Goal: Task Accomplishment & Management: Complete application form

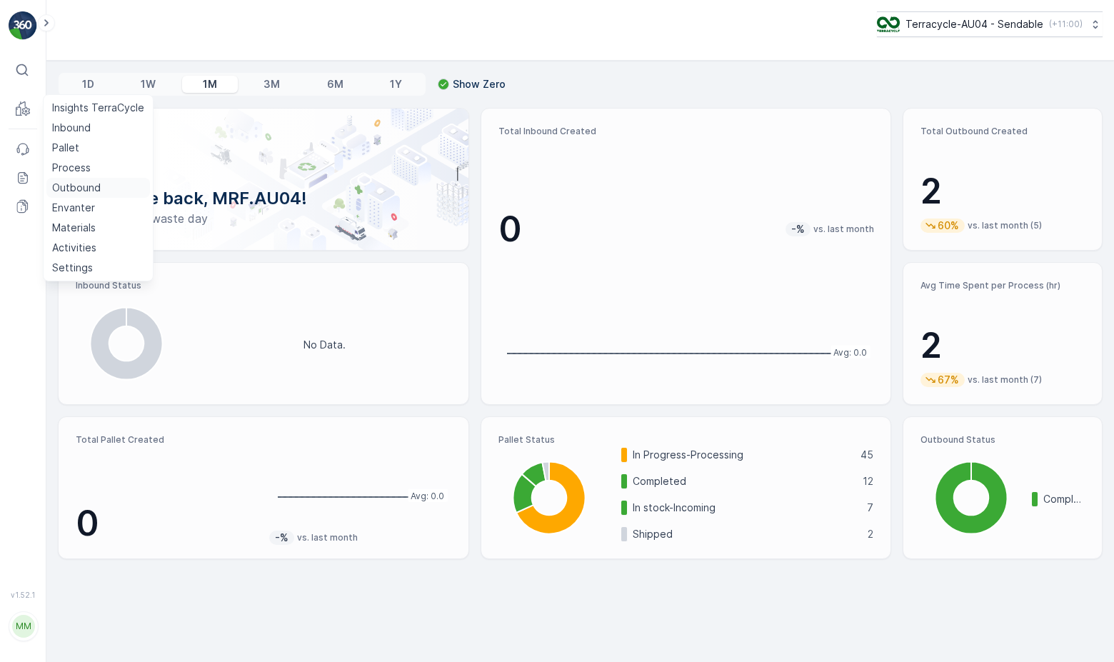
click at [84, 187] on p "Outbound" at bounding box center [76, 188] width 49 height 14
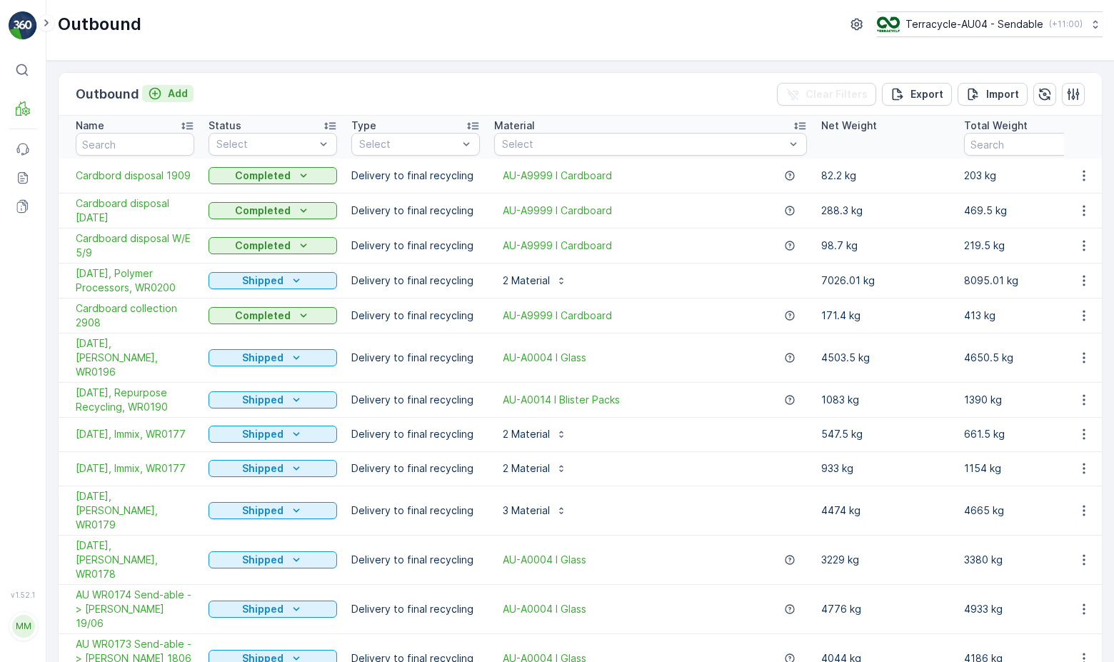
click at [171, 94] on p "Add" at bounding box center [178, 93] width 20 height 14
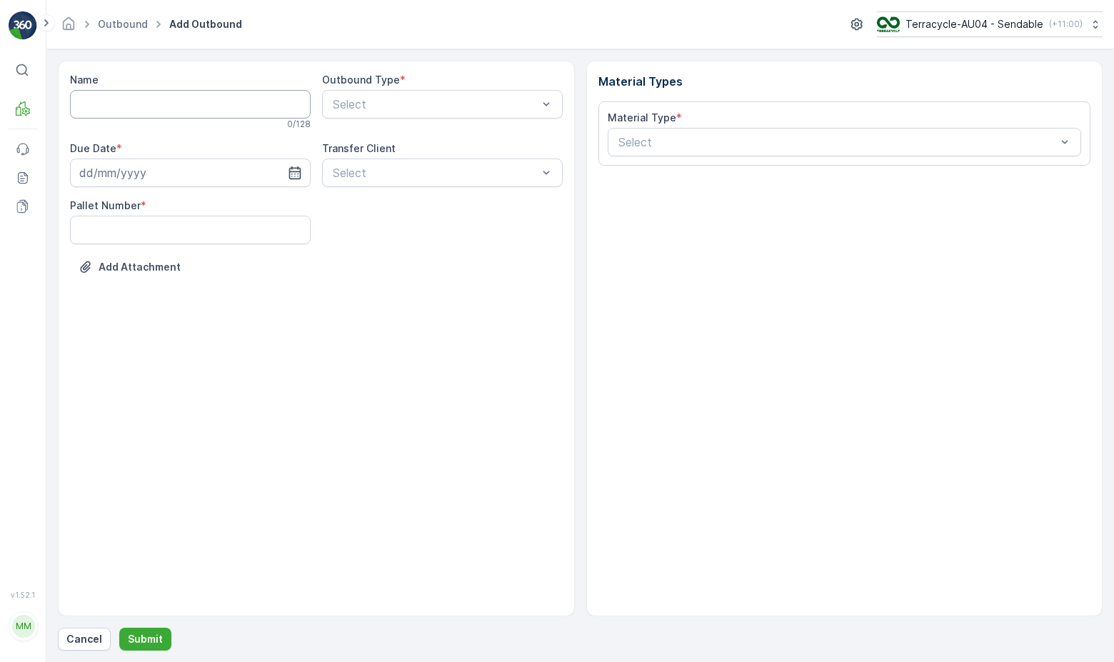
click at [187, 111] on input "Name" at bounding box center [190, 104] width 241 height 29
click at [645, 390] on div "Material Types Material Type * Select" at bounding box center [844, 338] width 517 height 555
click at [402, 114] on div "Select" at bounding box center [442, 104] width 241 height 29
click at [812, 151] on div "Select" at bounding box center [844, 142] width 474 height 29
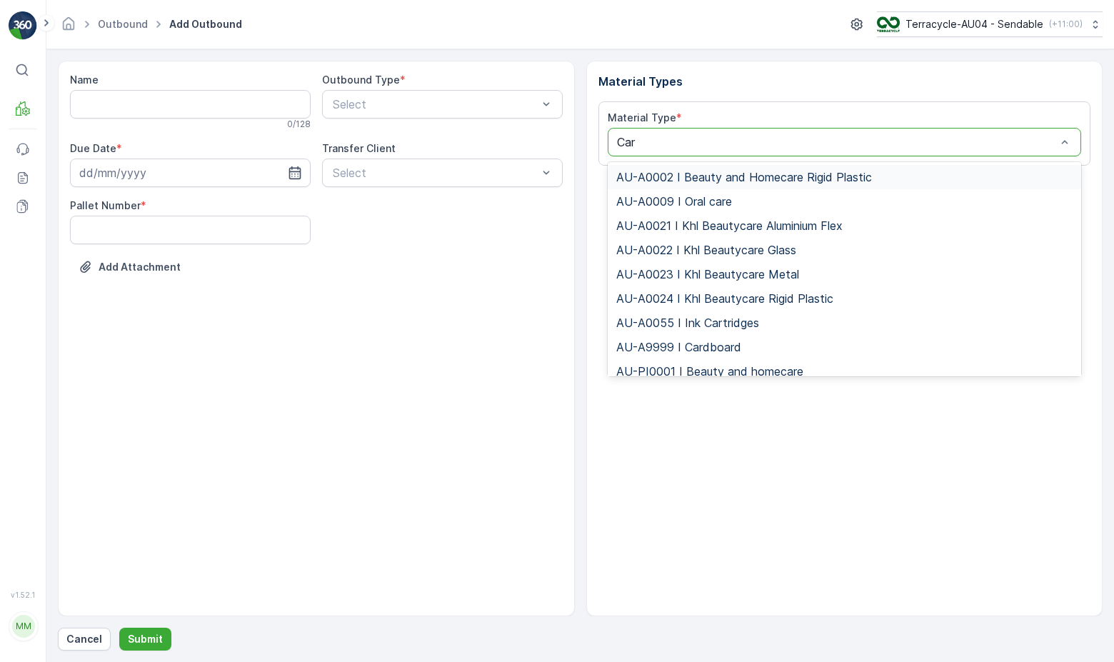
type input "Card"
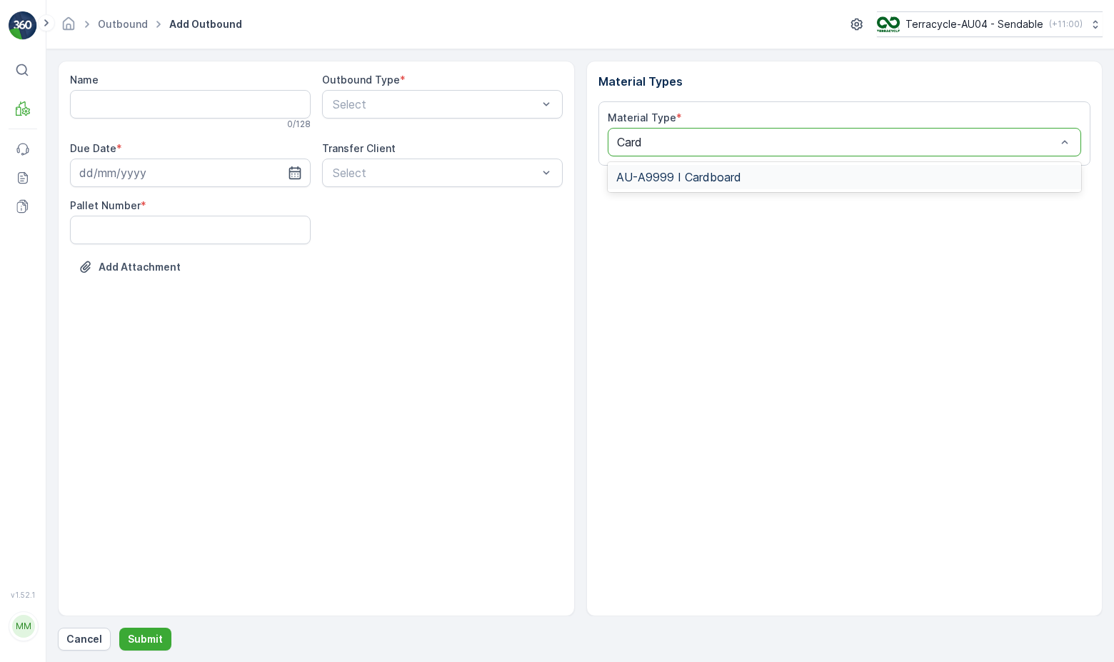
click at [772, 183] on div "AU-A9999 I Cardboard" at bounding box center [844, 177] width 457 height 13
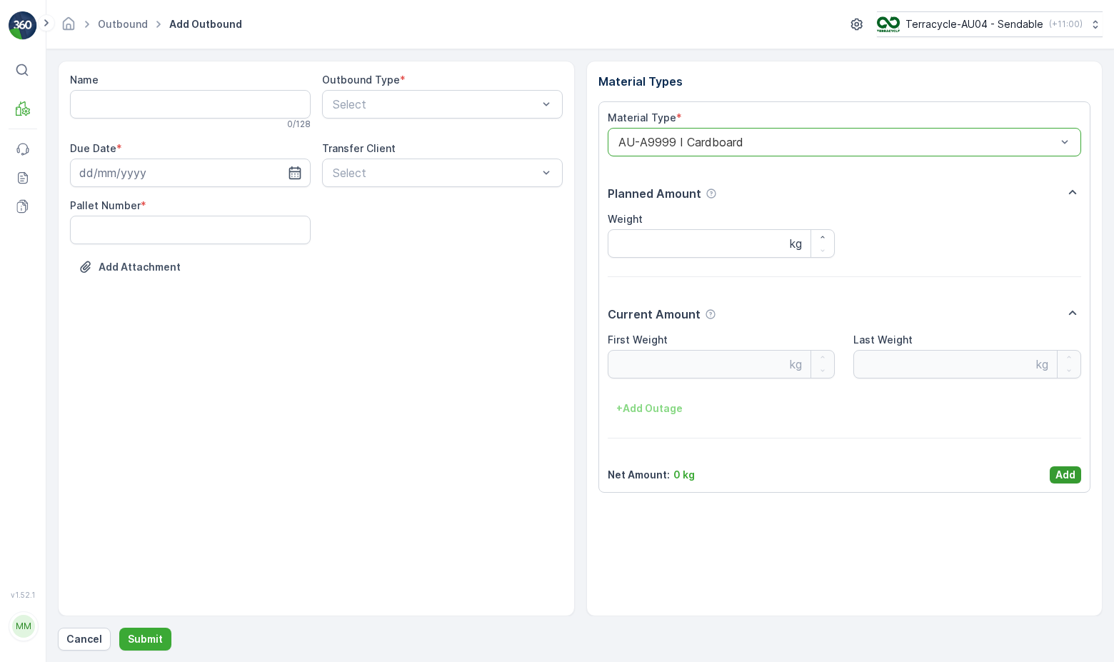
click at [1057, 475] on p "Add" at bounding box center [1065, 475] width 20 height 14
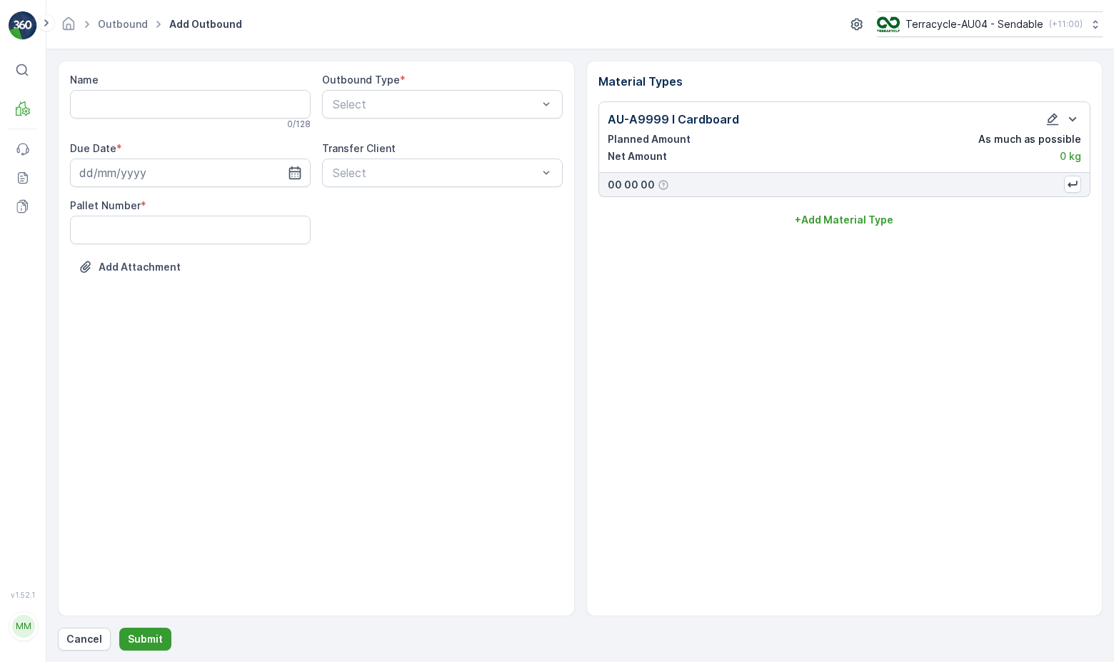
click at [153, 633] on p "Submit" at bounding box center [145, 639] width 35 height 14
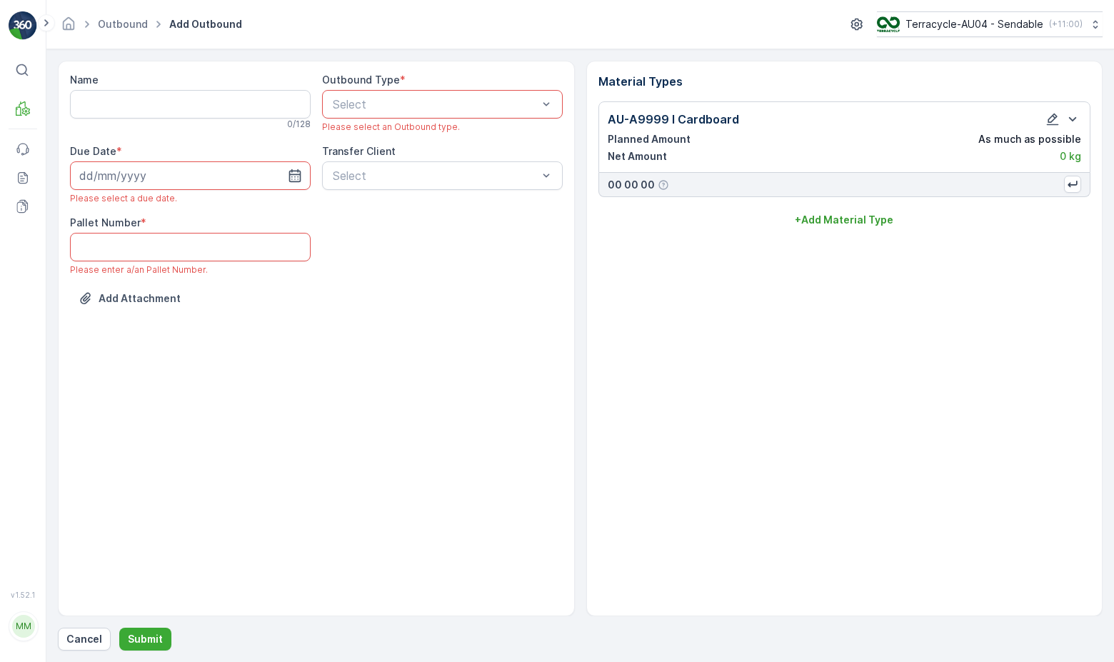
click at [226, 121] on div "0 / 128" at bounding box center [190, 124] width 241 height 11
click at [230, 106] on input "Name" at bounding box center [190, 104] width 241 height 29
type input "C"
type input "1"
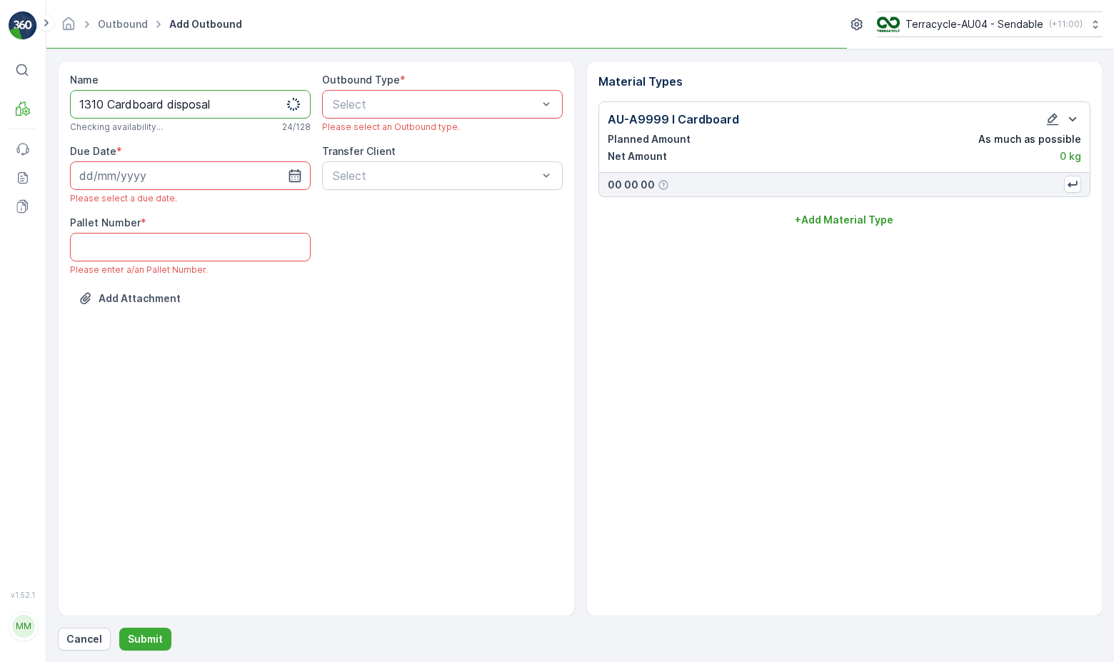
type input "1310 Cardboard disposal"
click at [393, 113] on div "Select" at bounding box center [442, 104] width 241 height 29
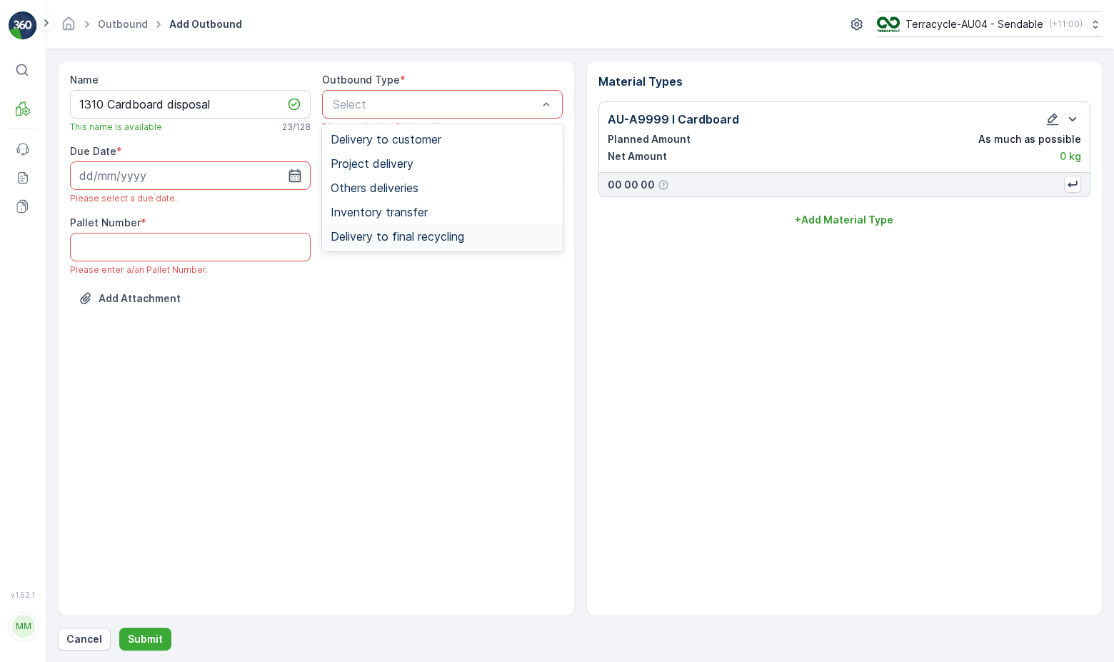
click at [424, 242] on span "Delivery to final recycling" at bounding box center [397, 236] width 133 height 13
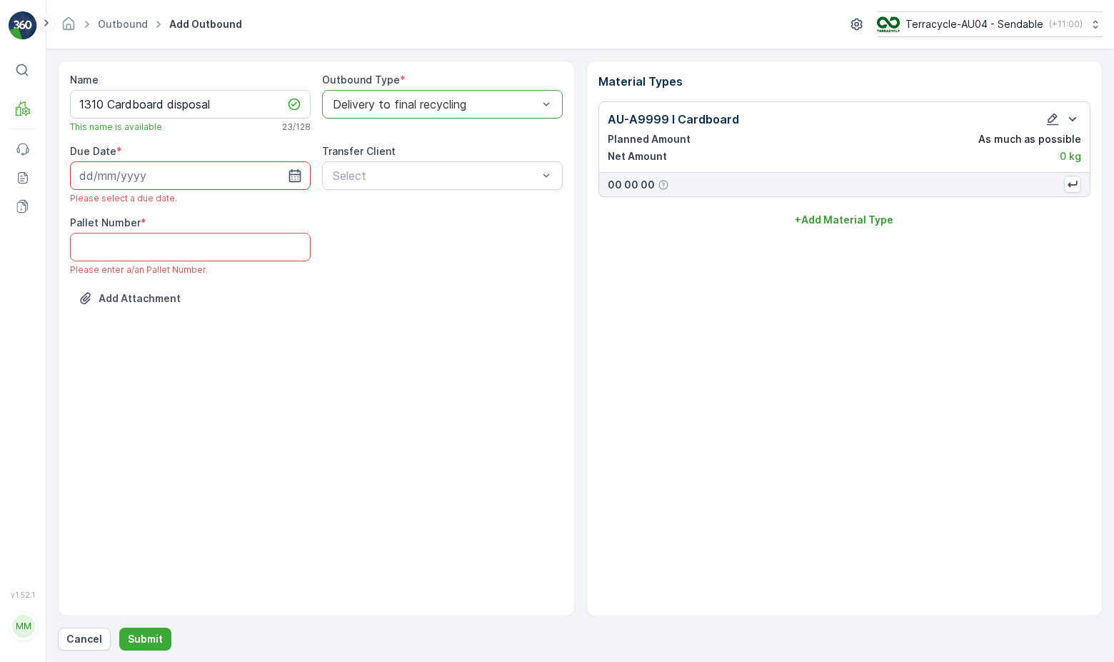
click at [231, 173] on input at bounding box center [190, 175] width 241 height 29
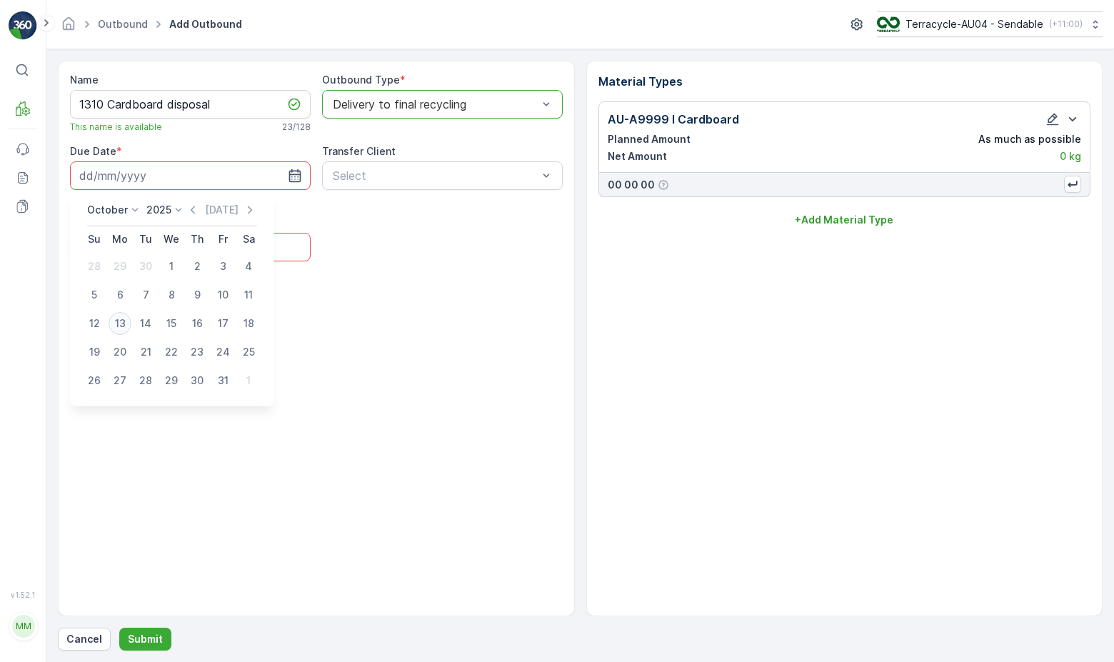
click at [123, 318] on div "13" at bounding box center [120, 323] width 23 height 23
type input "[DATE]"
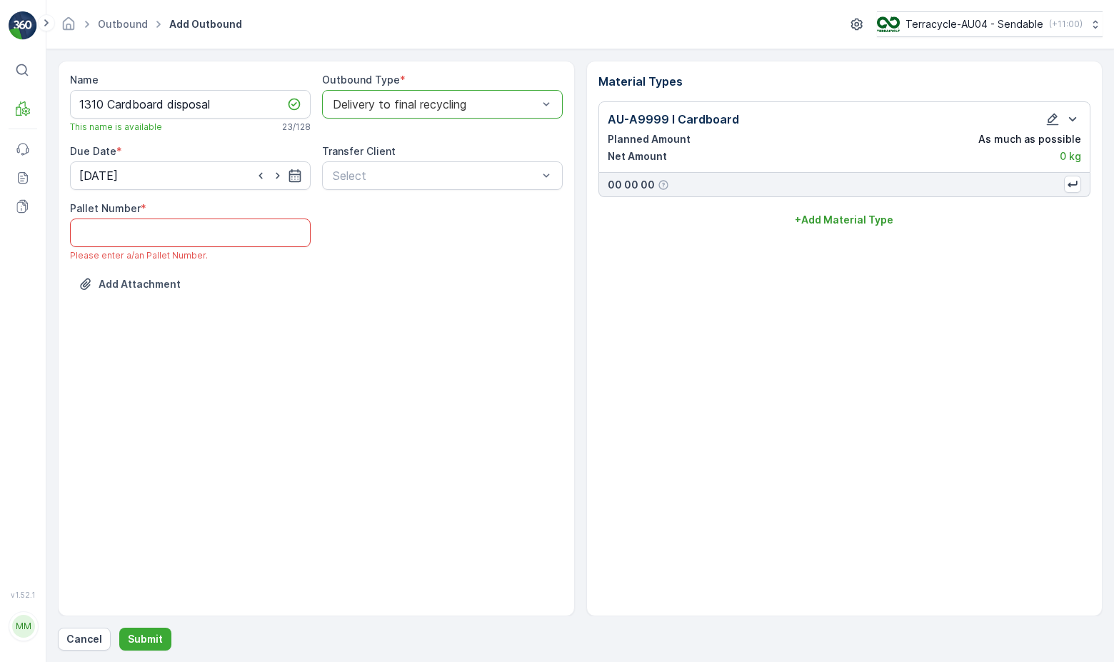
click at [220, 233] on Number "Pallet Number" at bounding box center [190, 232] width 241 height 29
type Number "1"
click at [348, 331] on div "Name 1310 Cardboard disposal This name is available 23 / 128 Outbound Type * op…" at bounding box center [316, 338] width 517 height 555
click at [141, 635] on p "Submit" at bounding box center [145, 639] width 35 height 14
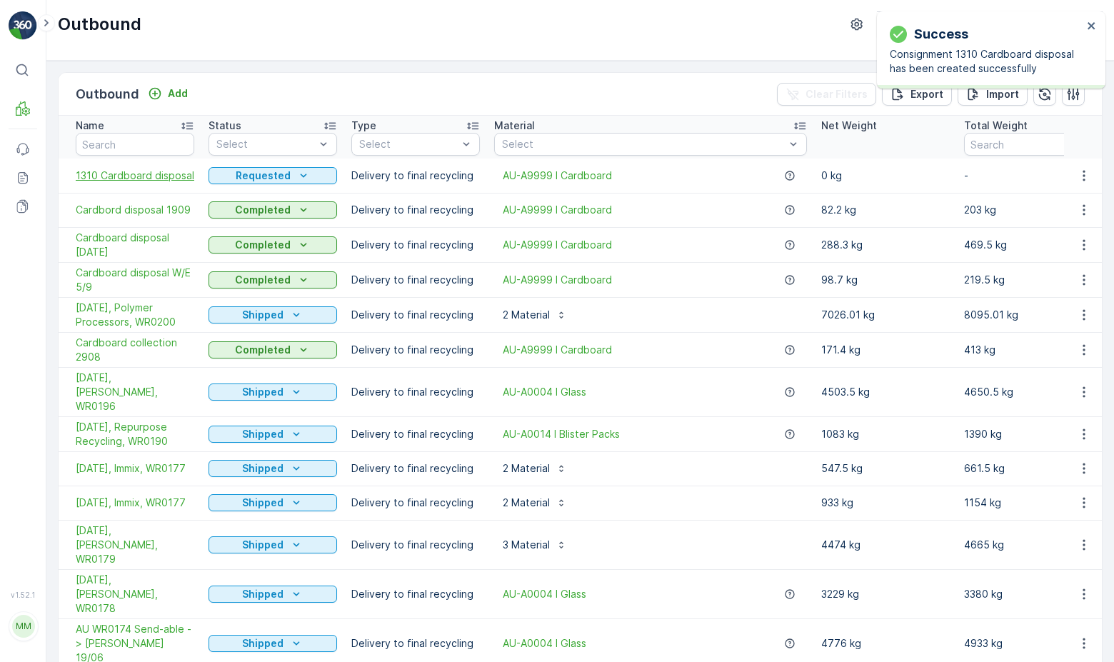
click at [135, 173] on span "1310 Cardboard disposal" at bounding box center [135, 175] width 119 height 14
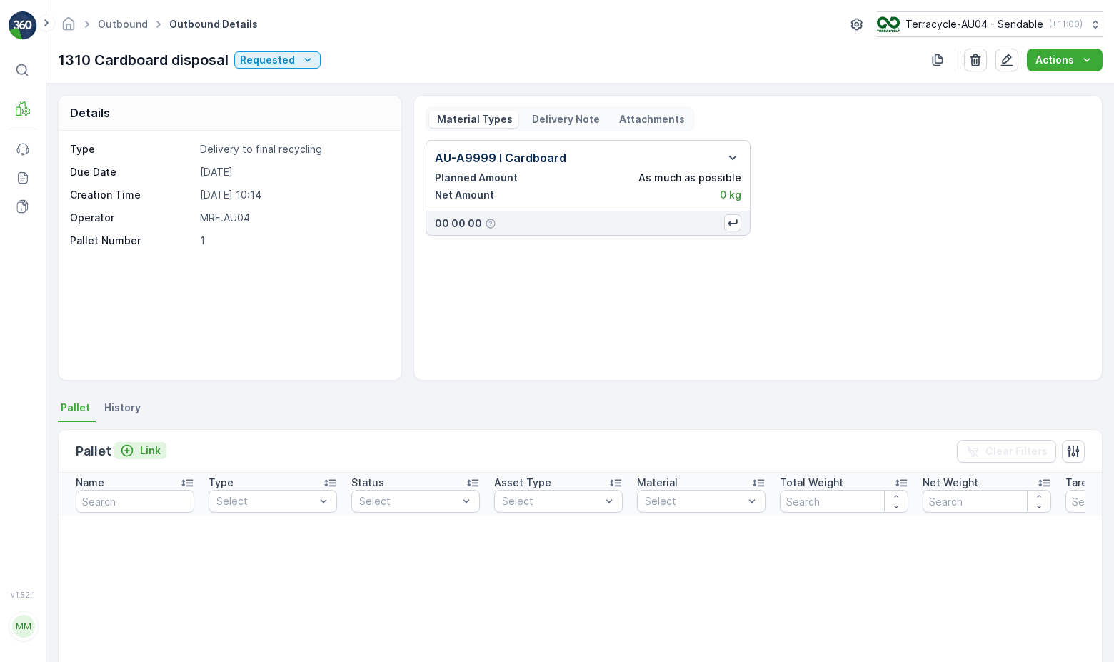
click at [149, 450] on p "Link" at bounding box center [150, 450] width 21 height 14
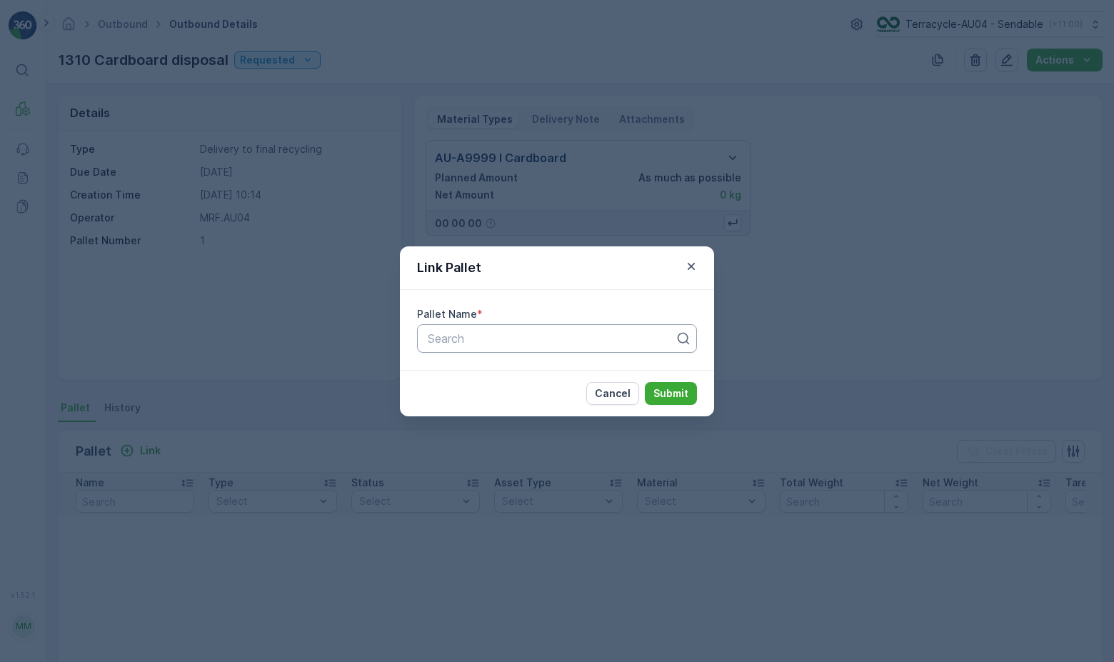
click at [530, 338] on div at bounding box center [551, 338] width 250 height 13
paste input "Parcel_AU04 #650"
type input "Parcel_AU04 #650"
click at [502, 371] on span "Parcel_AU04 #650" at bounding box center [475, 373] width 101 height 13
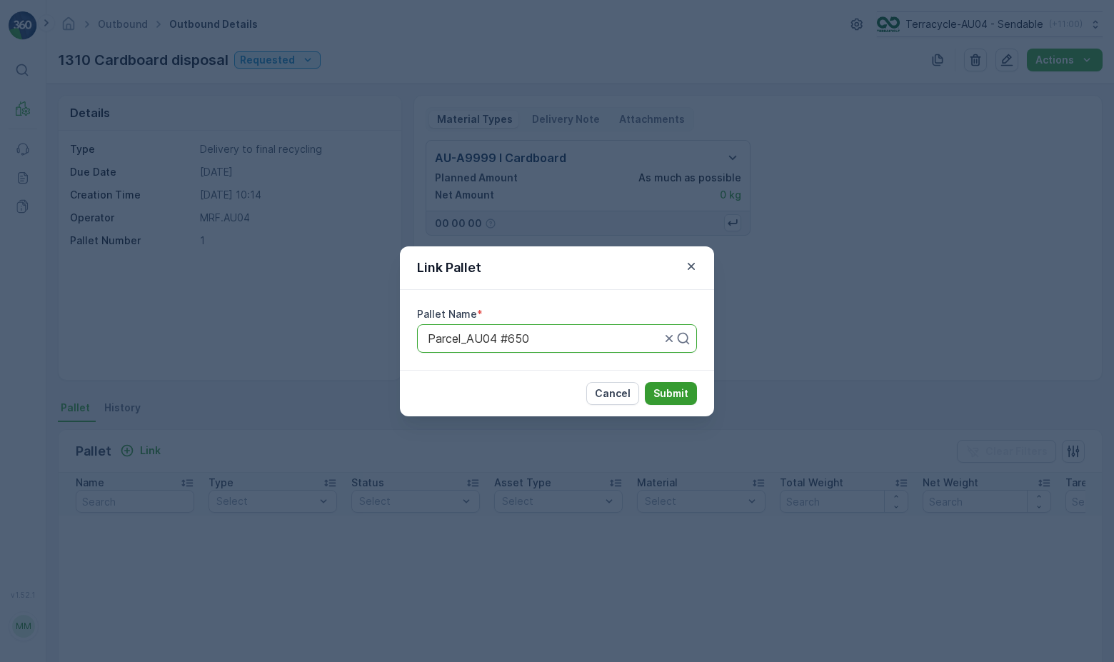
click at [665, 390] on p "Submit" at bounding box center [670, 393] width 35 height 14
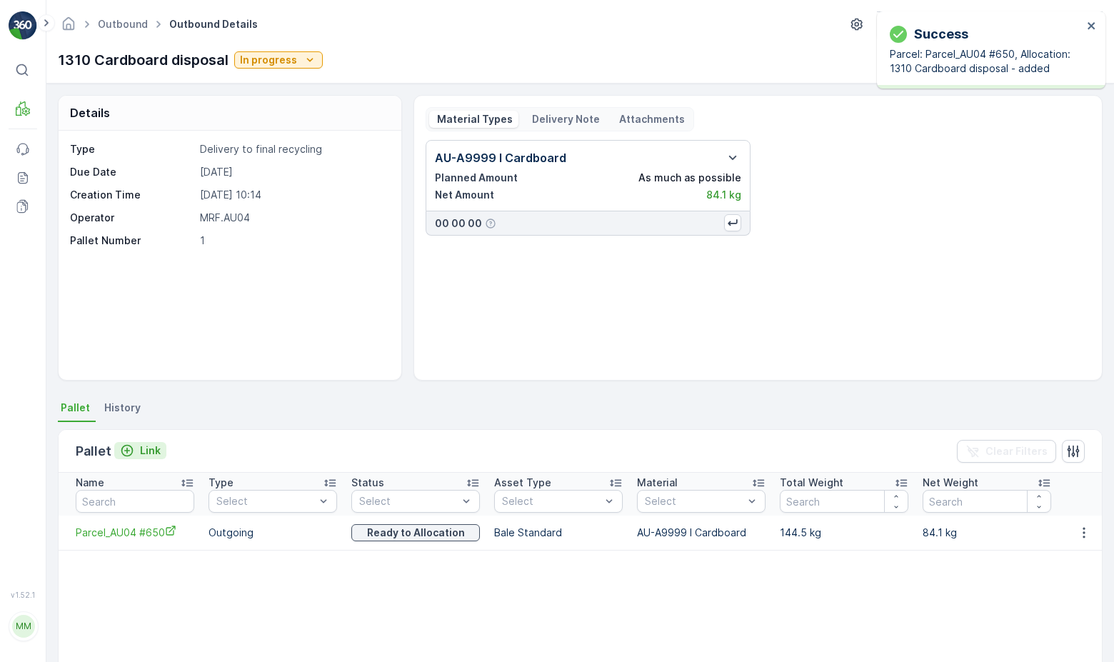
click at [142, 448] on p "Link" at bounding box center [150, 450] width 21 height 14
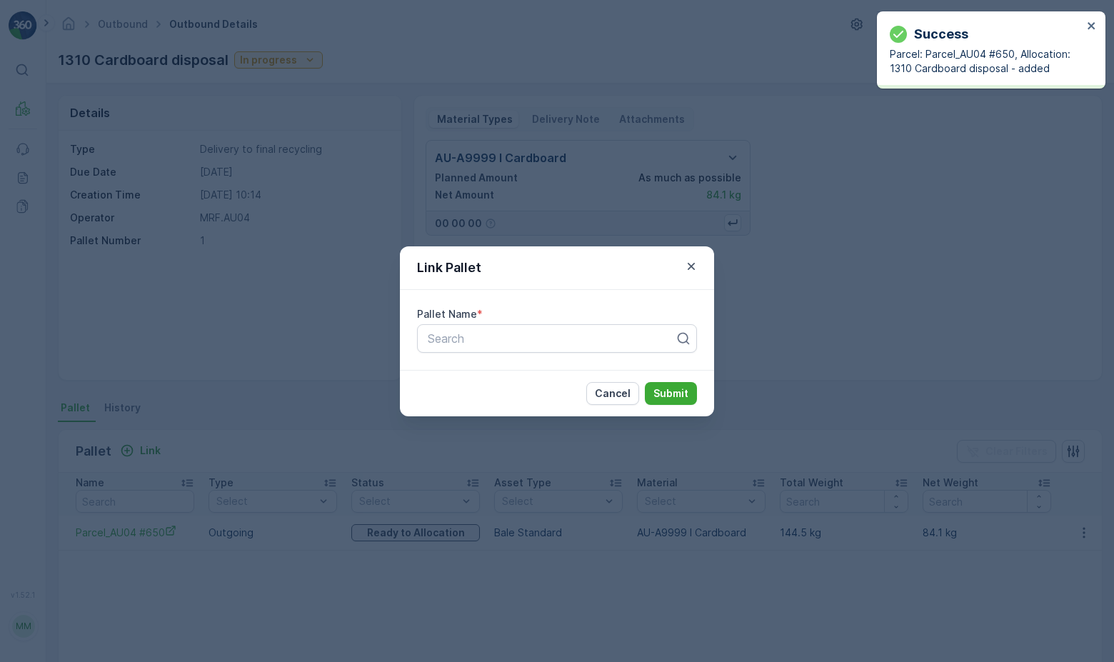
click at [513, 322] on div "Pallet Name * Search" at bounding box center [557, 330] width 280 height 46
click at [511, 327] on div "Search" at bounding box center [557, 338] width 280 height 29
paste input "Parcel_AU04 #665"
type input "Parcel_AU04 #665"
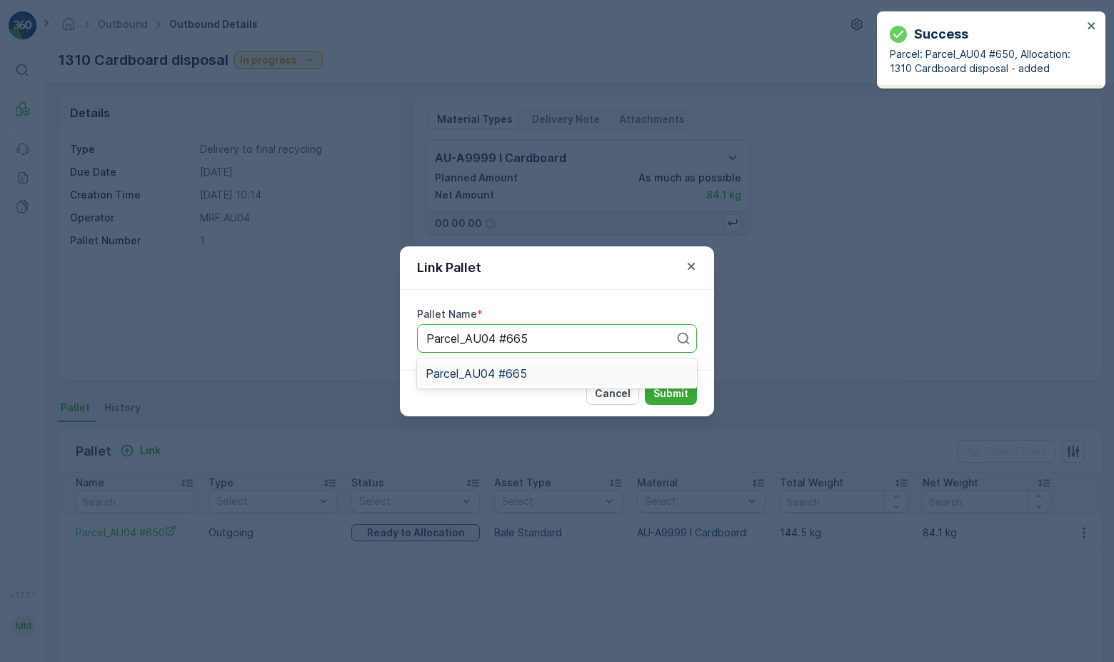
click at [539, 375] on div "Parcel_AU04 #665" at bounding box center [556, 373] width 263 height 13
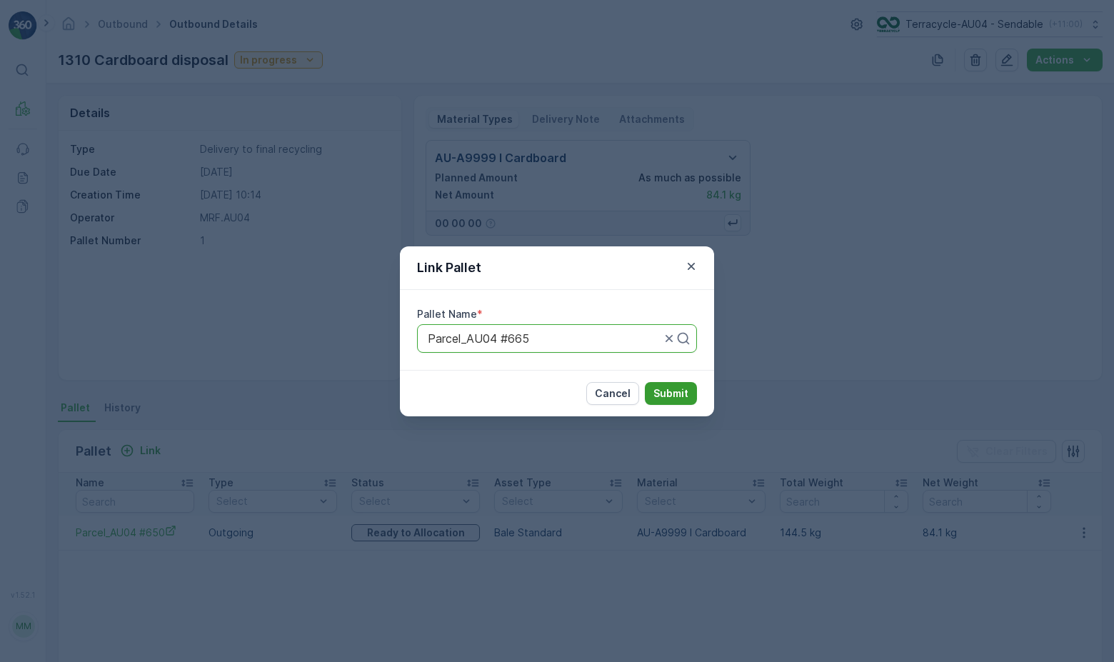
click at [666, 393] on p "Submit" at bounding box center [670, 393] width 35 height 14
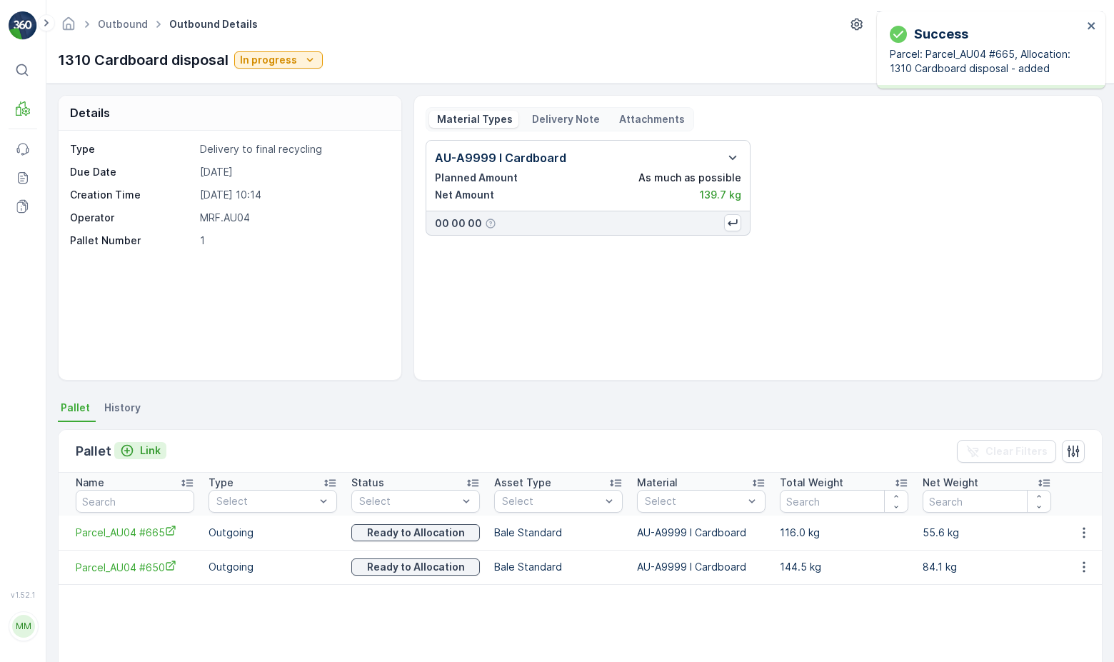
click at [146, 451] on p "Link" at bounding box center [150, 450] width 21 height 14
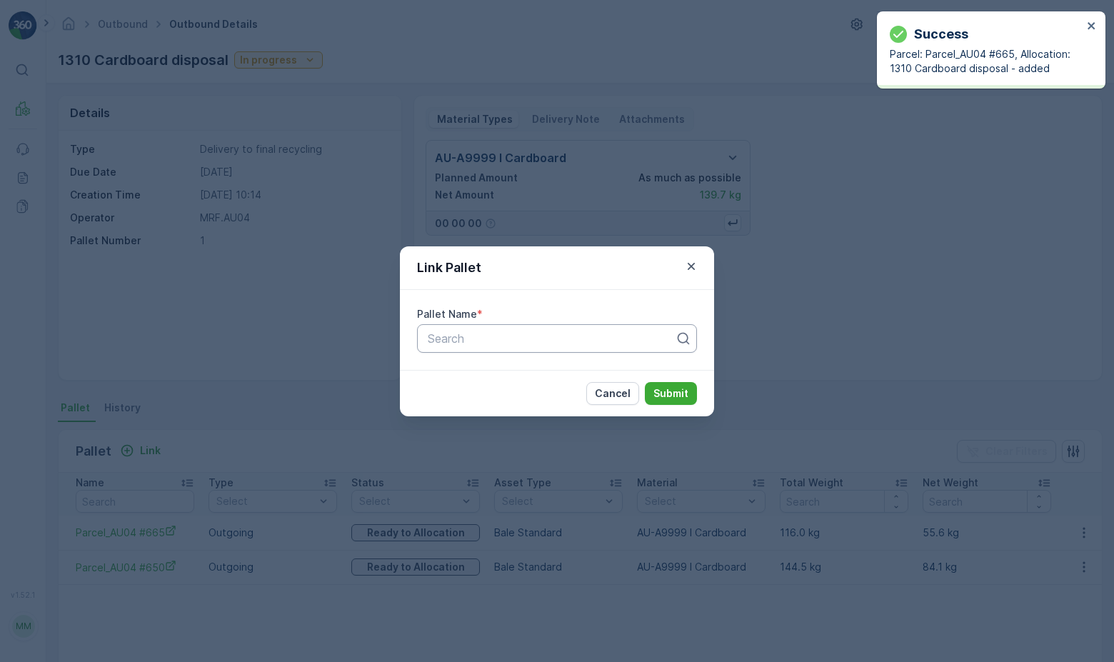
click at [538, 336] on div at bounding box center [551, 338] width 250 height 13
paste input "Parcel_AU04 #669"
type input "Parcel_AU04 #669"
click at [541, 372] on div "Parcel_AU04 #669" at bounding box center [556, 373] width 263 height 13
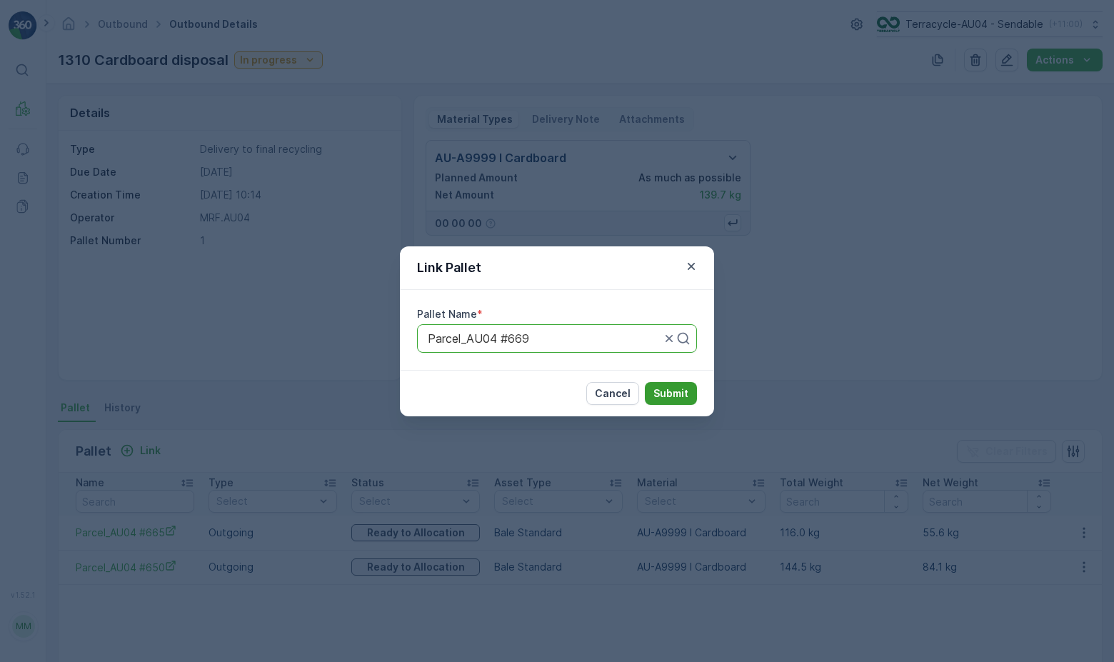
click at [660, 383] on button "Submit" at bounding box center [671, 393] width 52 height 23
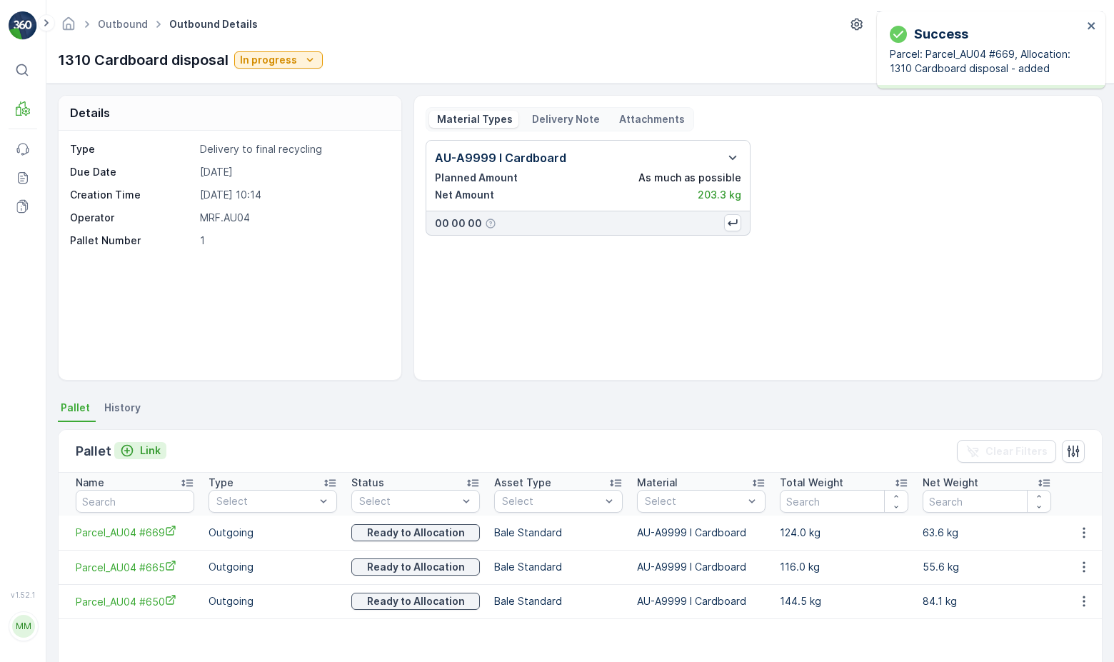
click at [144, 455] on p "Link" at bounding box center [150, 450] width 21 height 14
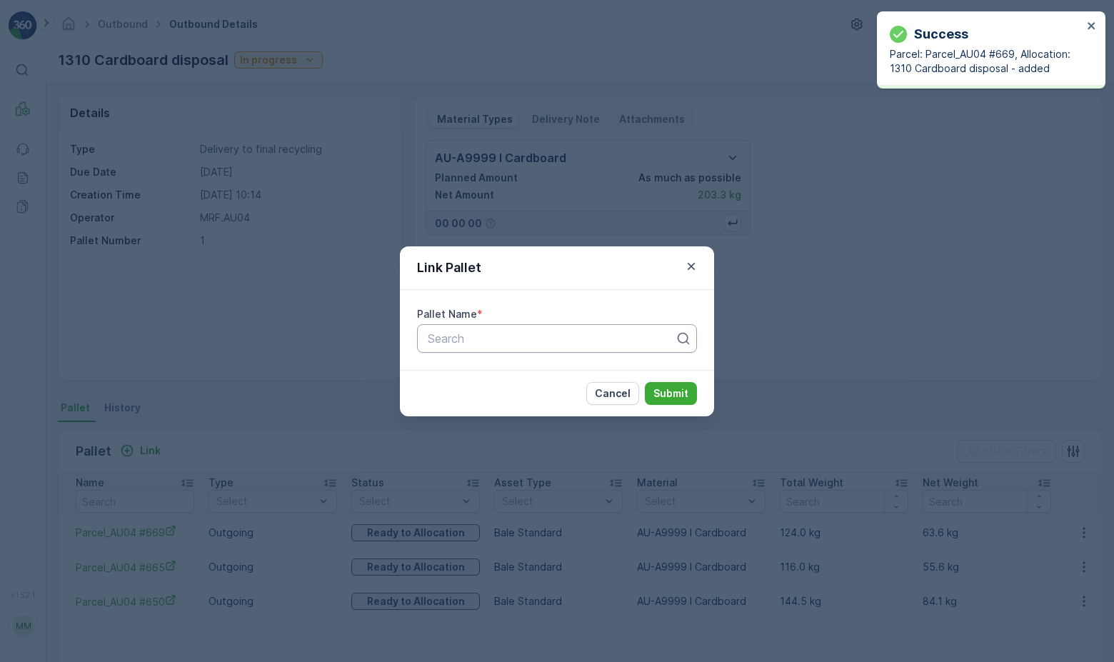
click at [455, 338] on div at bounding box center [551, 338] width 250 height 13
paste input "Parcel_AU04 #669"
click at [515, 375] on p "No results found" at bounding box center [556, 374] width 263 height 14
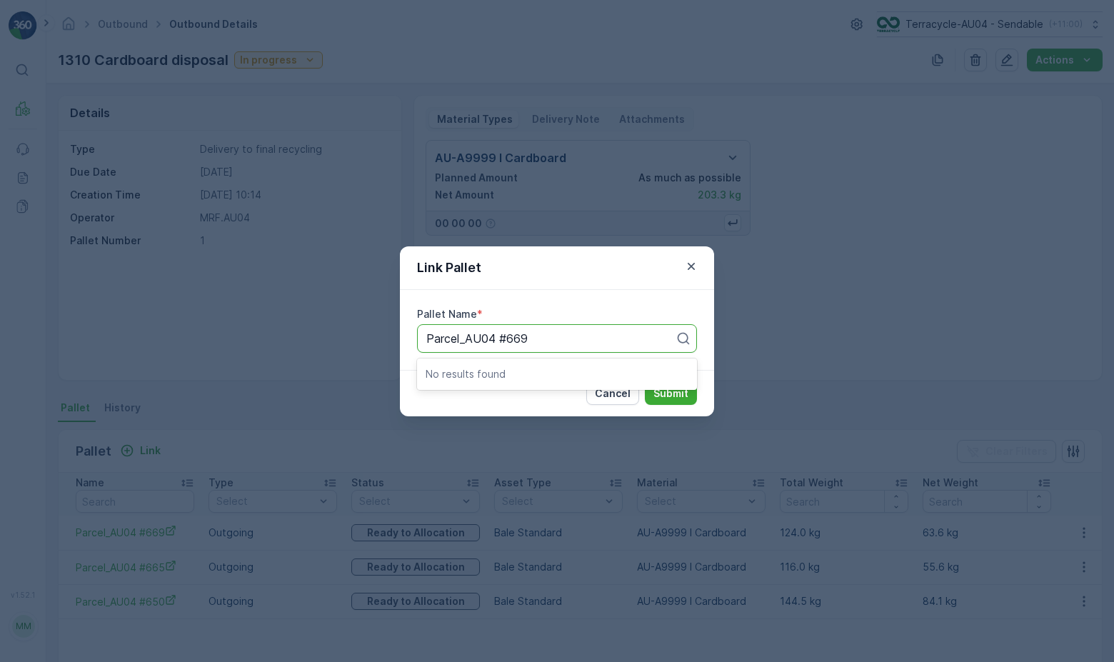
type input "Parcel_AU04 #669"
click at [472, 352] on div "Search" at bounding box center [557, 338] width 280 height 29
paste input "Parcel_AU04 #671"
type input "Parcel_AU04 #671"
click at [483, 390] on div "Cancel Submit" at bounding box center [557, 393] width 314 height 46
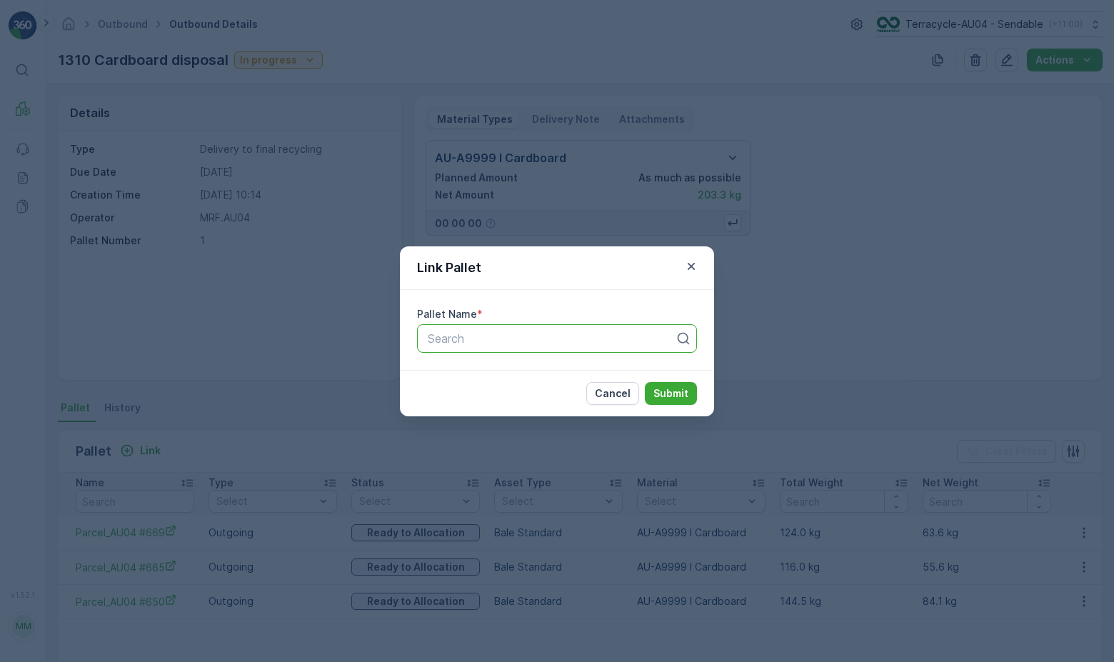
click at [515, 340] on div at bounding box center [551, 338] width 250 height 13
paste input "Parcel_AU04 #671"
type input "Parcel_AU04 #671"
click at [511, 376] on span "Parcel_AU04 #671" at bounding box center [474, 373] width 99 height 13
click at [668, 391] on p "Submit" at bounding box center [670, 393] width 35 height 14
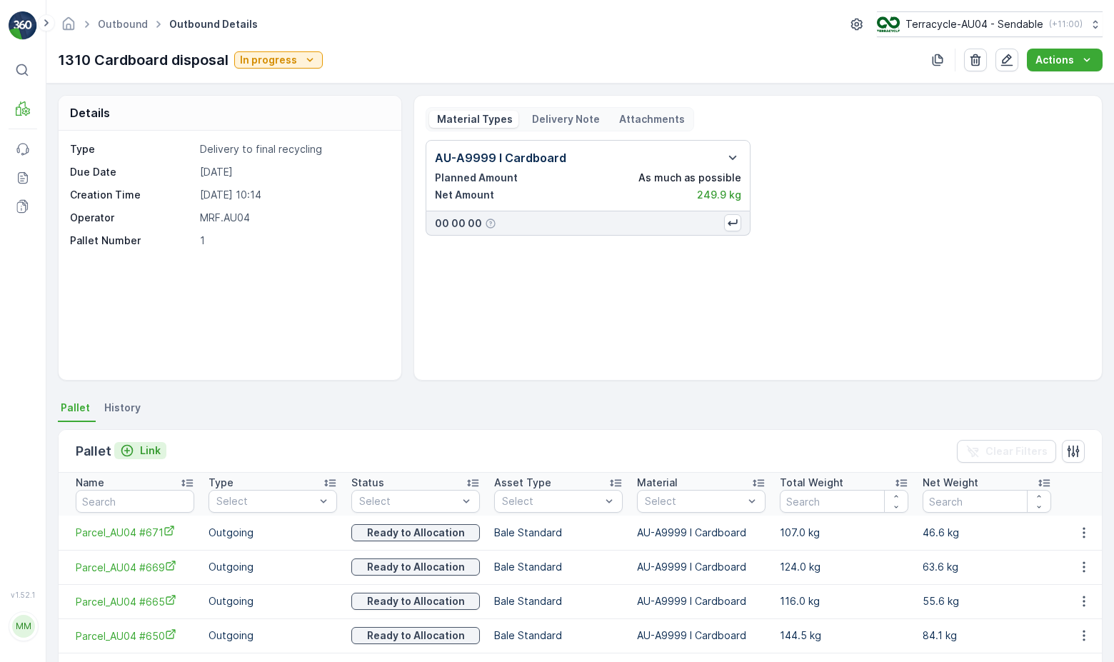
click at [147, 443] on p "Link" at bounding box center [150, 450] width 21 height 14
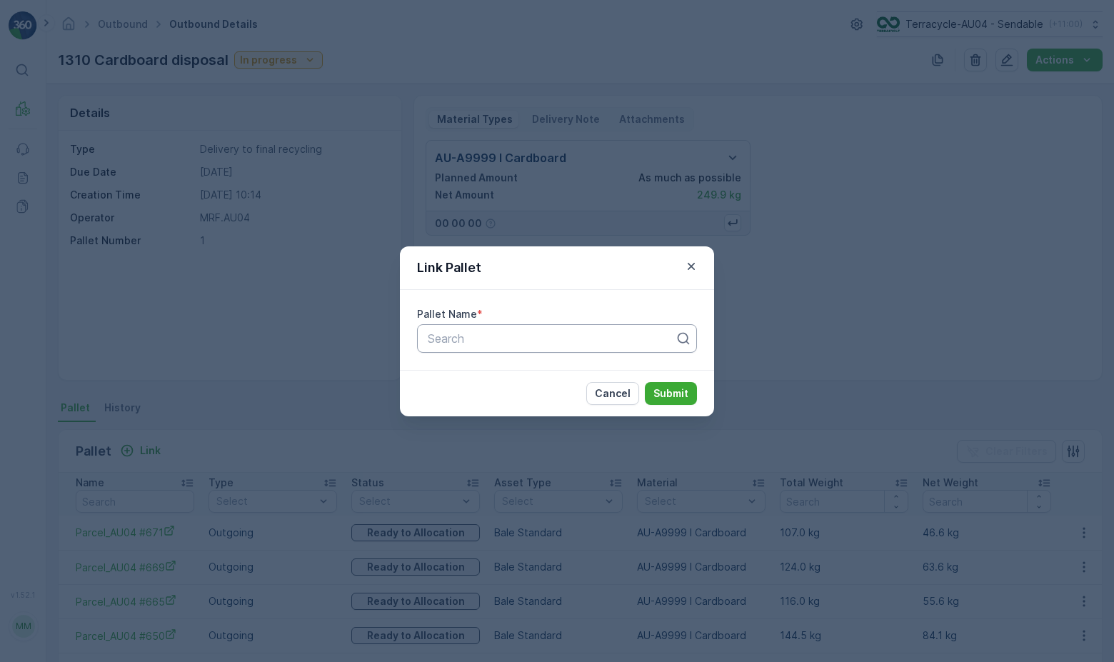
click at [449, 343] on div at bounding box center [551, 338] width 250 height 13
paste input "Parcel_AU04 #674"
type input "Parcel_AU04 #674"
click at [465, 378] on span "Parcel_AU04 #674" at bounding box center [475, 373] width 100 height 13
click at [657, 390] on p "Submit" at bounding box center [670, 393] width 35 height 14
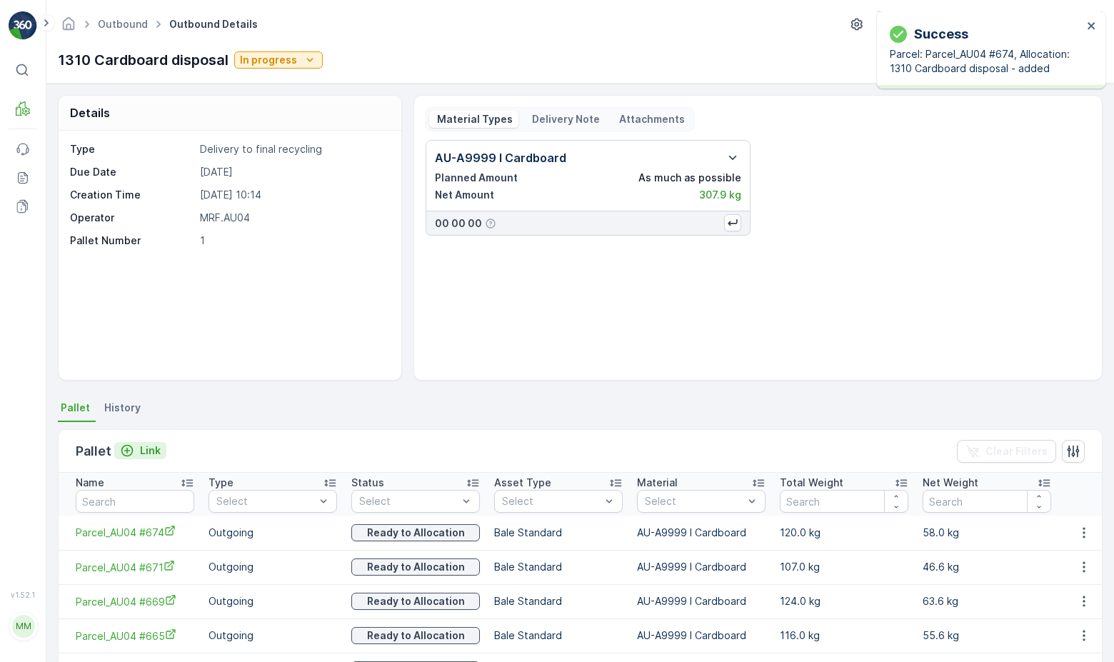
click at [141, 458] on button "Link" at bounding box center [140, 450] width 52 height 17
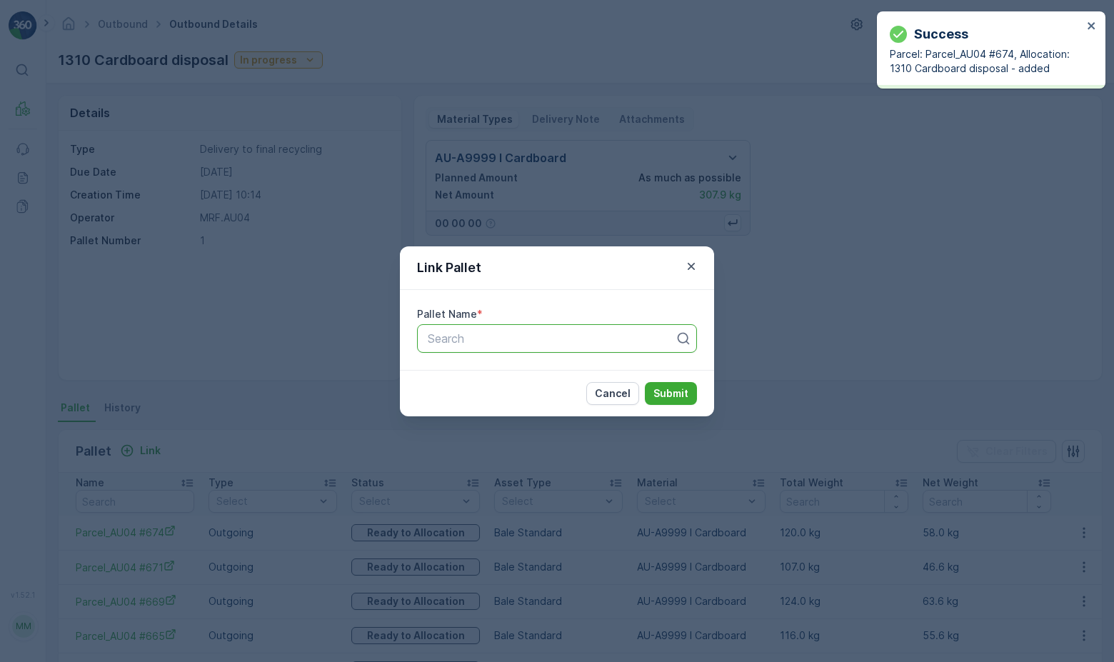
click at [488, 338] on div at bounding box center [551, 338] width 250 height 13
paste input "Parcel_AU04 #677"
type input "Parcel_AU04 #677"
click at [555, 373] on div "Parcel_AU04 #677" at bounding box center [556, 373] width 263 height 13
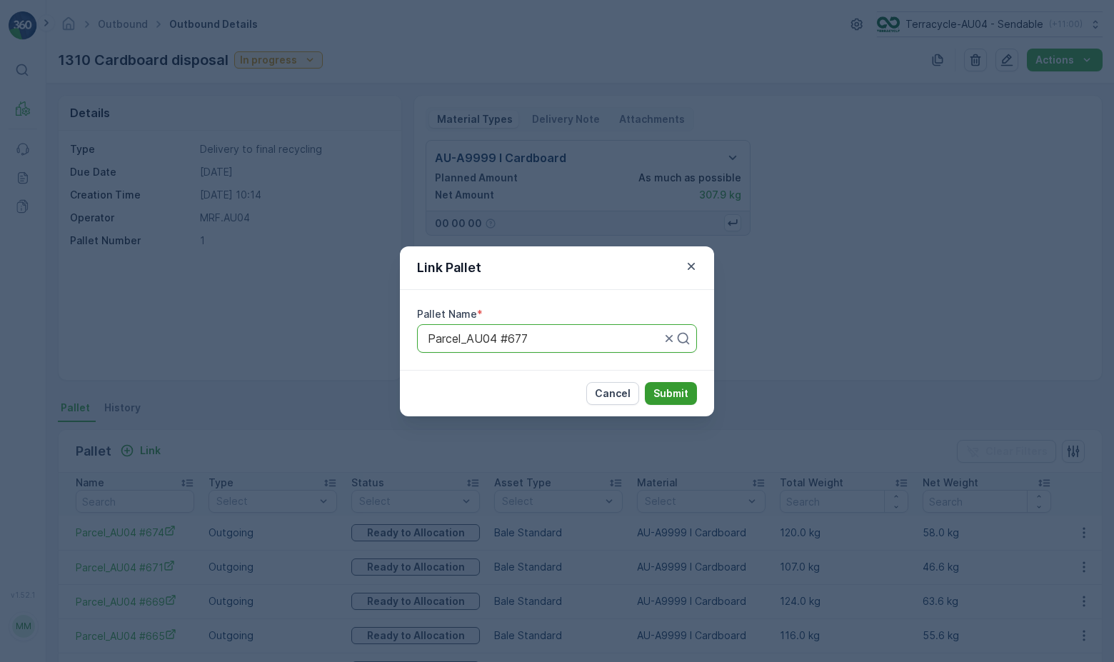
click at [662, 394] on p "Submit" at bounding box center [670, 393] width 35 height 14
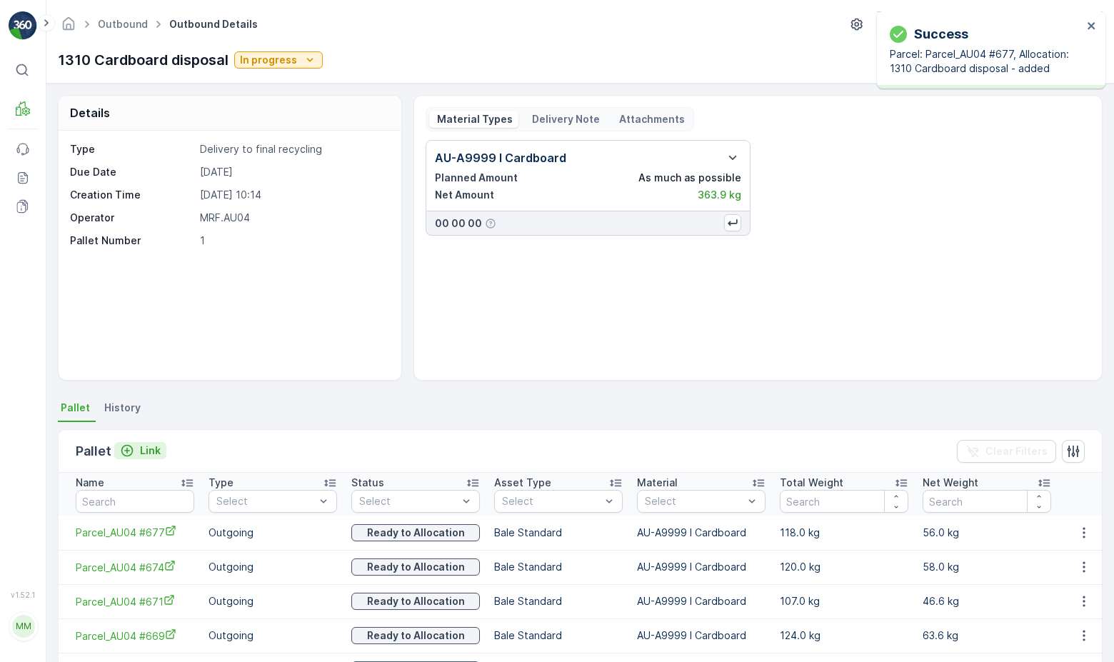
click at [142, 457] on p "Link" at bounding box center [150, 450] width 21 height 14
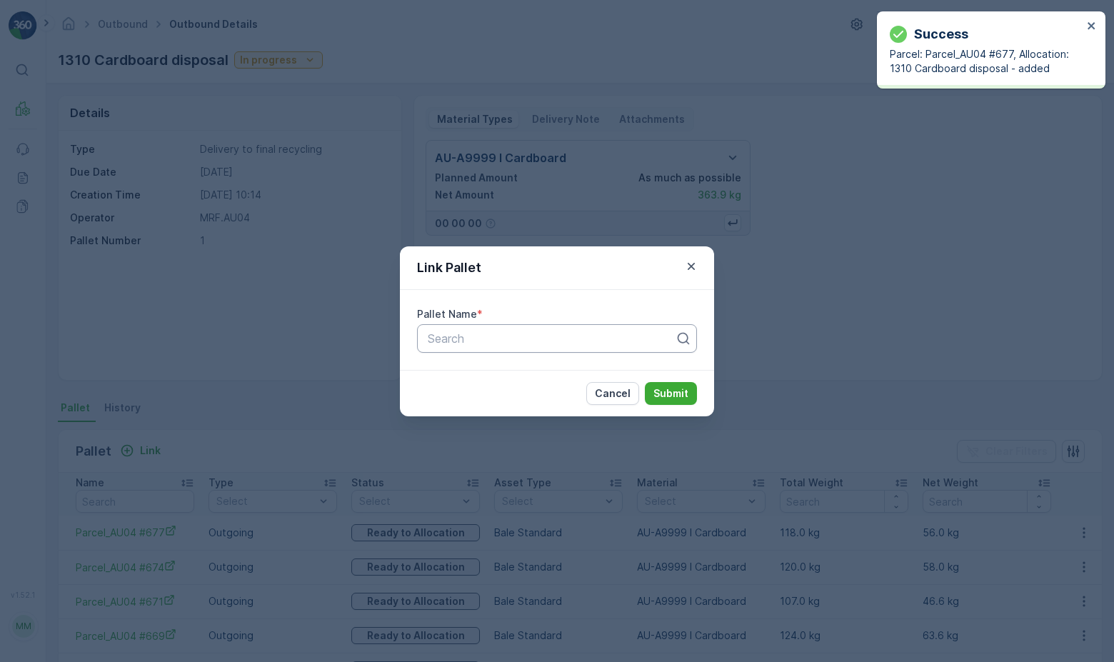
click at [471, 333] on div at bounding box center [551, 338] width 250 height 13
paste input "Parcel_AU04 #682"
type input "Parcel_AU04 #682"
click at [498, 378] on span "Parcel_AU04 #682" at bounding box center [475, 373] width 101 height 13
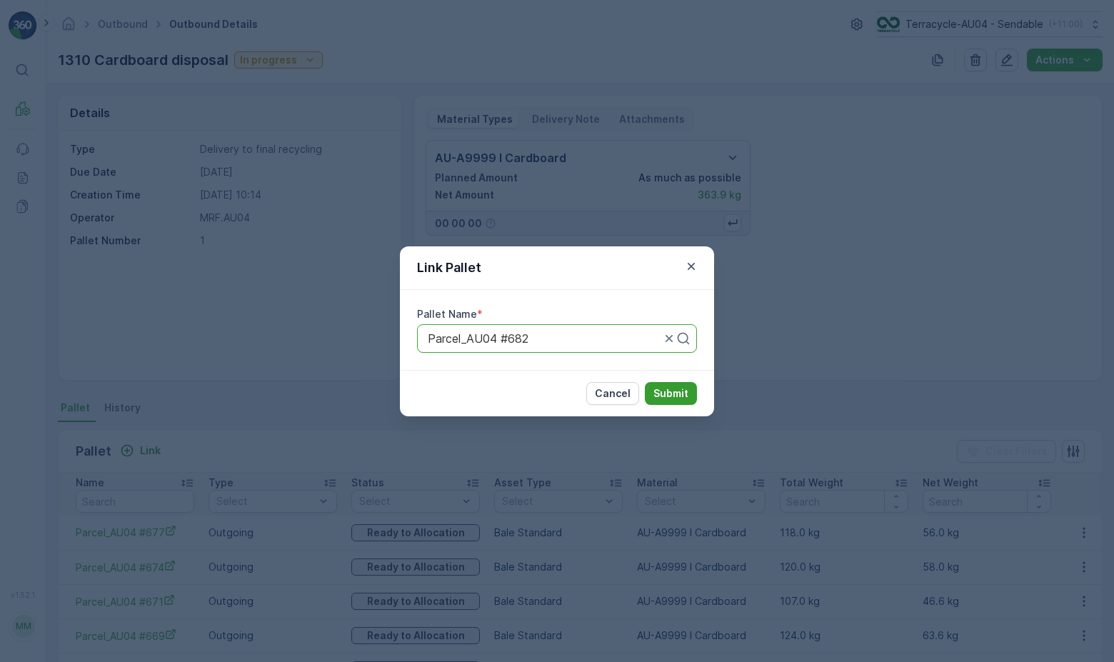
click at [677, 399] on p "Submit" at bounding box center [670, 393] width 35 height 14
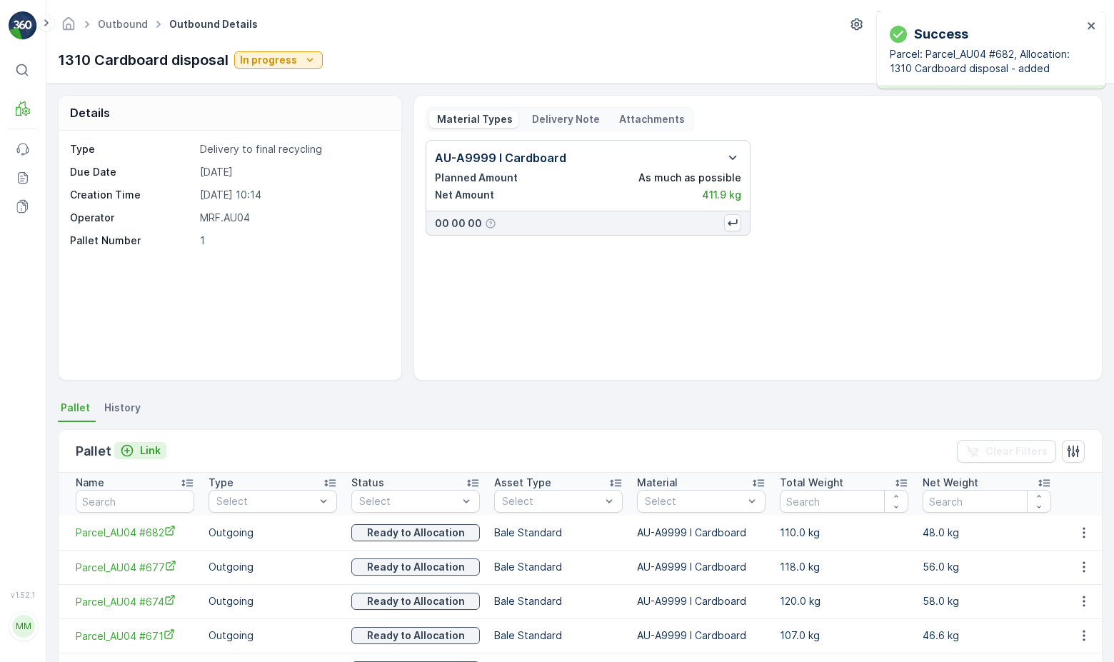
click at [139, 442] on button "Link" at bounding box center [140, 450] width 52 height 17
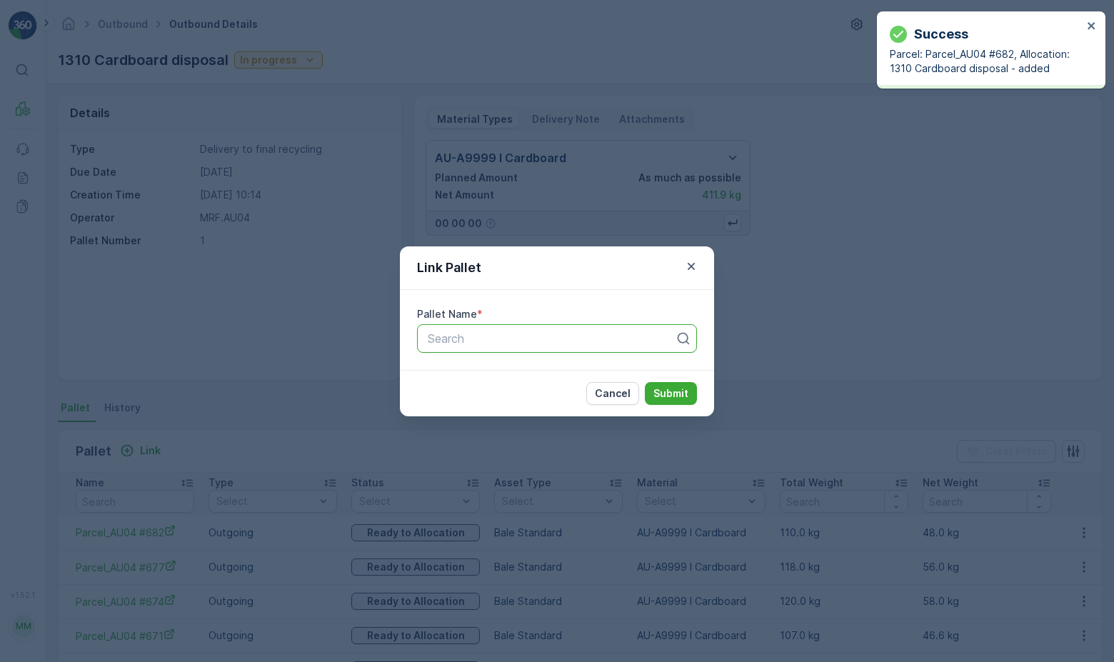
paste input "Parcel_AU04 #683"
type input "Parcel_AU04 #683"
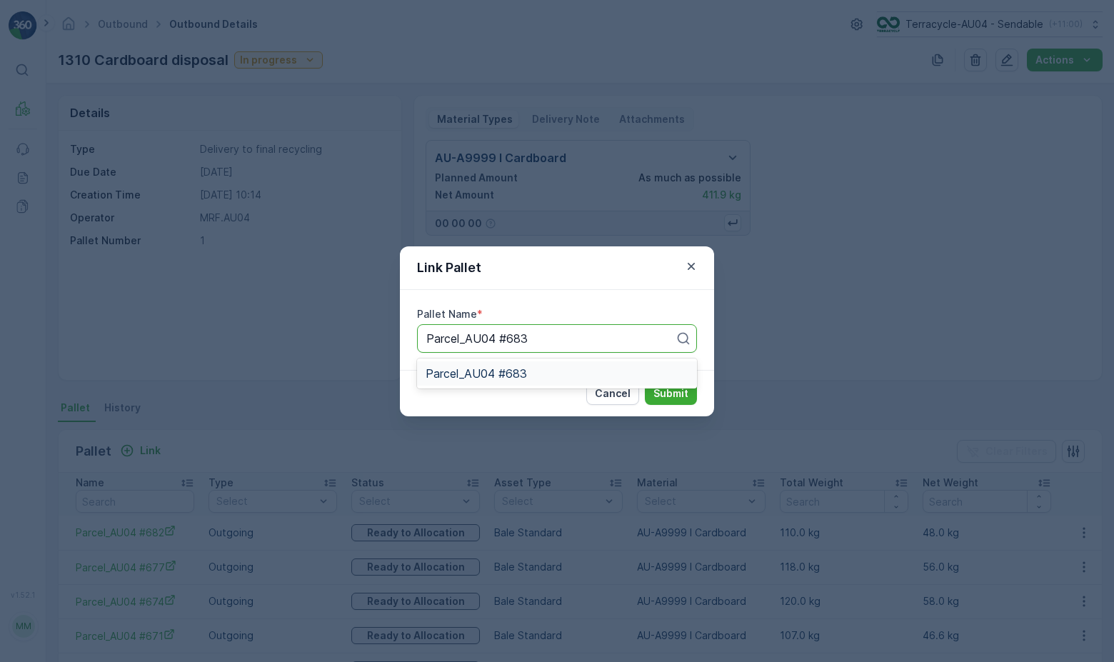
click at [477, 377] on span "Parcel_AU04 #683" at bounding box center [475, 373] width 101 height 13
click at [674, 397] on p "Submit" at bounding box center [670, 393] width 35 height 14
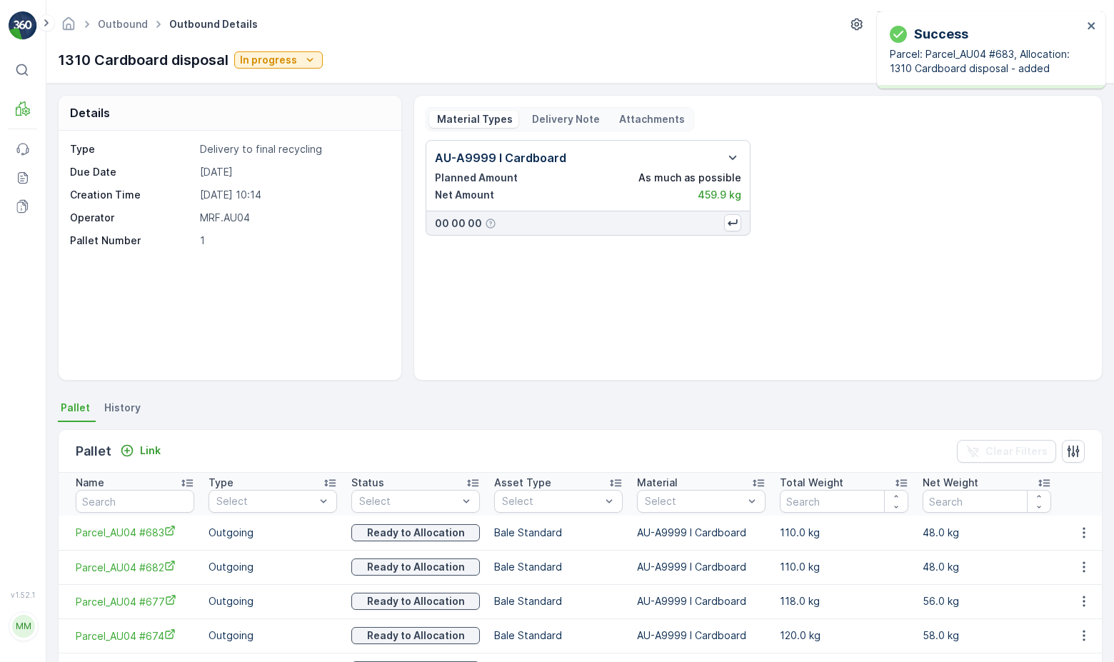
click at [141, 441] on div "Pallet Link" at bounding box center [121, 451] width 91 height 20
click at [141, 453] on p "Link" at bounding box center [150, 450] width 21 height 14
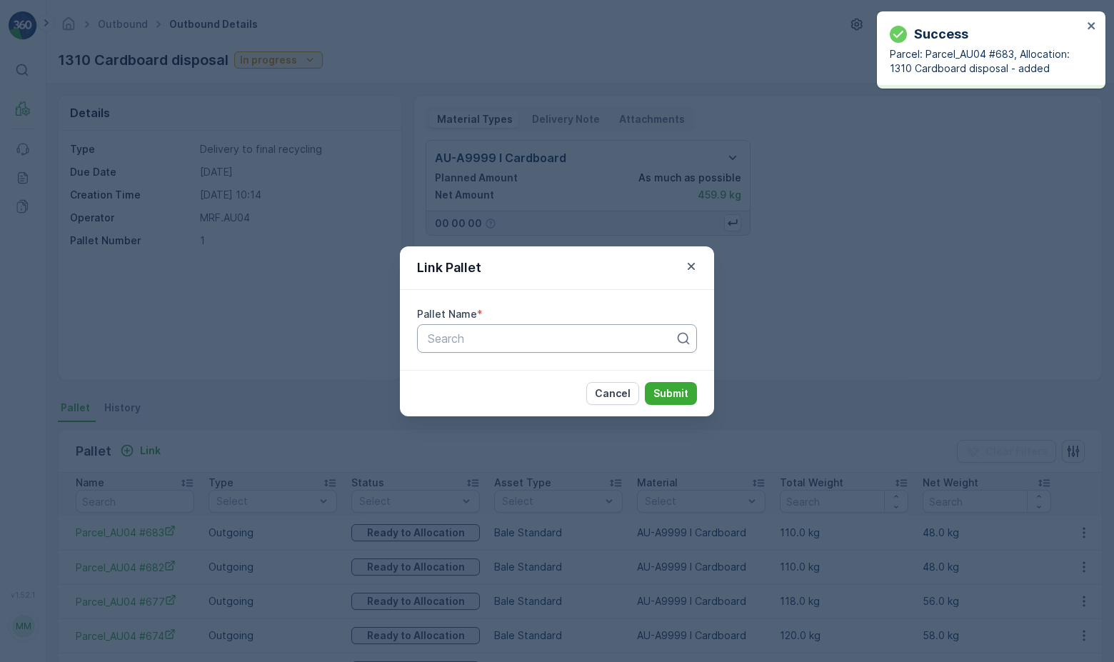
click at [478, 338] on div at bounding box center [551, 338] width 250 height 13
paste input "Parcel_AU04 #686"
type input "Parcel_AU04 #686"
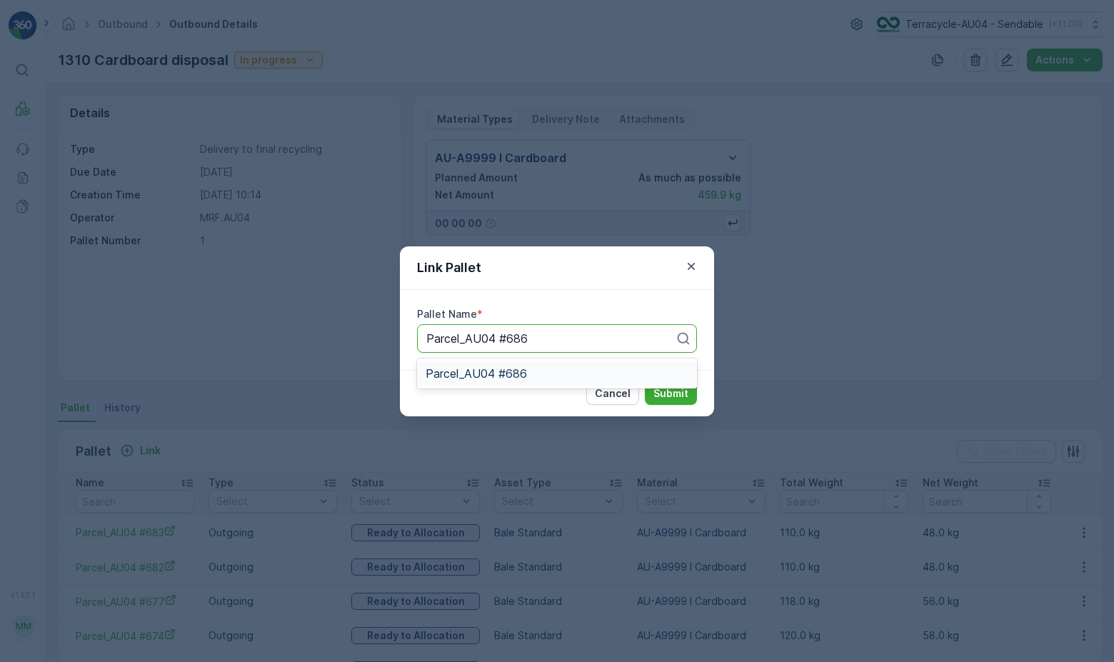
click at [502, 374] on span "Parcel_AU04 #686" at bounding box center [475, 373] width 101 height 13
click at [682, 388] on p "Submit" at bounding box center [670, 393] width 35 height 14
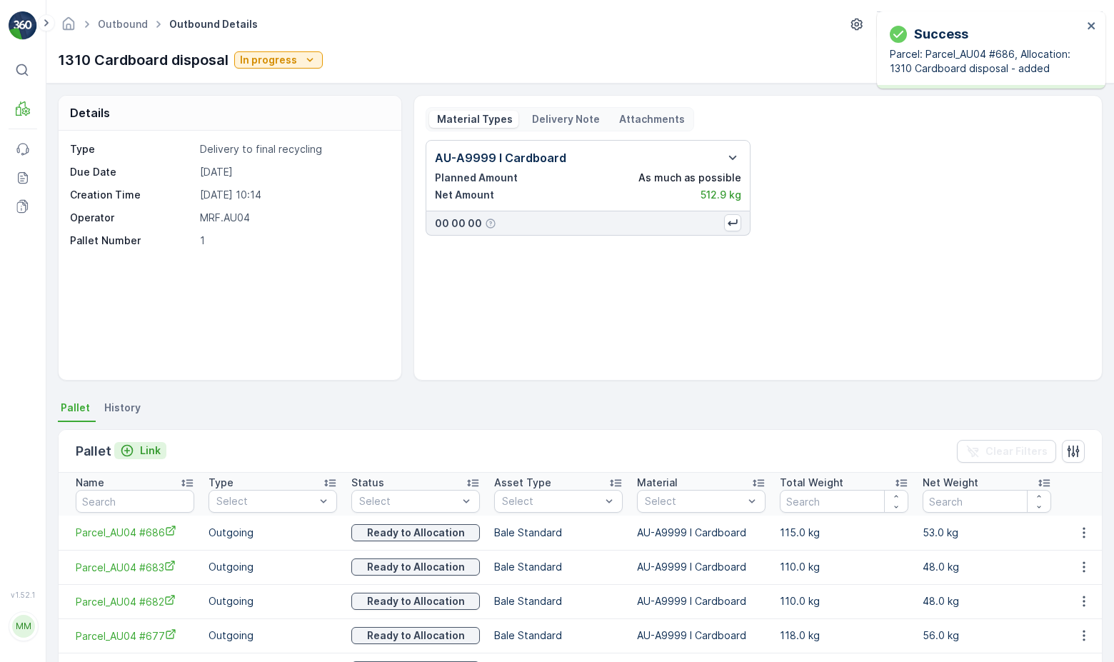
click at [135, 455] on div "Link" at bounding box center [140, 450] width 41 height 14
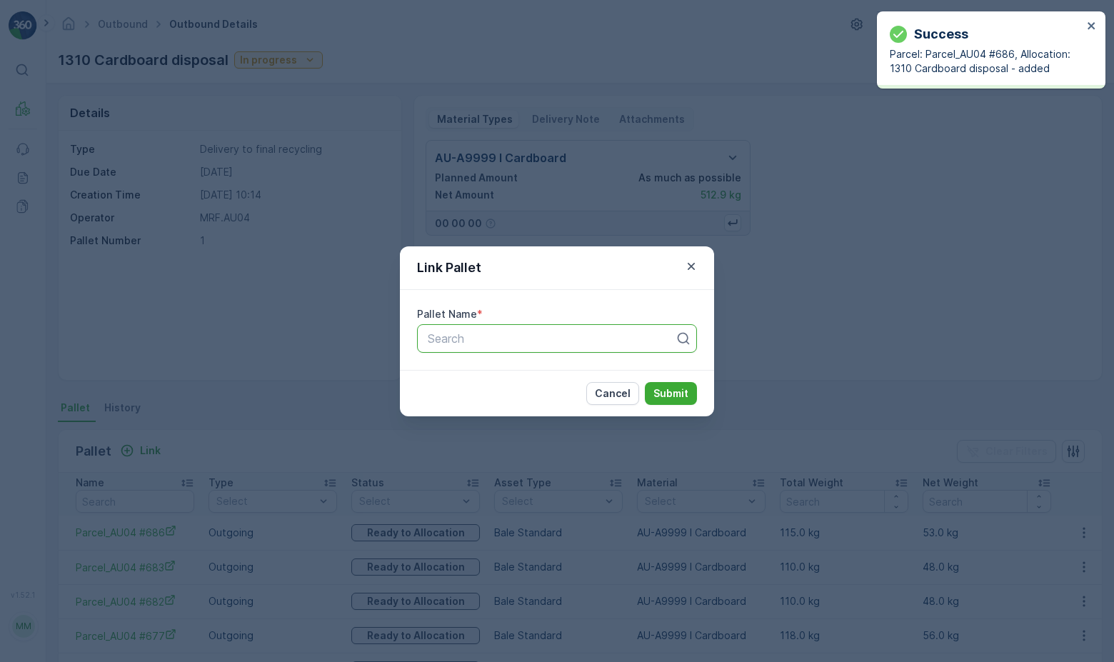
paste input "Parcel_AU04 #695"
type input "Parcel_AU04 #695"
click at [489, 375] on span "Parcel_AU04 #695" at bounding box center [475, 373] width 101 height 13
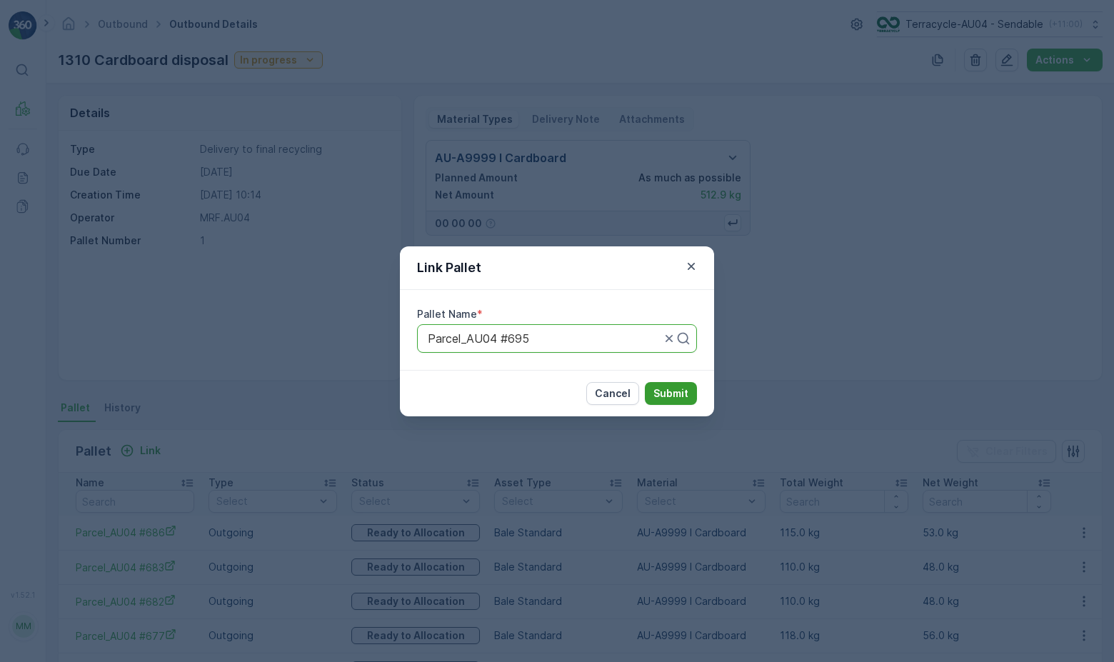
click at [668, 386] on p "Submit" at bounding box center [670, 393] width 35 height 14
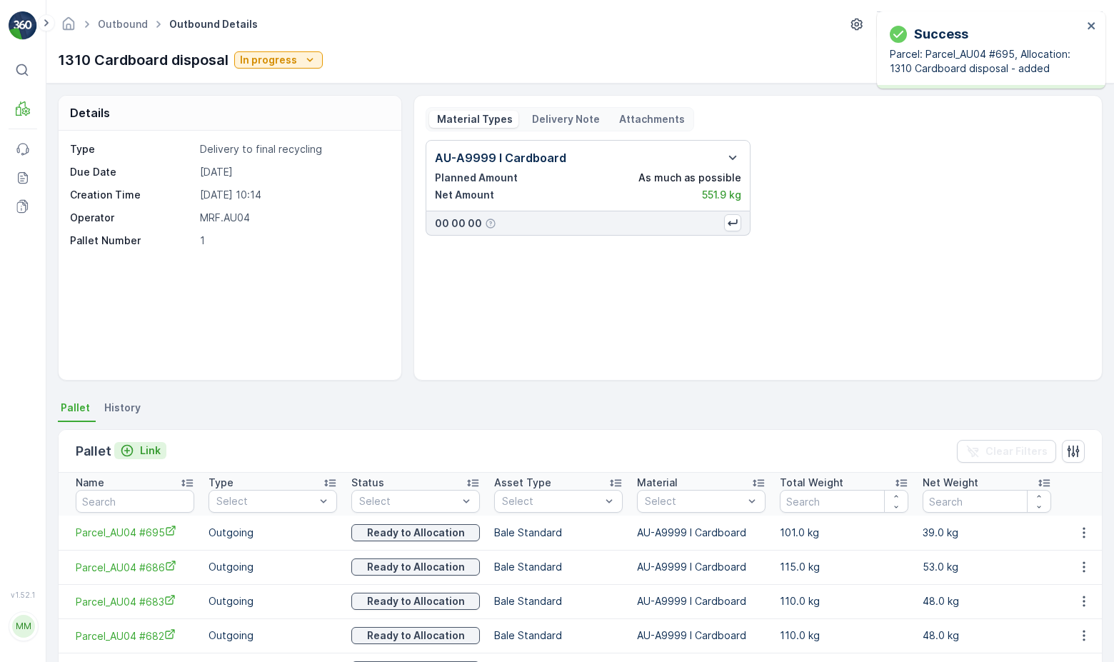
click at [144, 447] on p "Link" at bounding box center [150, 450] width 21 height 14
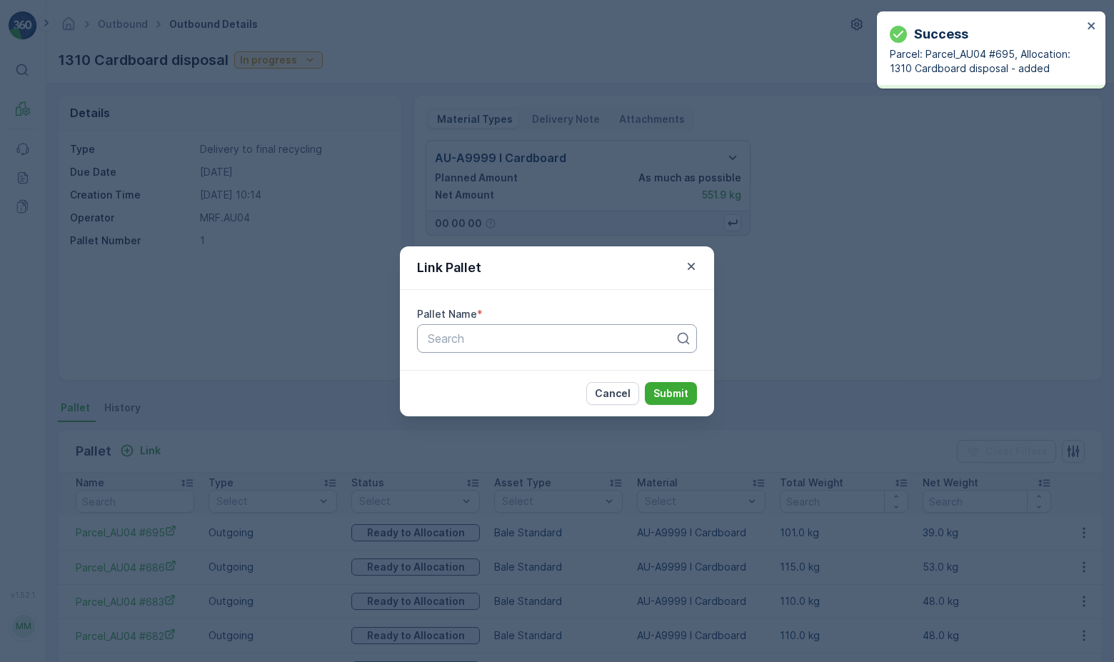
click at [478, 338] on div at bounding box center [551, 338] width 250 height 13
paste input "Parcel_AU04 #699"
type input "Parcel_AU04 #699"
click at [517, 378] on span "Parcel_AU04 #699" at bounding box center [475, 373] width 101 height 13
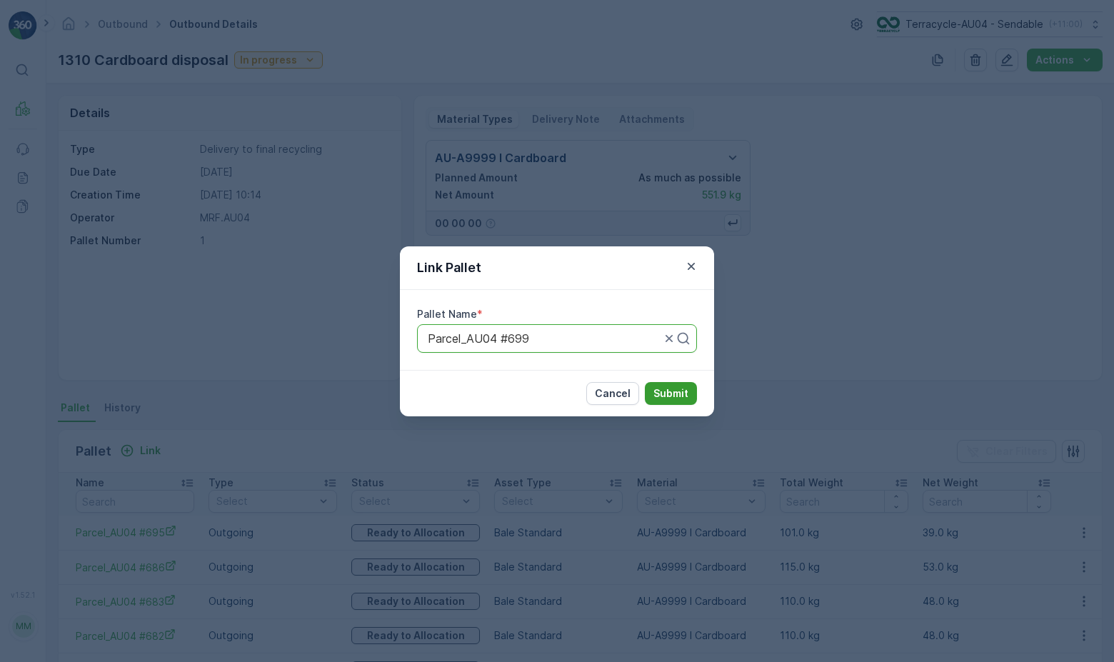
click at [684, 391] on p "Submit" at bounding box center [670, 393] width 35 height 14
click at [673, 407] on div "Cancel Submit" at bounding box center [557, 393] width 314 height 46
click at [673, 389] on p "Submit" at bounding box center [670, 393] width 35 height 14
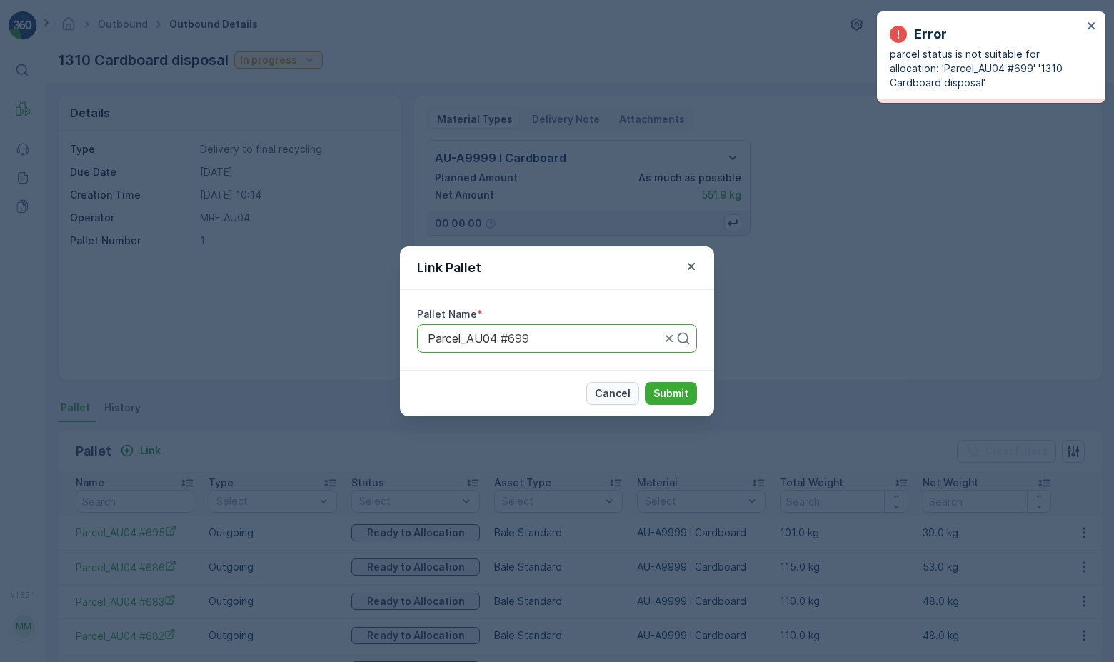
click at [615, 392] on p "Cancel" at bounding box center [613, 393] width 36 height 14
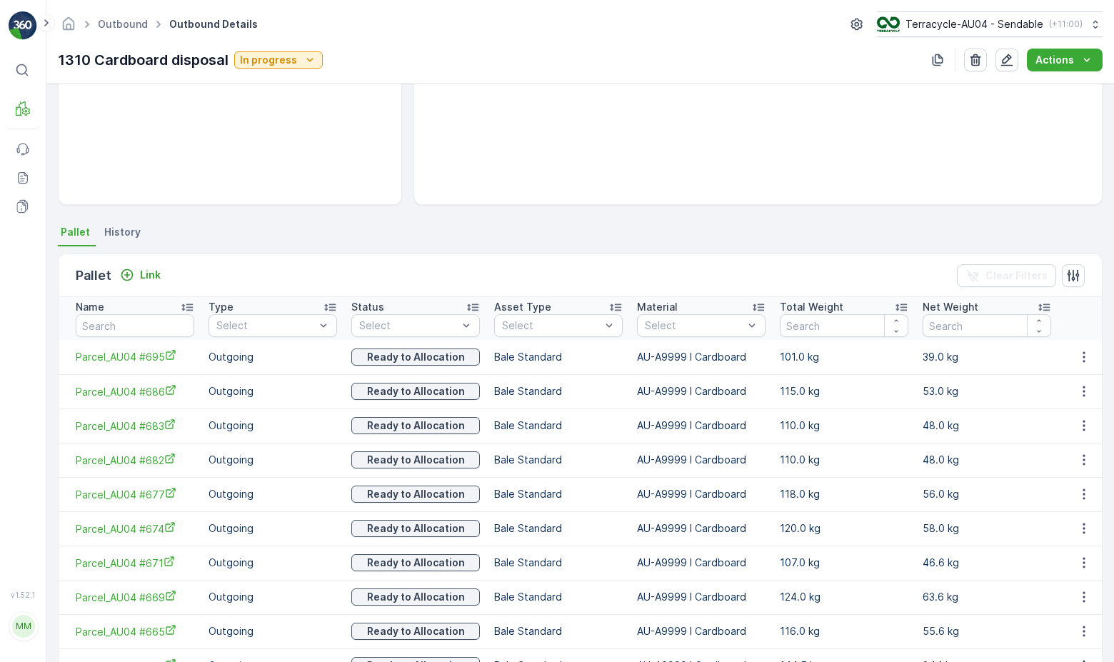
scroll to position [173, 0]
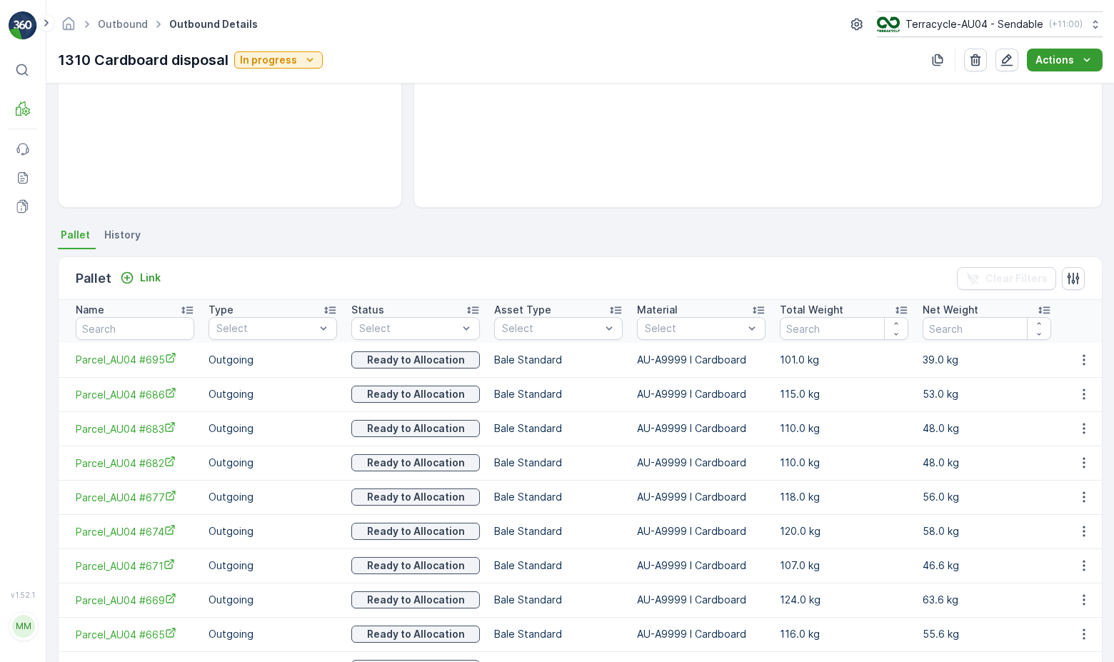
click at [1058, 54] on p "Actions" at bounding box center [1054, 60] width 39 height 14
click at [917, 118] on div "AU-A9999 I Cardboard Planned Amount As much as possible Net Amount 551.9 kg 00 …" at bounding box center [757, 81] width 665 height 228
click at [1007, 64] on icon "button" at bounding box center [1006, 60] width 14 height 14
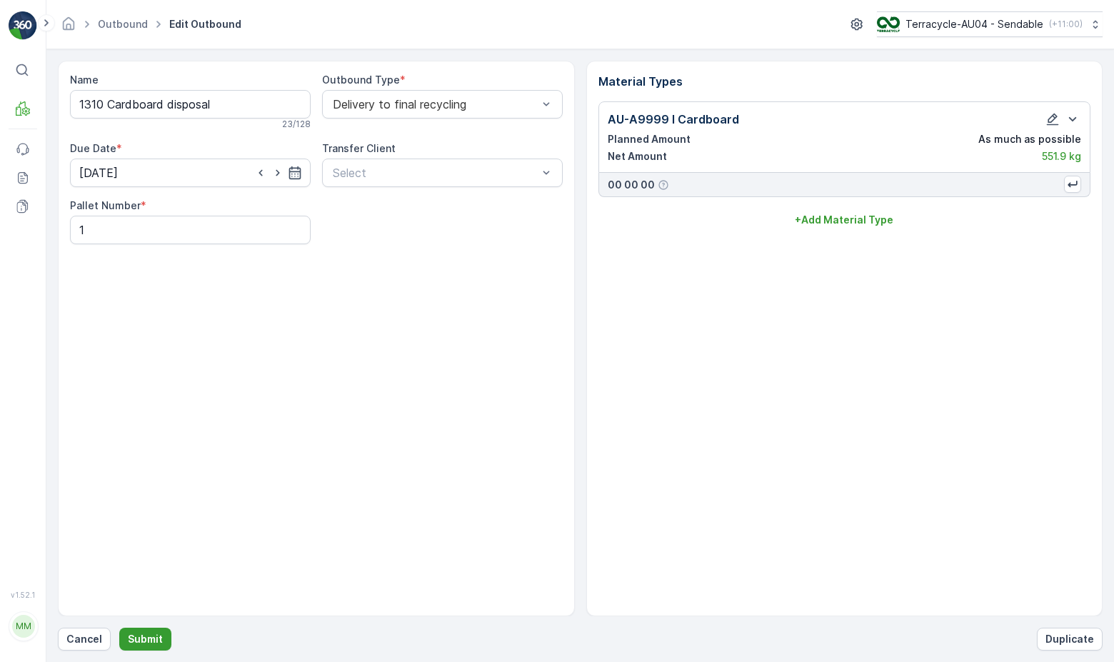
click at [138, 632] on p "Submit" at bounding box center [145, 639] width 35 height 14
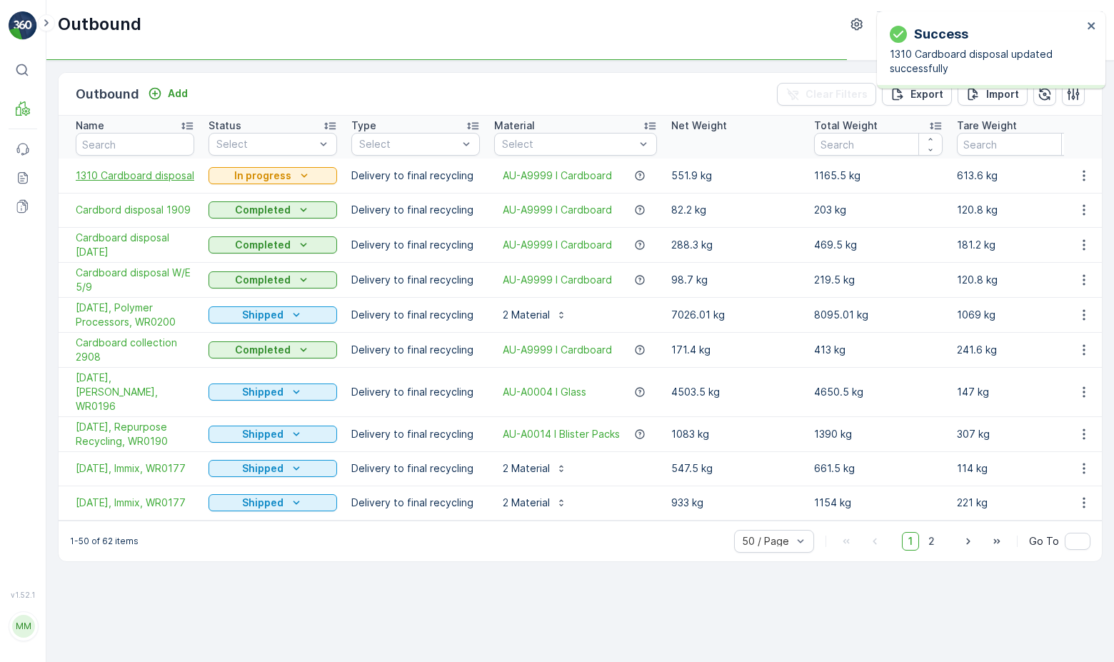
click at [147, 175] on span "1310 Cardboard disposal" at bounding box center [135, 175] width 119 height 14
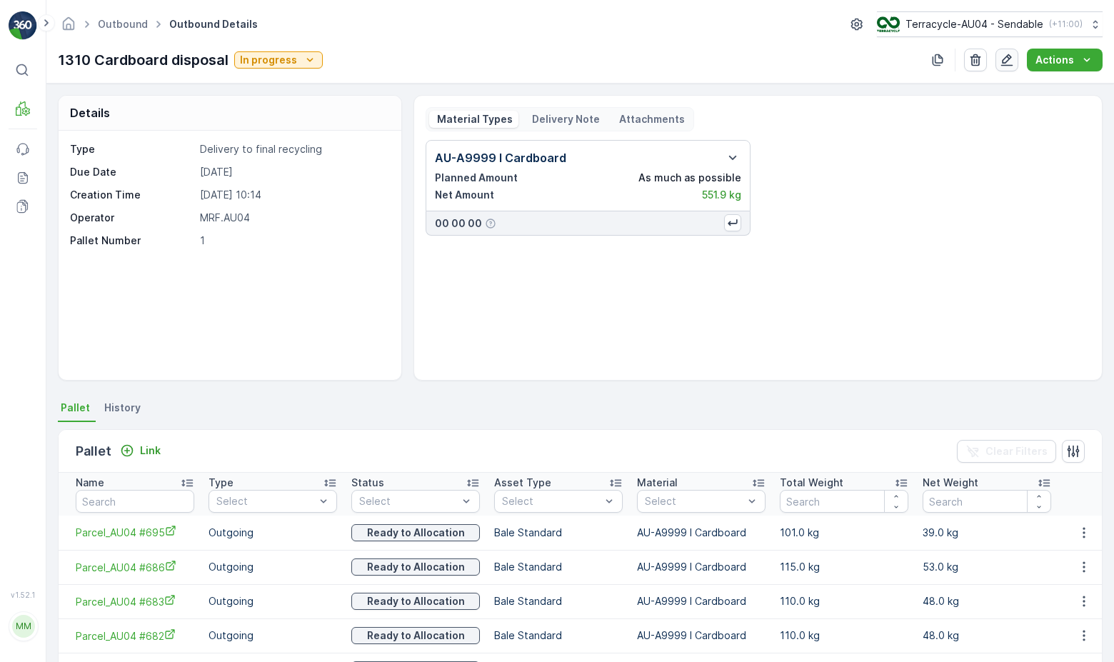
click at [1012, 58] on icon "button" at bounding box center [1007, 60] width 12 height 12
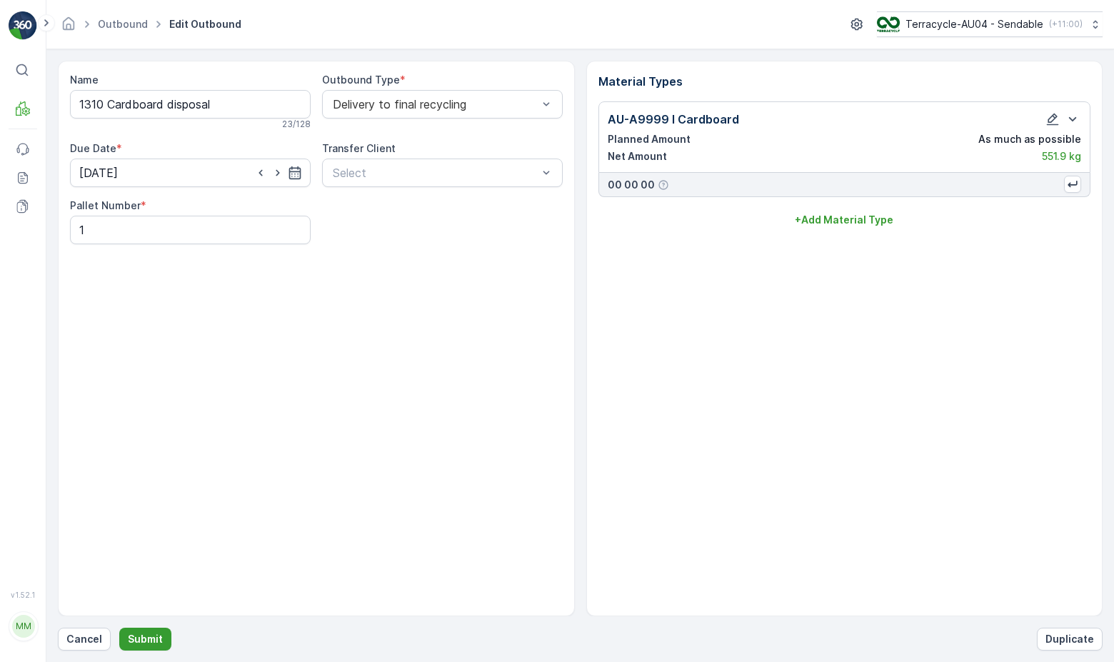
click at [148, 640] on p "Submit" at bounding box center [145, 639] width 35 height 14
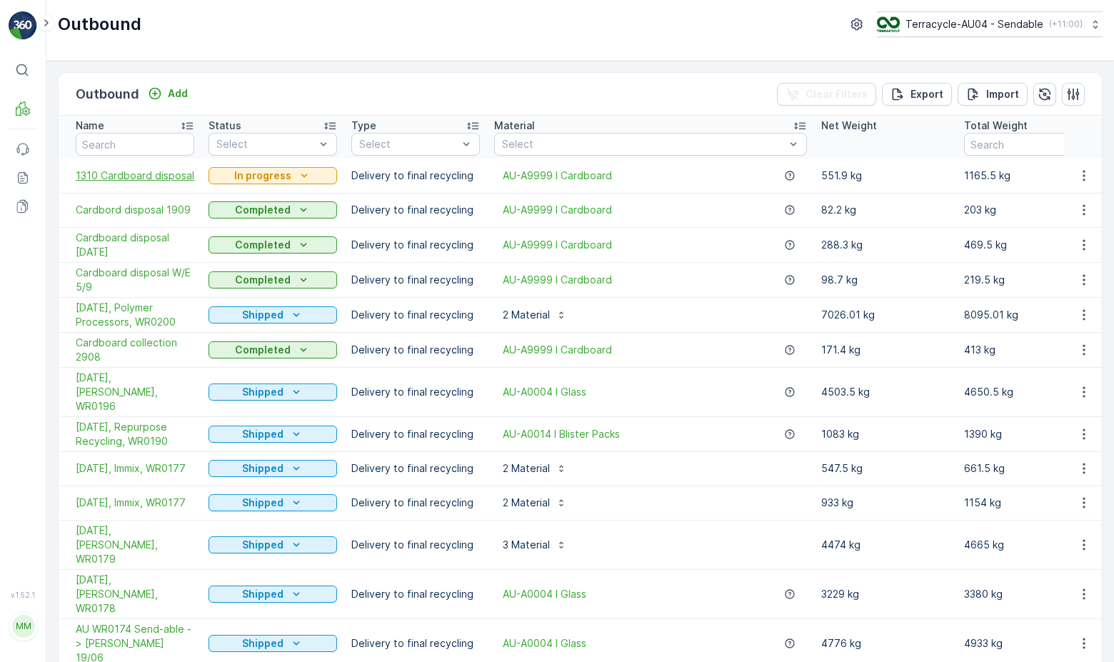
click at [159, 170] on span "1310 Cardboard disposal" at bounding box center [135, 175] width 119 height 14
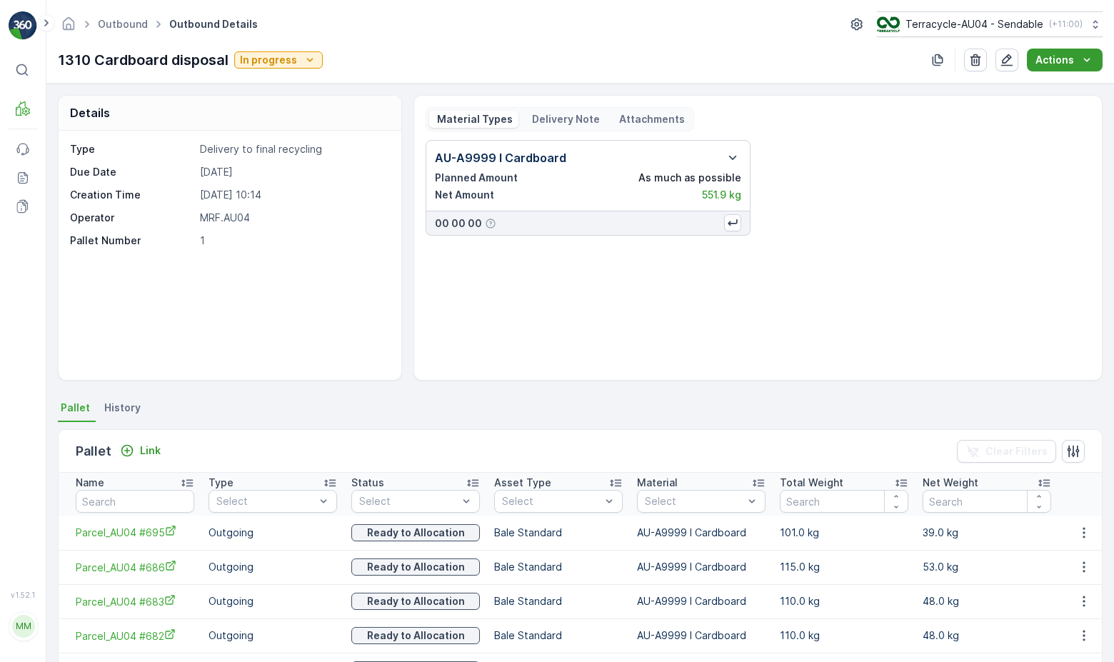
click at [1073, 59] on p "Actions" at bounding box center [1054, 60] width 39 height 14
click at [1104, 74] on div "Outbound Outbound Details Terracycle-AU04 - Sendable ( +11:00 ) 1310 Cardboard …" at bounding box center [579, 42] width 1067 height 84
click at [1086, 59] on icon "Actions" at bounding box center [1086, 60] width 14 height 14
click at [524, 121] on div "Delivery Note" at bounding box center [564, 119] width 81 height 17
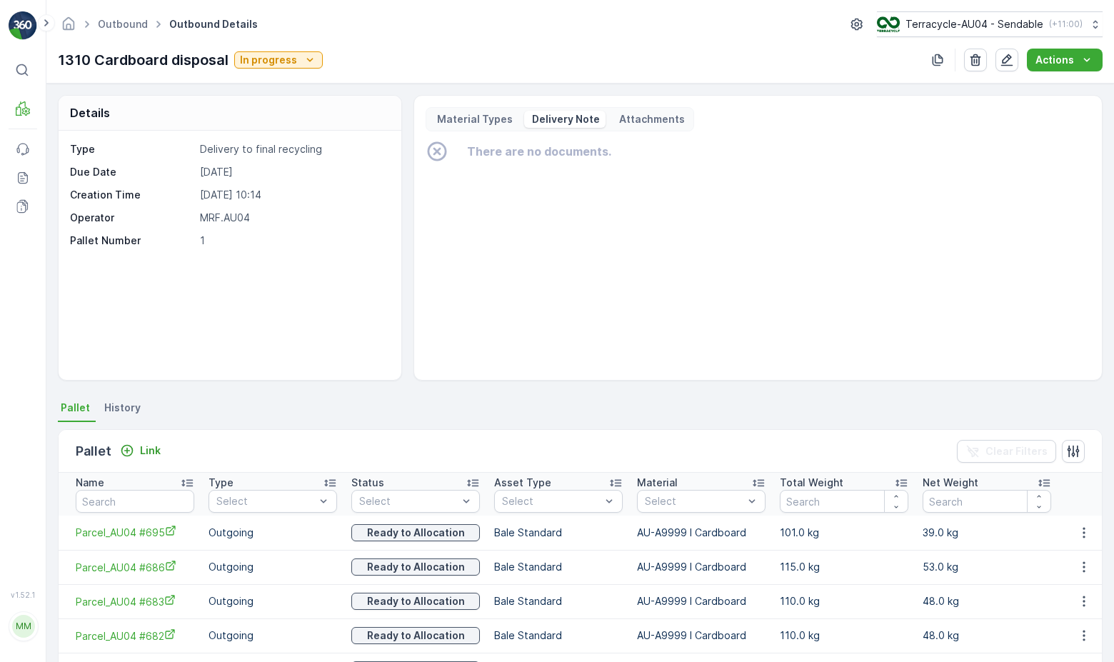
click at [466, 119] on p "Material Types" at bounding box center [474, 119] width 78 height 14
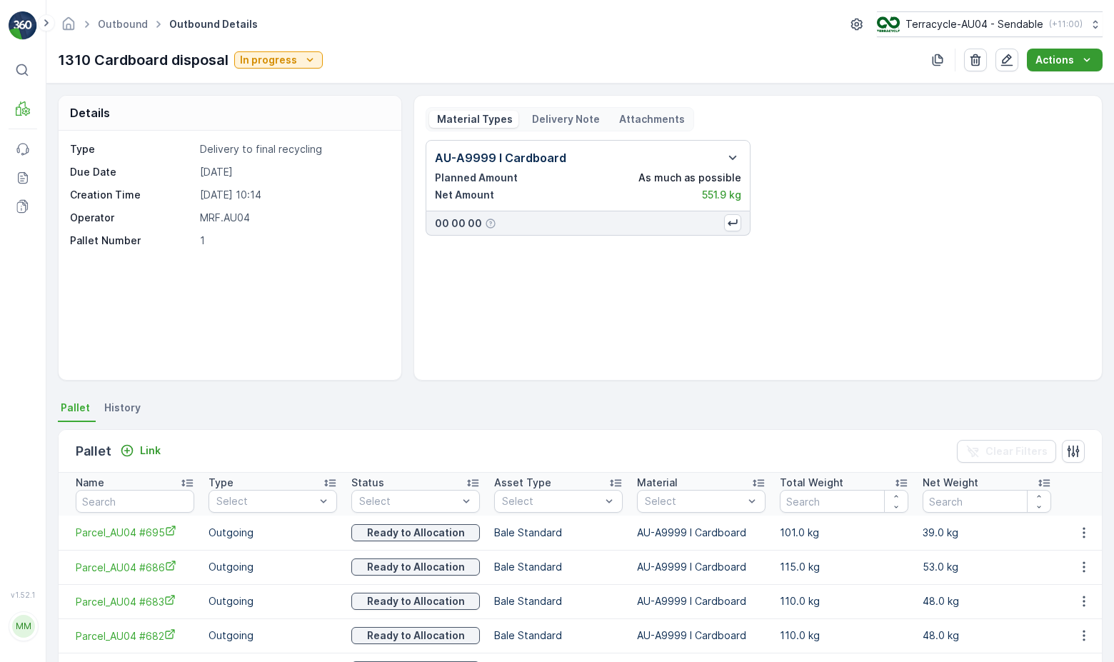
click at [1073, 68] on button "Actions" at bounding box center [1065, 60] width 76 height 23
click at [1058, 92] on span "Create Delivery Note" at bounding box center [1058, 87] width 103 height 14
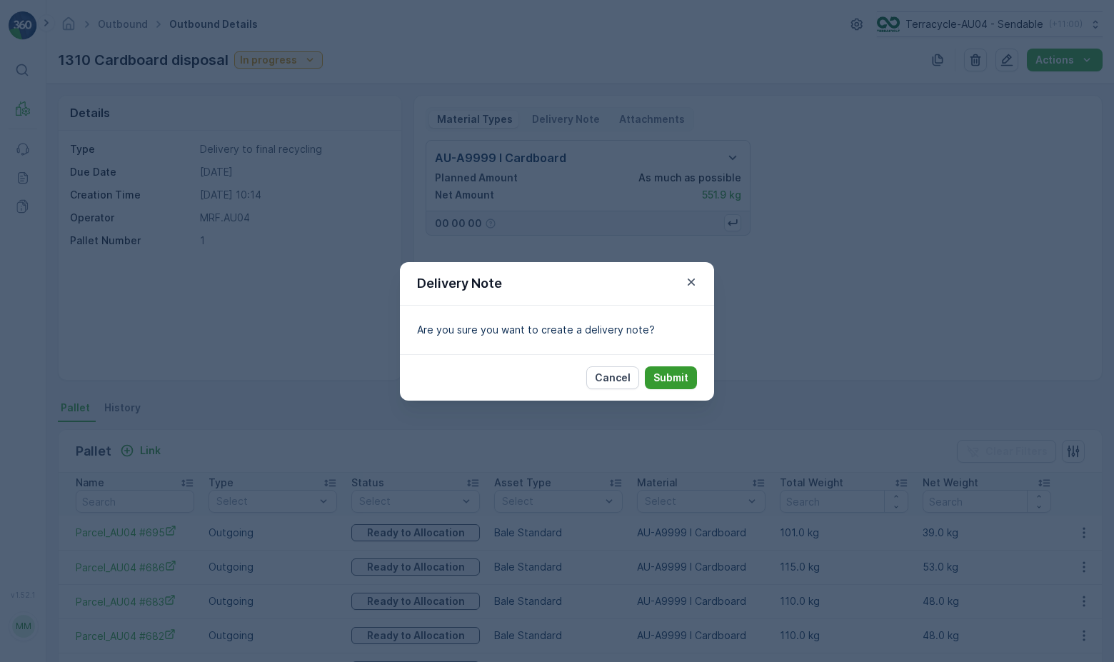
click at [668, 375] on p "Submit" at bounding box center [670, 377] width 35 height 14
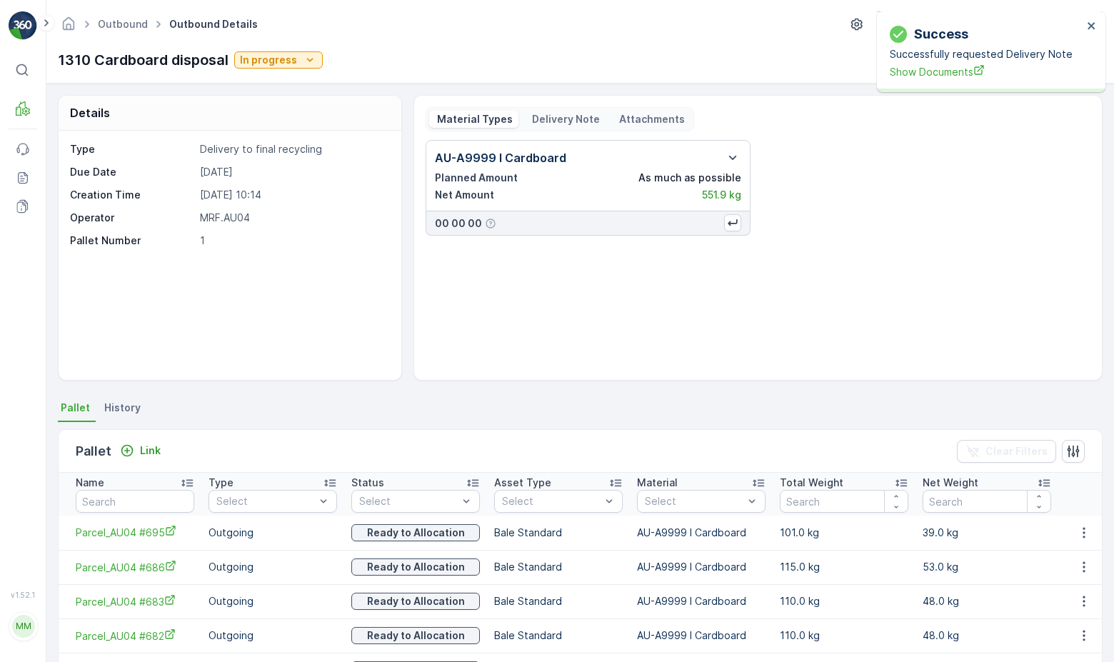
click at [571, 127] on div "Delivery Note" at bounding box center [564, 119] width 81 height 17
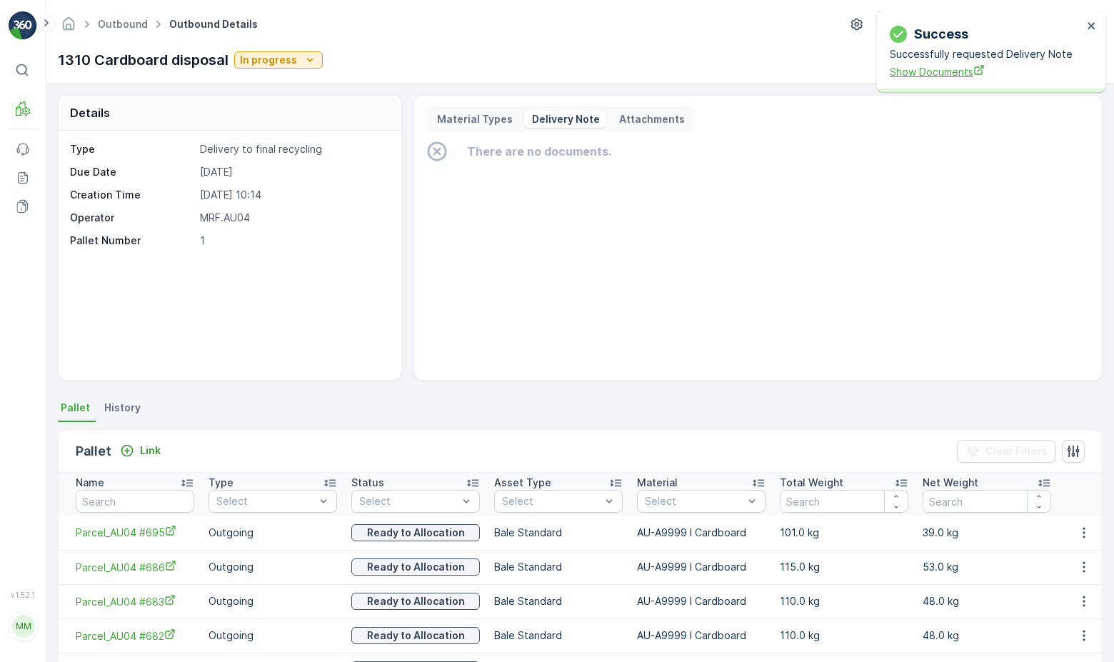
click at [960, 76] on span "Show Documents" at bounding box center [985, 71] width 193 height 15
click at [483, 135] on div "Material Types Delivery Note Attachments There are no documents." at bounding box center [757, 237] width 665 height 261
click at [478, 124] on p "Material Types" at bounding box center [474, 119] width 78 height 14
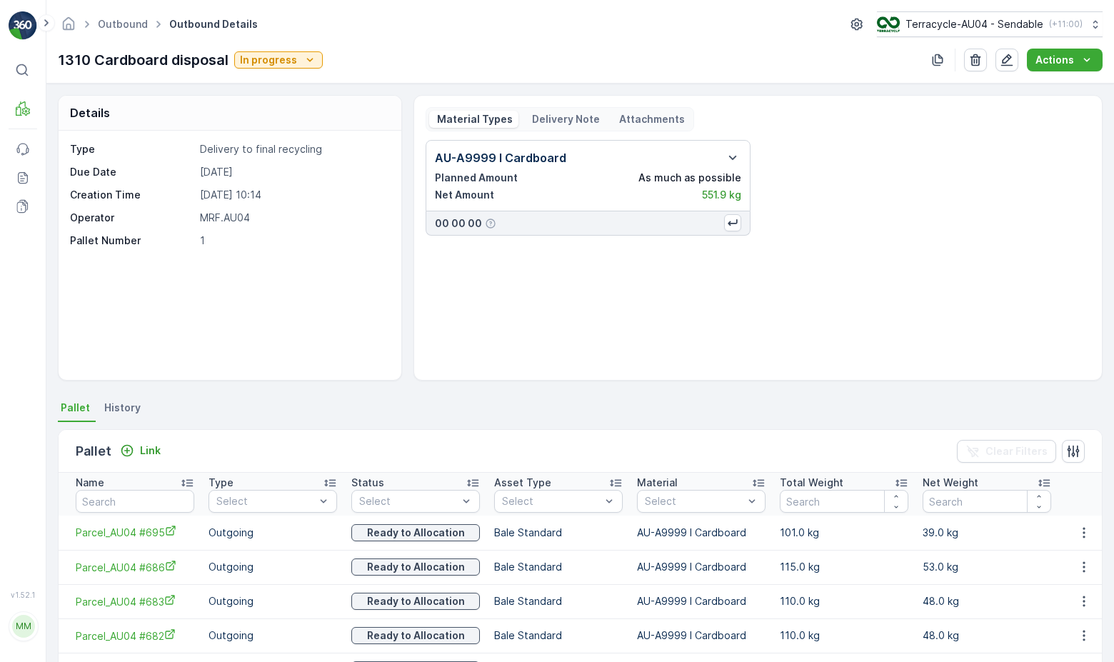
click at [554, 122] on p "Delivery Note" at bounding box center [565, 119] width 70 height 14
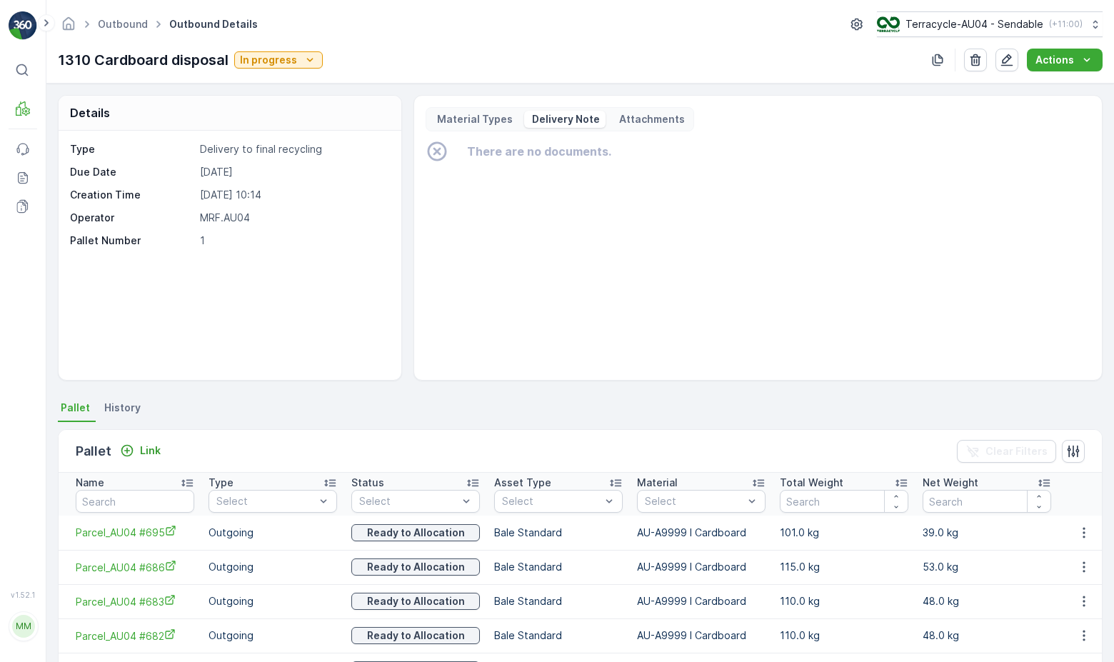
click at [644, 114] on p "Attachments" at bounding box center [651, 119] width 68 height 14
click at [565, 116] on p "Delivery Note" at bounding box center [565, 119] width 70 height 14
click at [467, 126] on p "Material Types" at bounding box center [474, 119] width 78 height 14
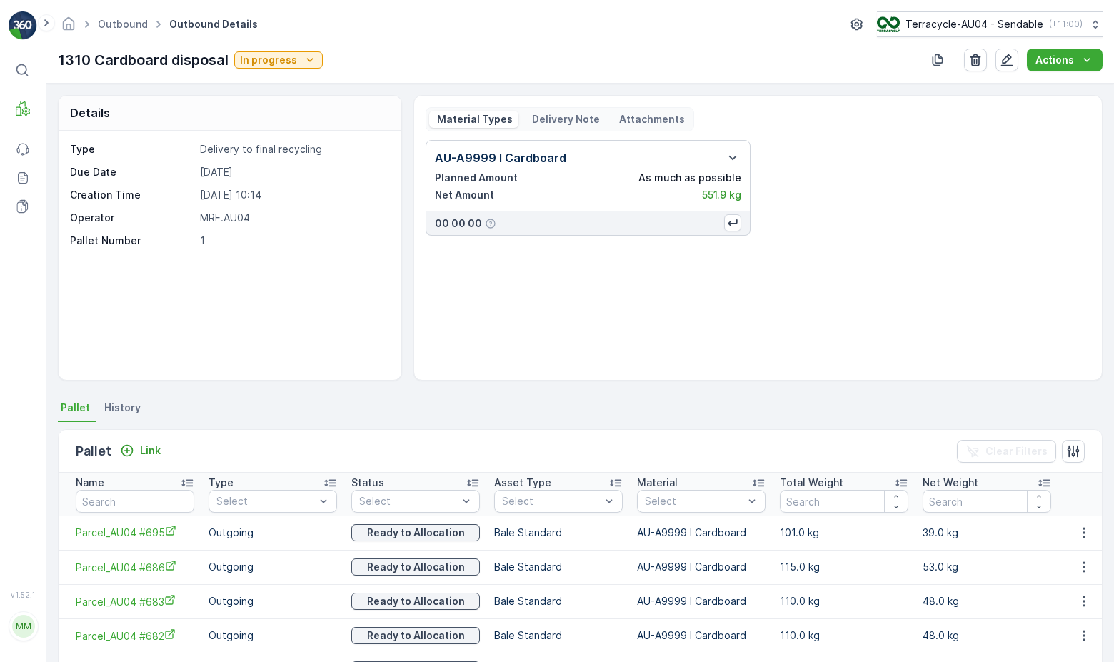
click at [690, 29] on div "Outbound Outbound Details Terracycle-AU04 - Sendable ( +11:00 )" at bounding box center [580, 24] width 1044 height 26
click at [303, 62] on icon "In progress" at bounding box center [310, 60] width 14 height 14
click at [266, 123] on span "Completed" at bounding box center [270, 121] width 54 height 14
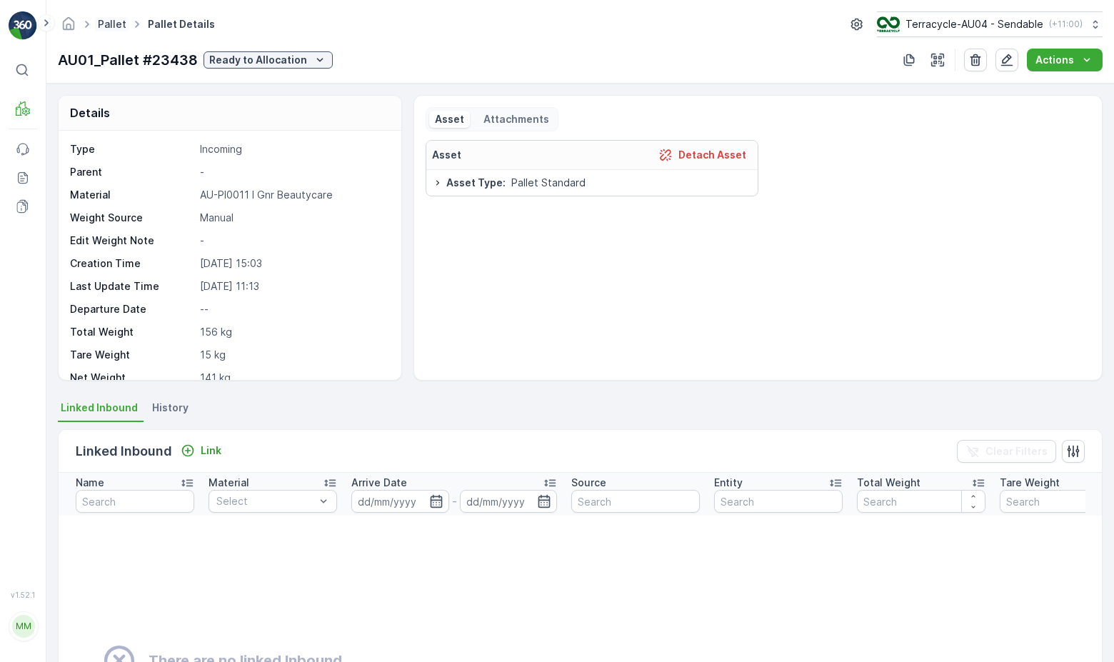
click at [114, 21] on link "Pallet" at bounding box center [112, 24] width 29 height 12
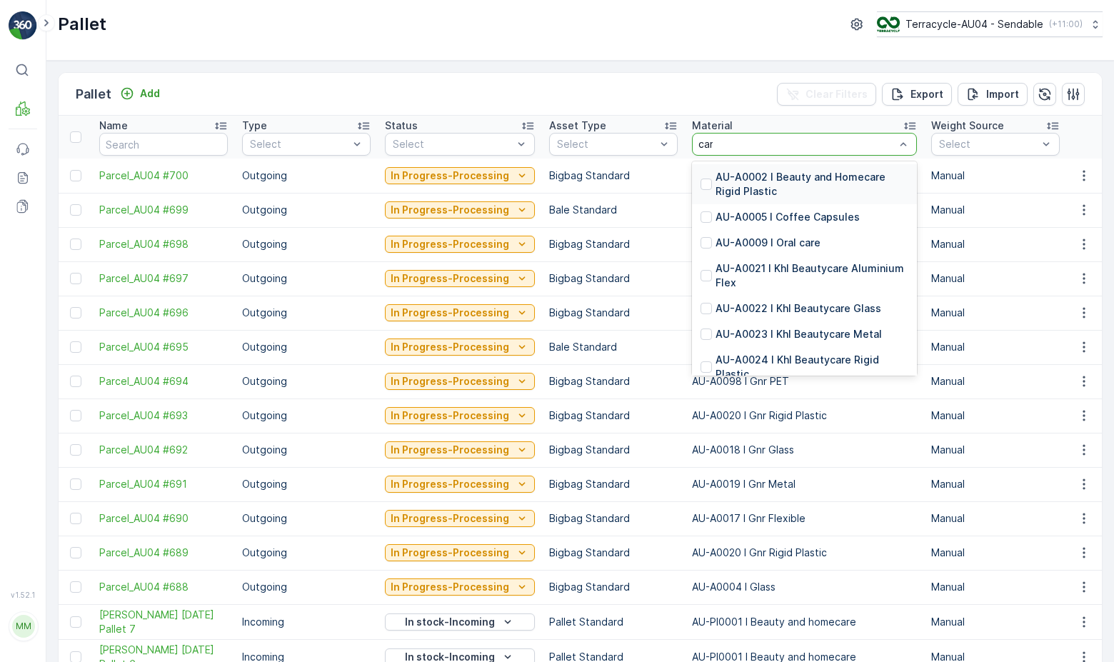
type input "card"
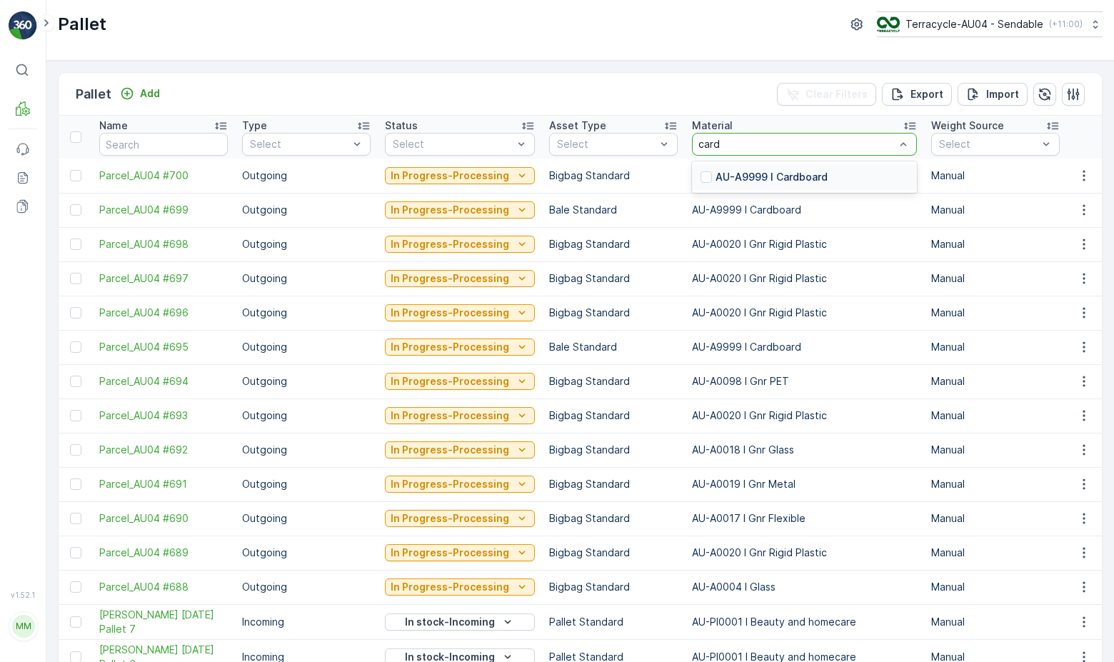
click at [760, 172] on p "AU-A9999 I Cardboard" at bounding box center [771, 177] width 112 height 14
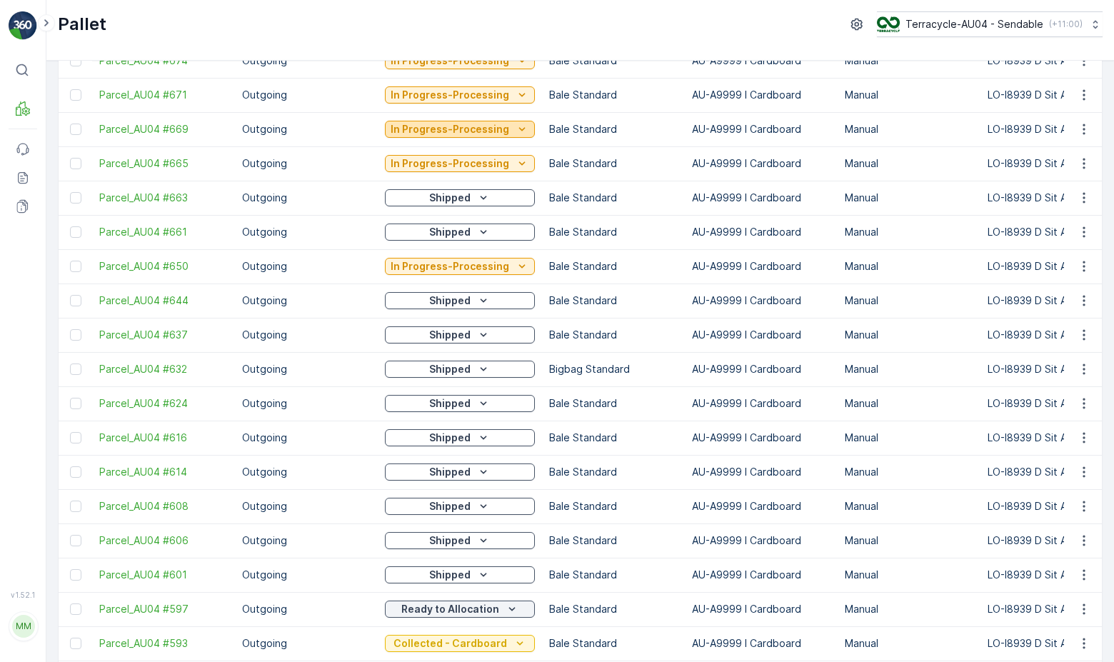
scroll to position [283, 0]
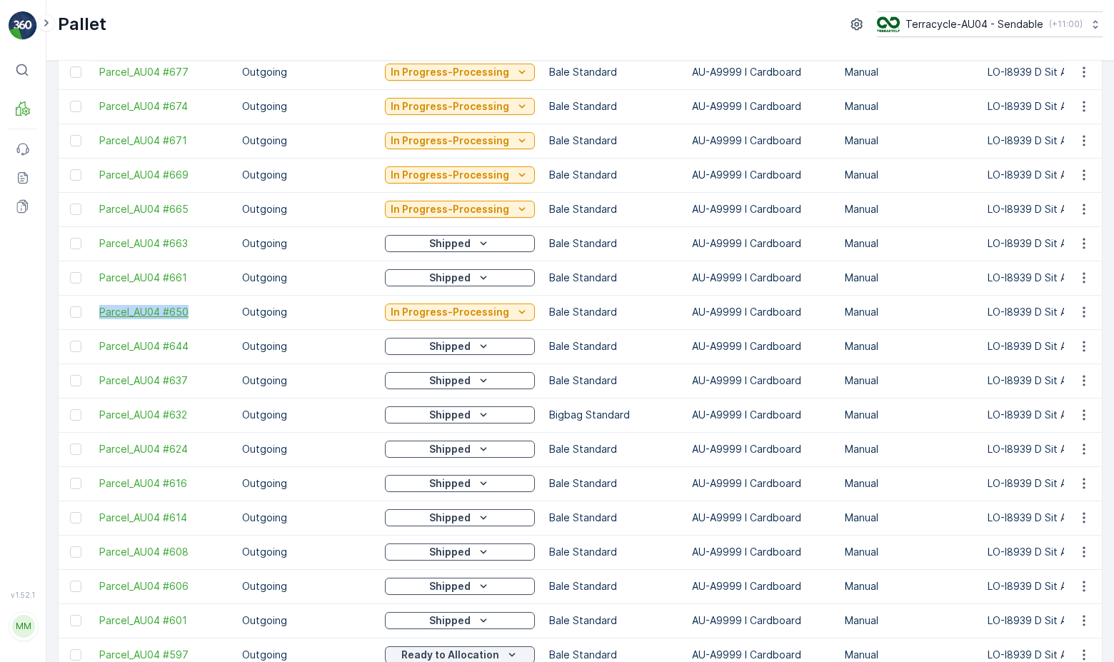
drag, startPoint x: 91, startPoint y: 314, endPoint x: 194, endPoint y: 312, distance: 102.8
copy span "Parcel_AU04 #650"
click at [439, 310] on p "In Progress-Processing" at bounding box center [449, 312] width 119 height 14
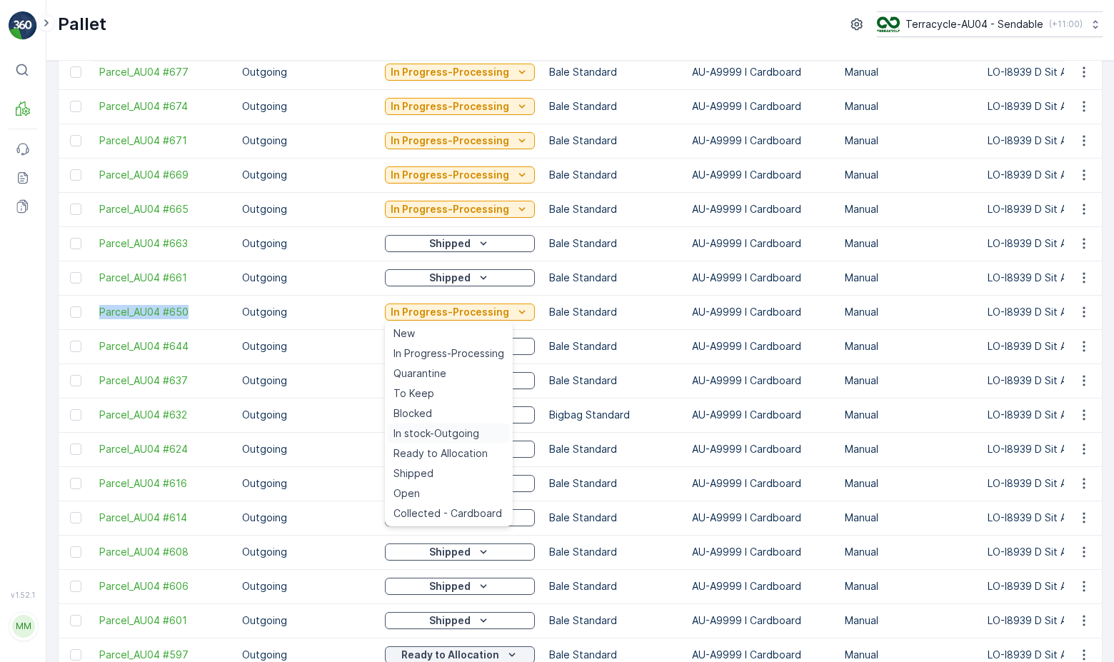
click at [441, 435] on span "In stock-Outgoing" at bounding box center [436, 433] width 86 height 14
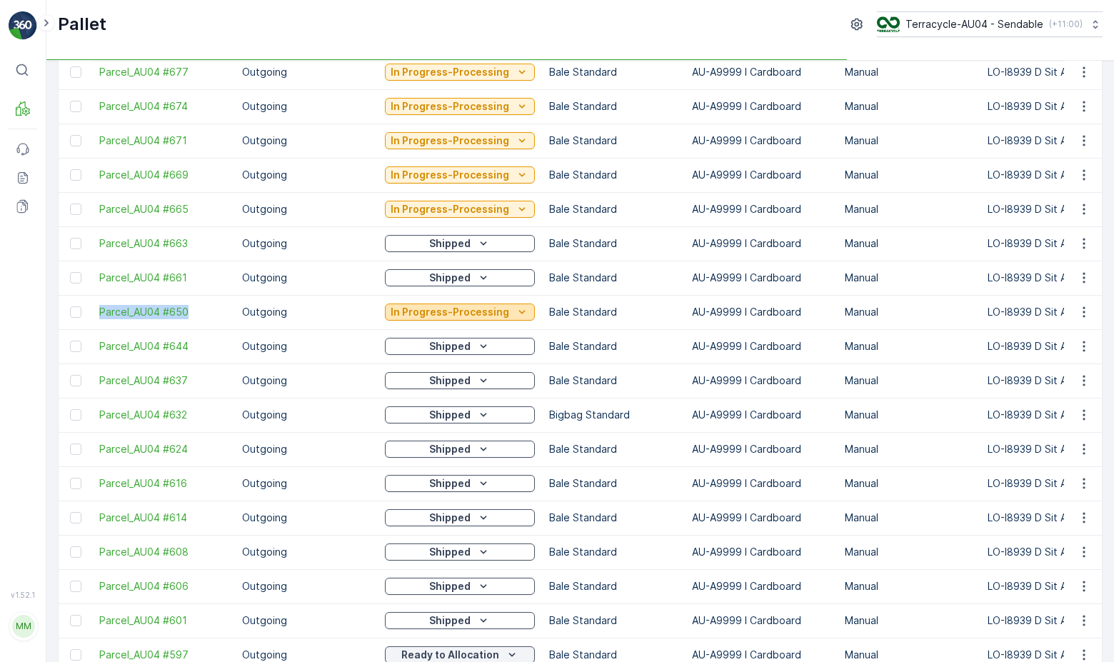
click at [462, 311] on p "In Progress-Processing" at bounding box center [449, 312] width 119 height 14
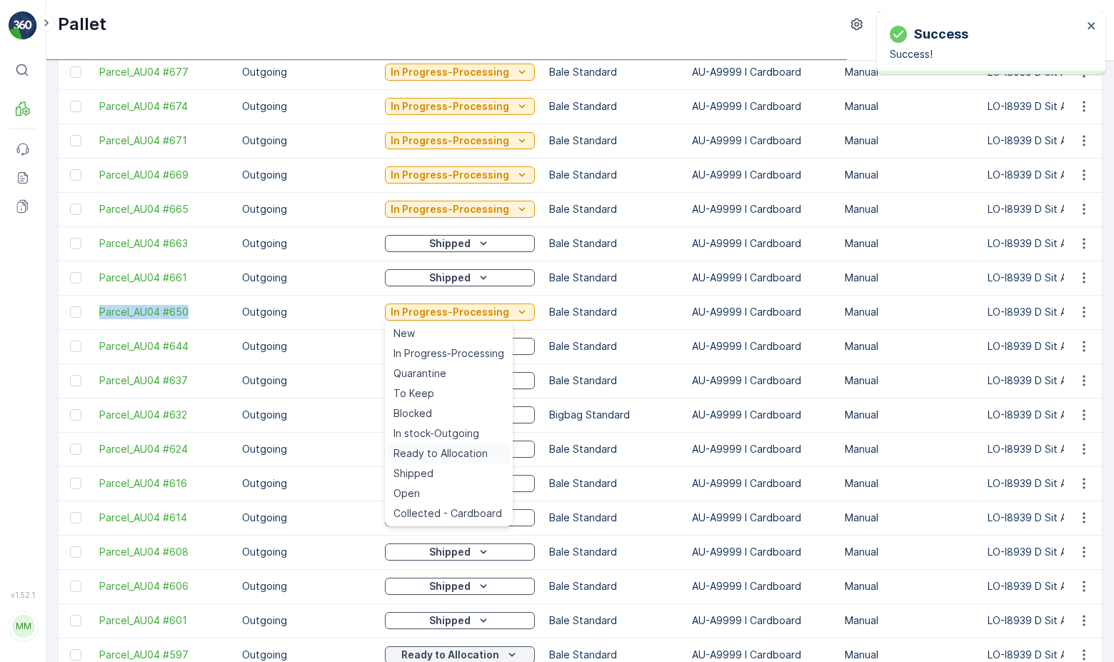
click at [448, 456] on span "Ready to Allocation" at bounding box center [440, 453] width 94 height 14
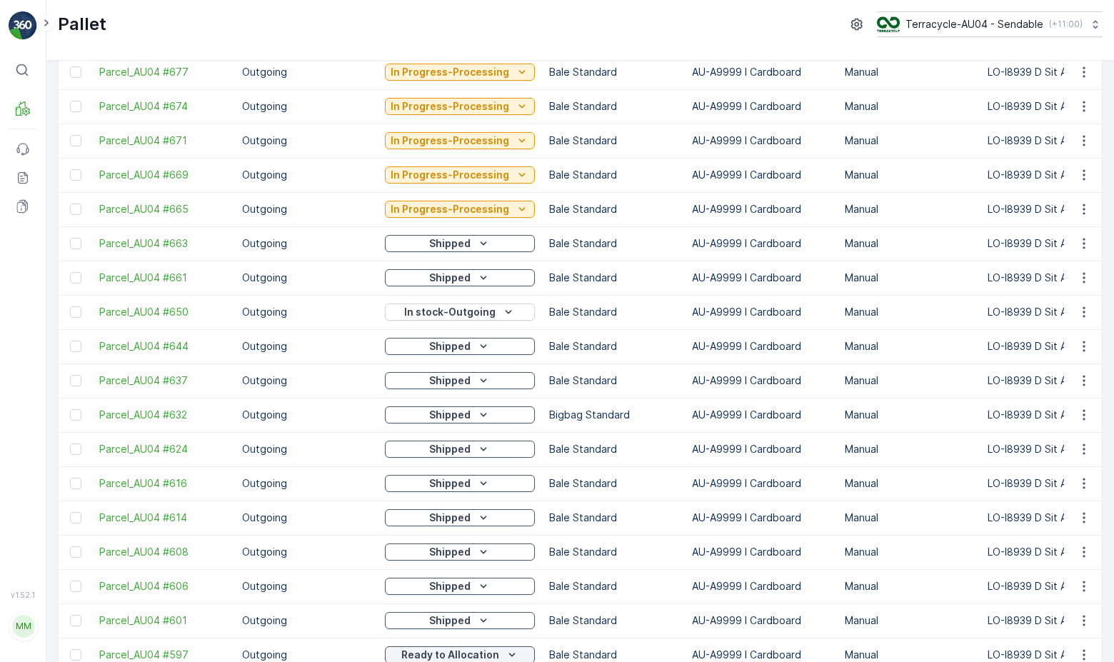
click at [435, 322] on td "In stock-Outgoing" at bounding box center [460, 312] width 164 height 34
click at [436, 315] on p "In stock-Outgoing" at bounding box center [449, 312] width 91 height 14
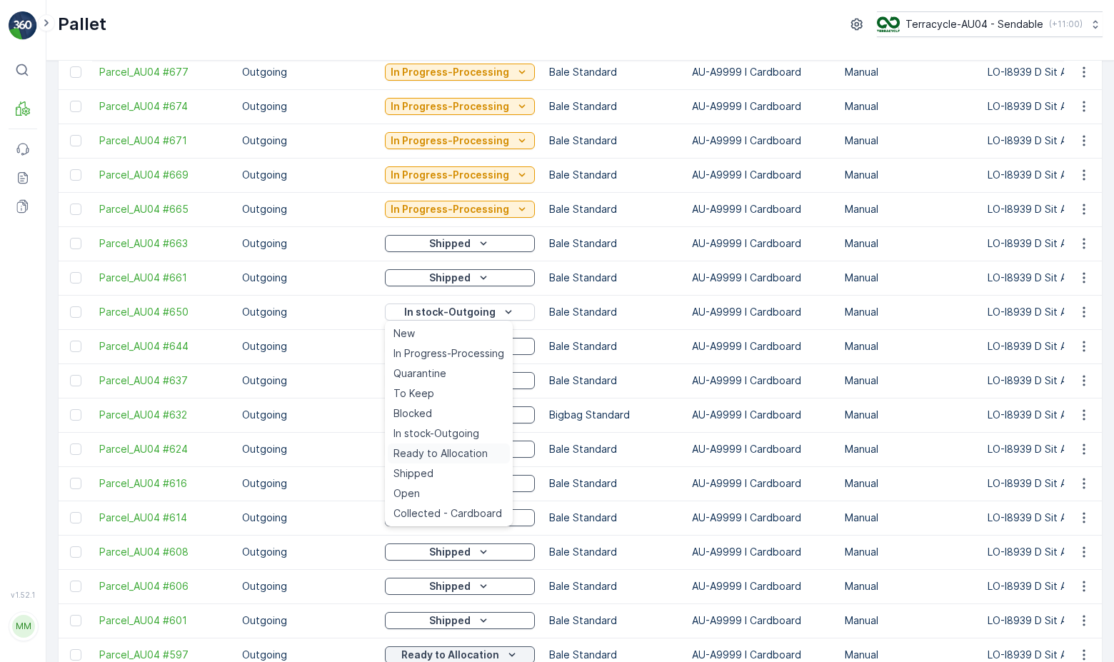
click at [443, 455] on span "Ready to Allocation" at bounding box center [440, 453] width 94 height 14
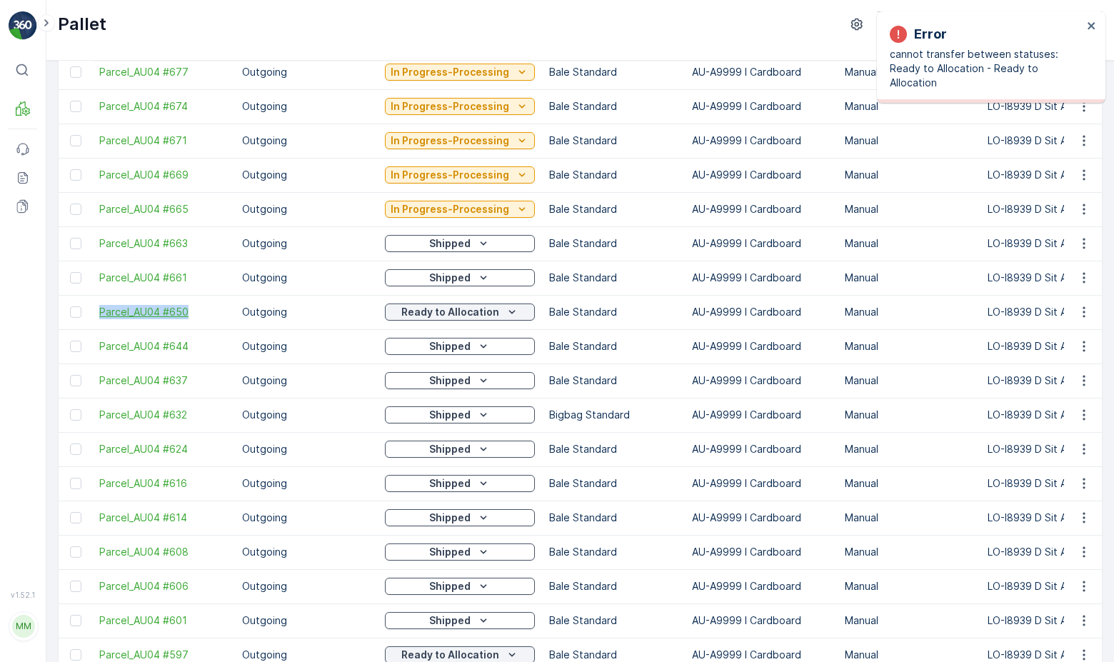
drag, startPoint x: 89, startPoint y: 309, endPoint x: 204, endPoint y: 308, distance: 114.9
copy span "Parcel_AU04 #650"
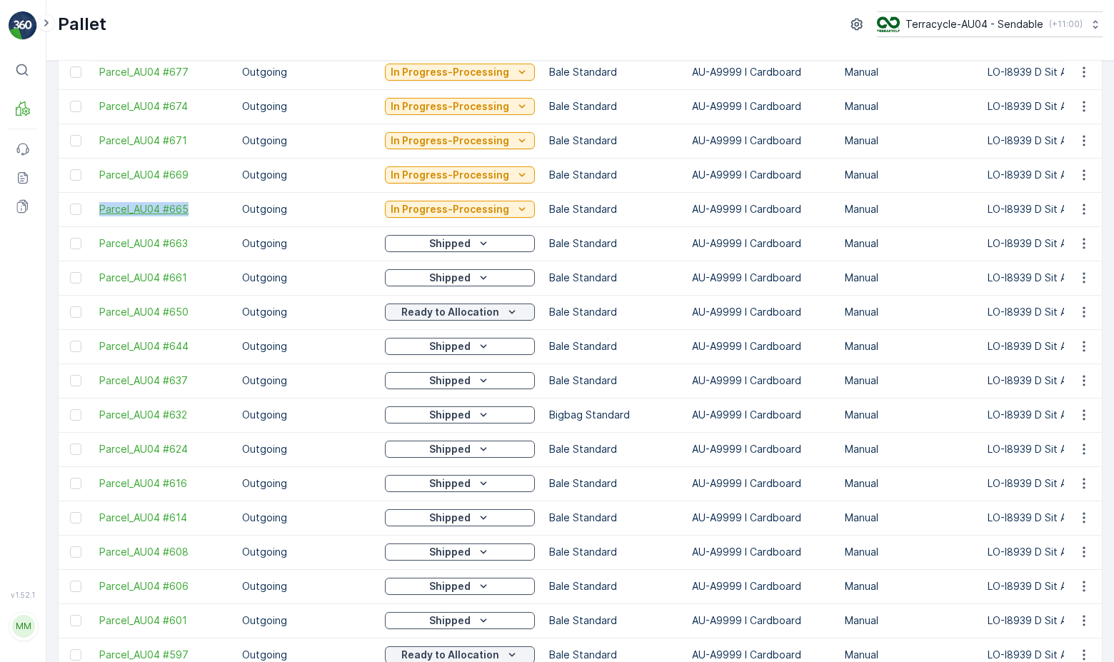
drag, startPoint x: 94, startPoint y: 208, endPoint x: 206, endPoint y: 208, distance: 112.1
click at [206, 208] on td "Parcel_AU04 #665" at bounding box center [163, 209] width 143 height 34
copy span "Parcel_AU04 #665"
click at [469, 211] on p "In Progress-Processing" at bounding box center [449, 209] width 119 height 14
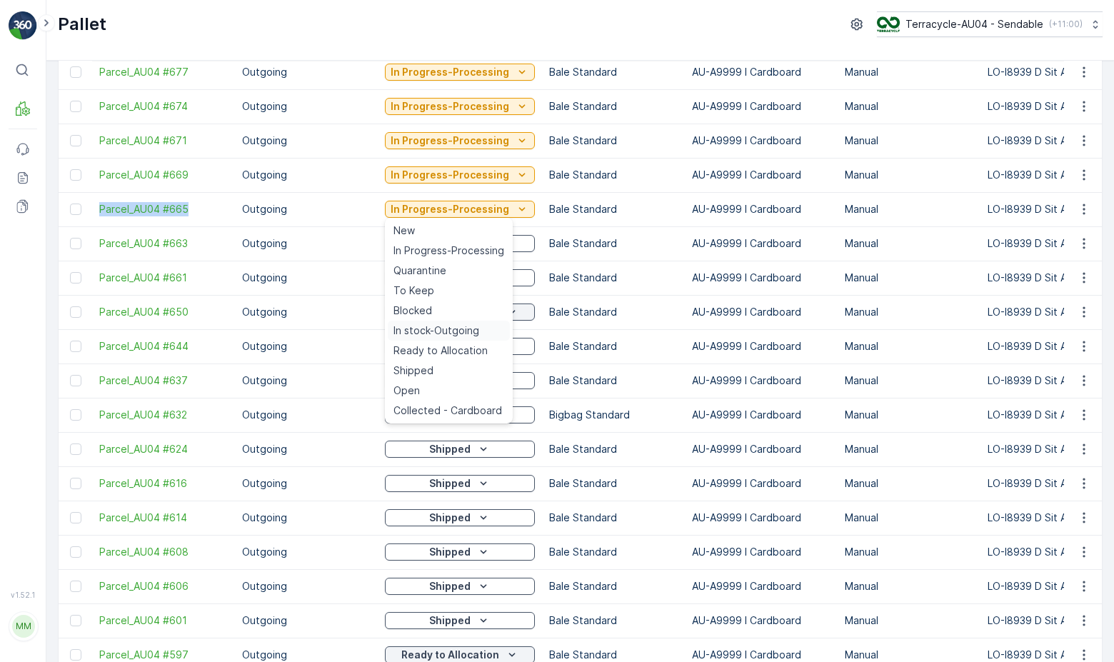
click at [463, 331] on span "In stock-Outgoing" at bounding box center [436, 330] width 86 height 14
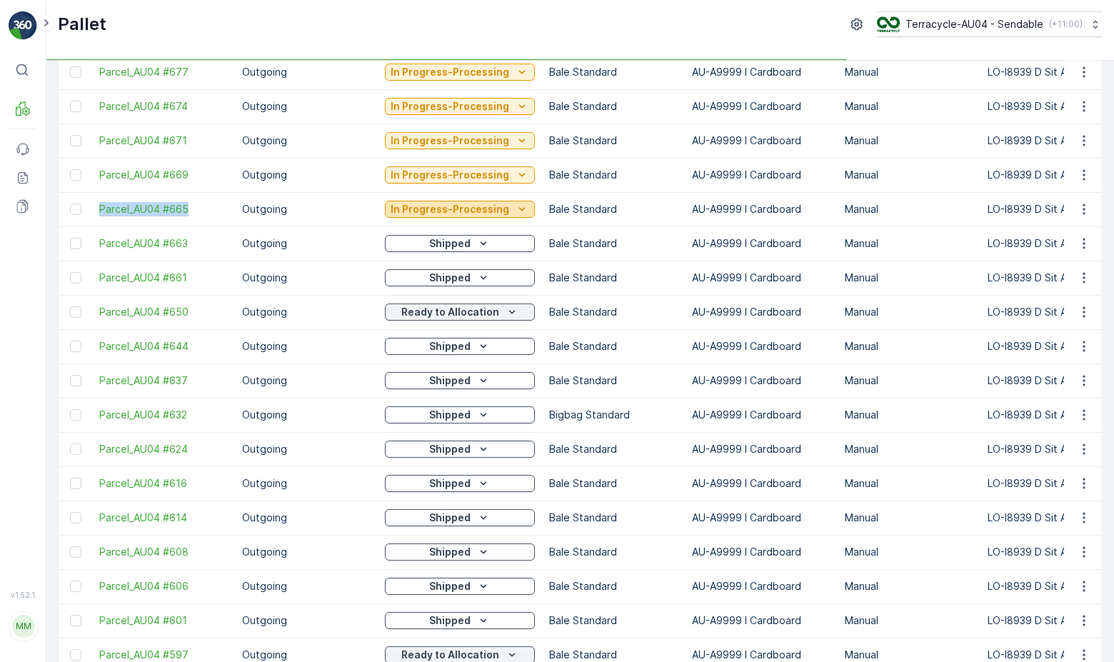
click at [483, 209] on p "In Progress-Processing" at bounding box center [449, 209] width 119 height 14
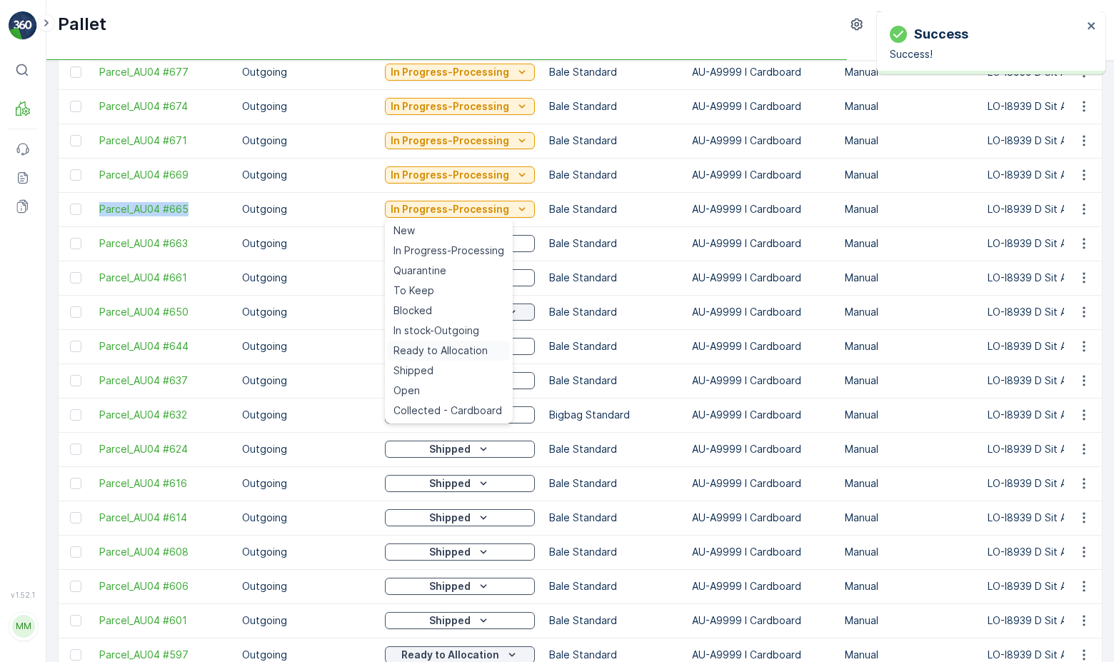
click at [457, 347] on span "Ready to Allocation" at bounding box center [440, 350] width 94 height 14
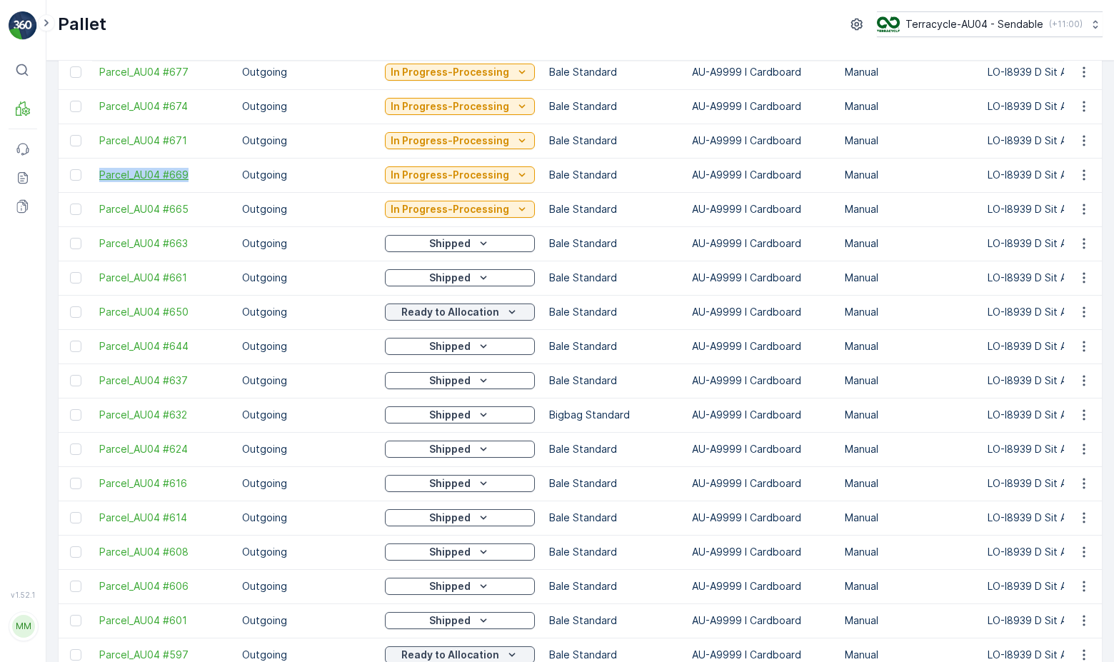
drag, startPoint x: 93, startPoint y: 176, endPoint x: 193, endPoint y: 174, distance: 100.0
click at [193, 174] on td "Parcel_AU04 #669" at bounding box center [163, 175] width 143 height 34
copy span "Parcel_AU04 #669"
click at [415, 173] on p "In Progress-Processing" at bounding box center [449, 175] width 119 height 14
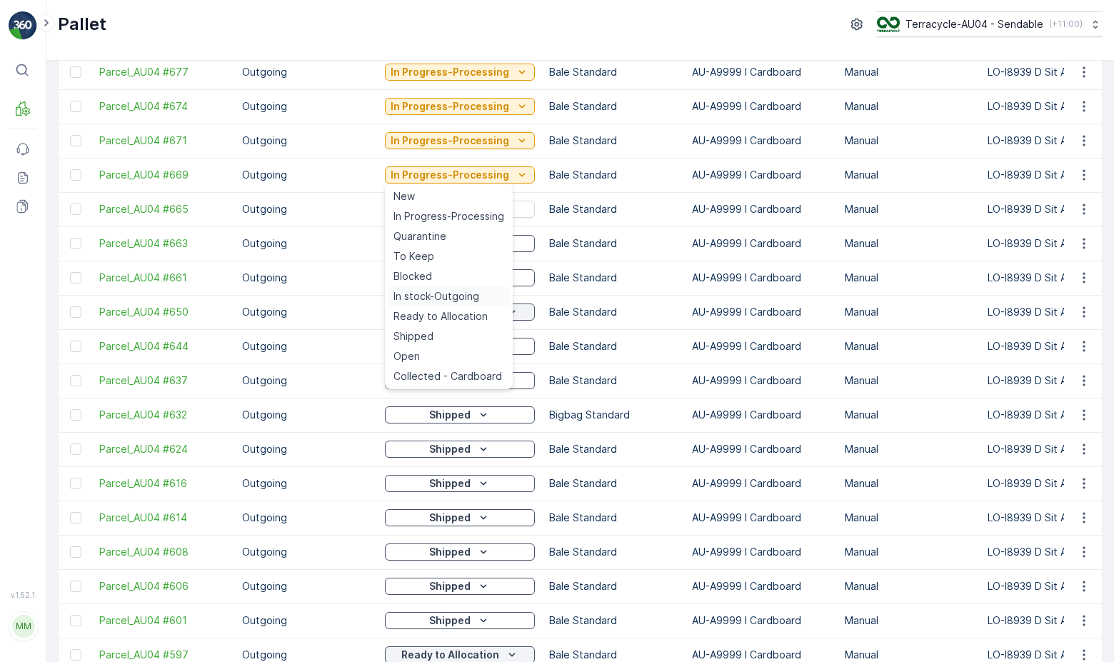
click at [445, 296] on span "In stock-Outgoing" at bounding box center [436, 296] width 86 height 14
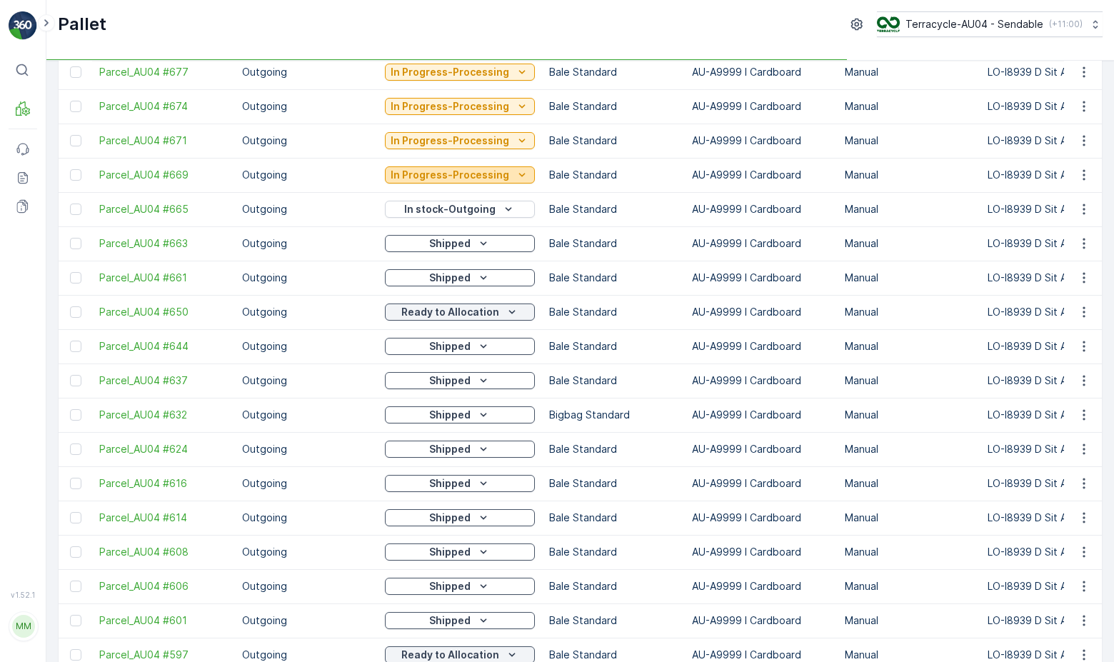
click at [467, 173] on p "In Progress-Processing" at bounding box center [449, 175] width 119 height 14
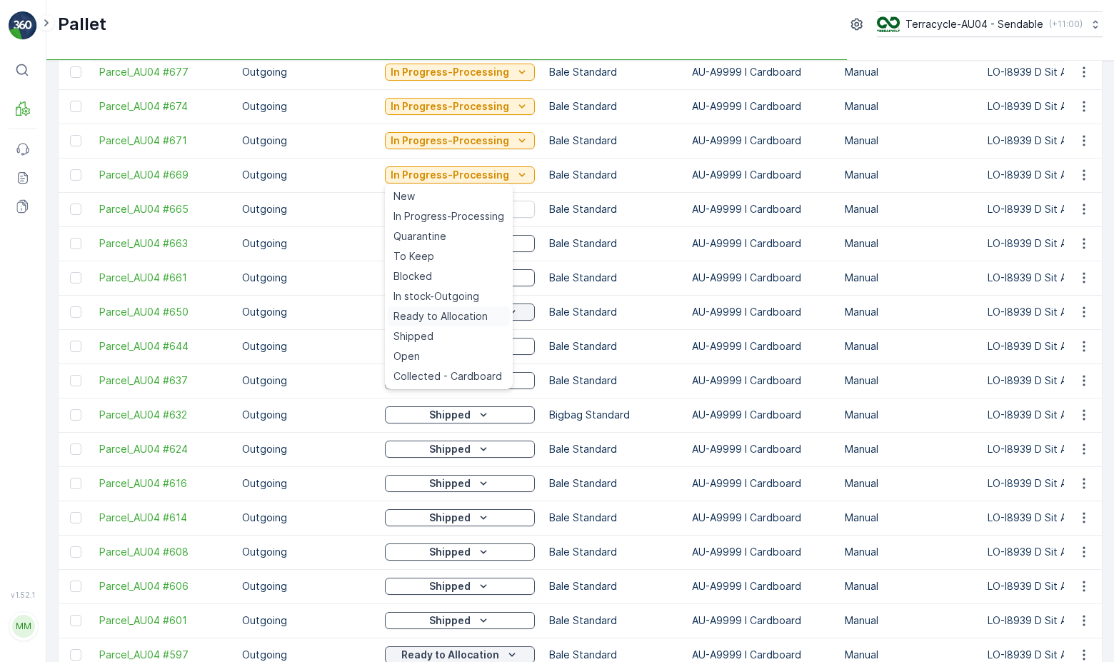
click at [455, 316] on span "Ready to Allocation" at bounding box center [440, 316] width 94 height 14
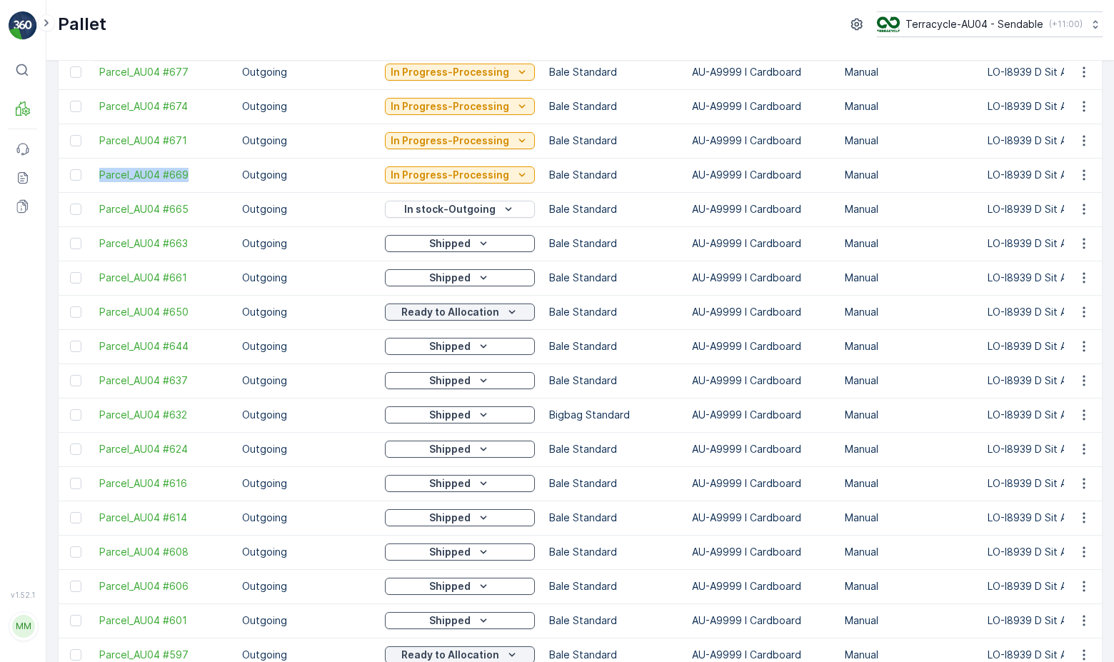
drag, startPoint x: 87, startPoint y: 183, endPoint x: 199, endPoint y: 183, distance: 112.1
copy span "Parcel_AU04 #669"
click at [489, 165] on div "In Progress-Processing" at bounding box center [460, 175] width 150 height 20
click at [483, 174] on p "In Progress-Processing" at bounding box center [449, 175] width 119 height 14
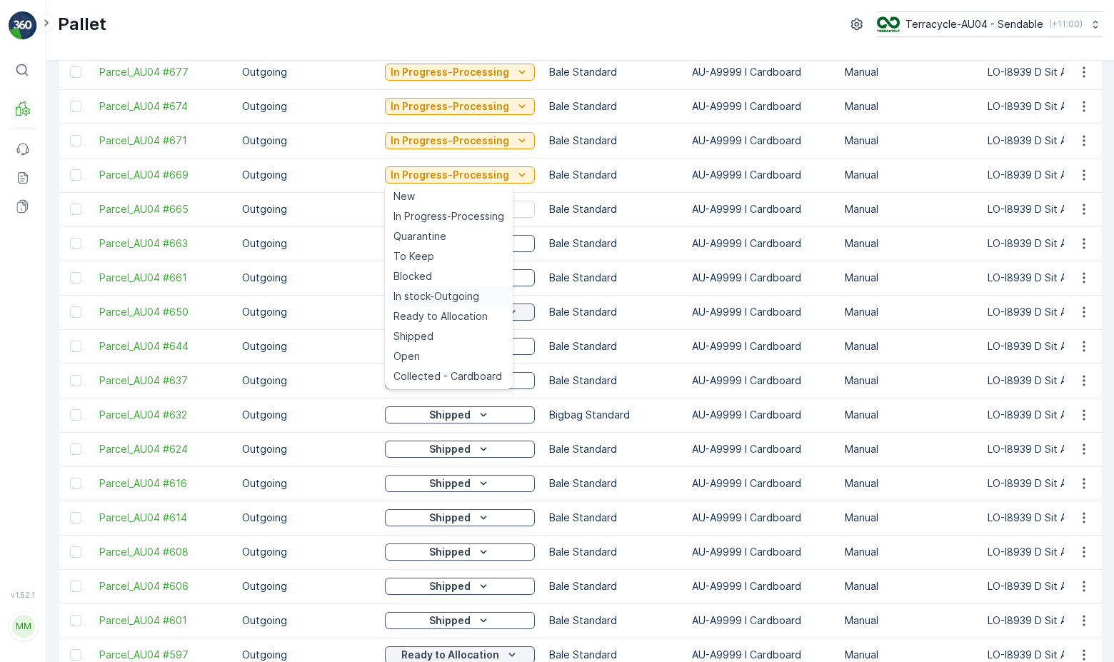
click at [457, 301] on span "In stock-Outgoing" at bounding box center [436, 296] width 86 height 14
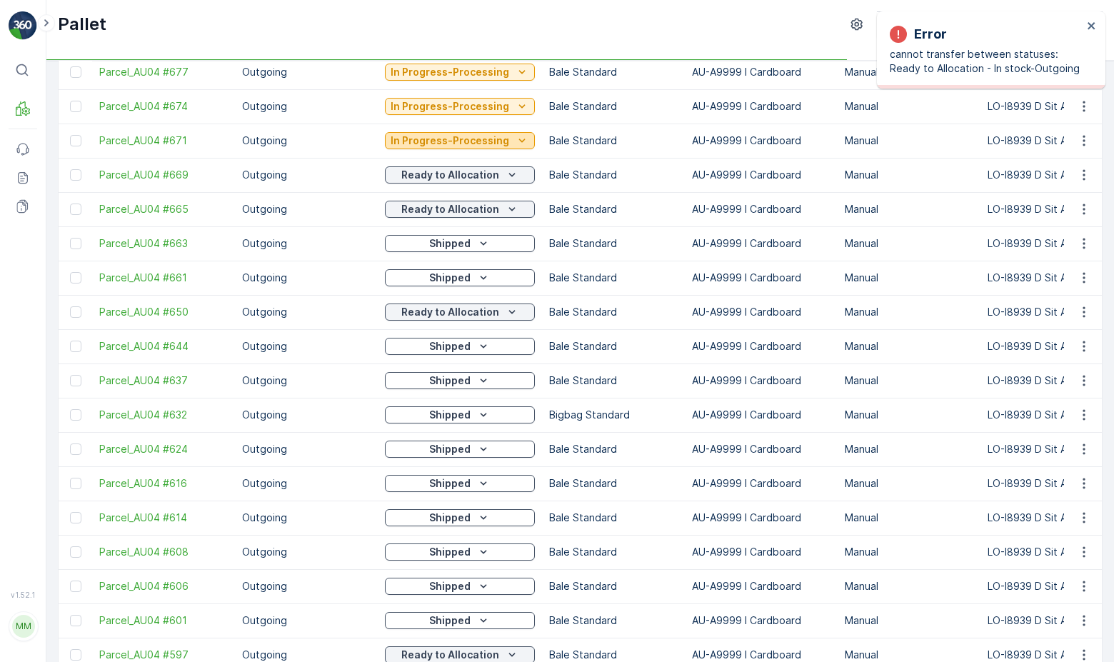
click at [479, 141] on p "In Progress-Processing" at bounding box center [449, 140] width 119 height 14
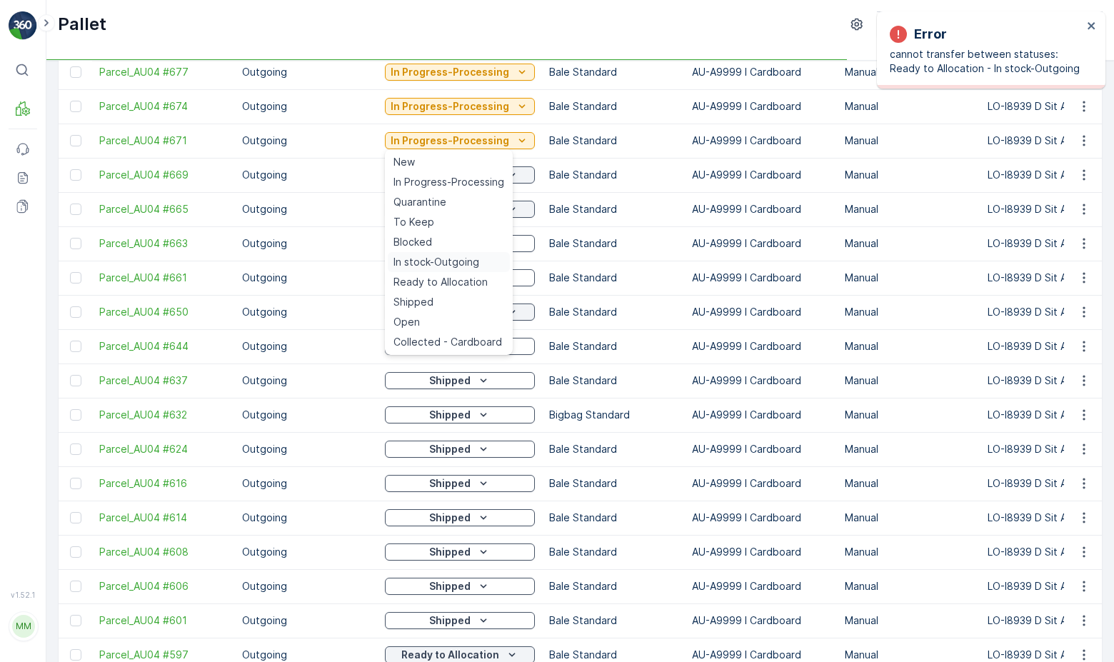
click at [468, 260] on span "In stock-Outgoing" at bounding box center [436, 262] width 86 height 14
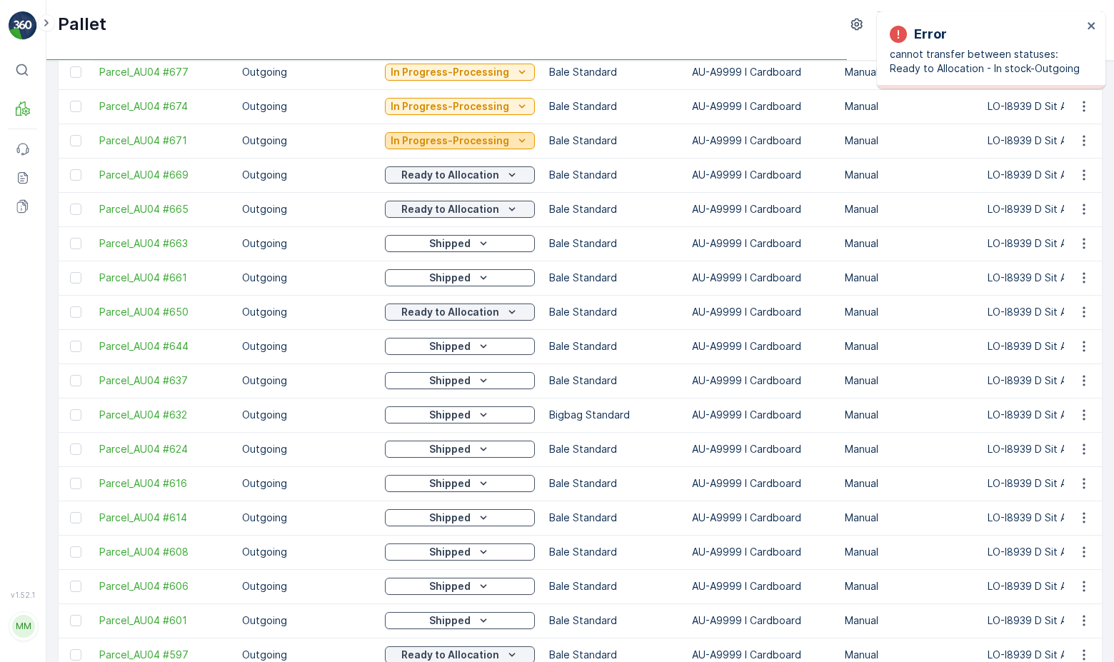
click at [481, 139] on p "In Progress-Processing" at bounding box center [449, 140] width 119 height 14
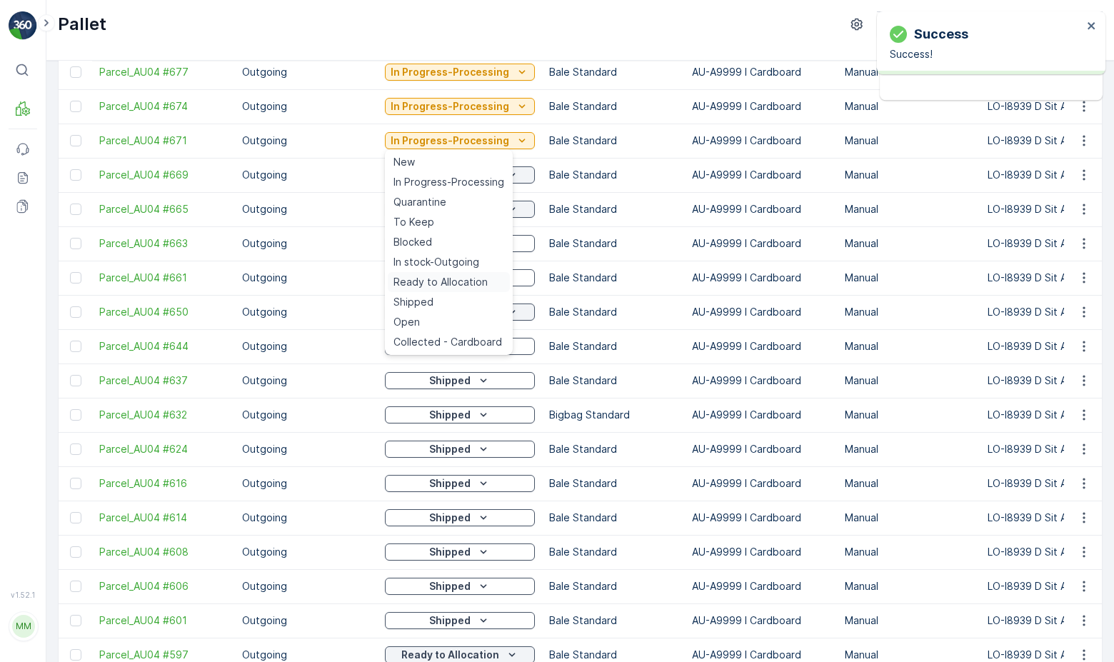
click at [465, 285] on span "Ready to Allocation" at bounding box center [440, 282] width 94 height 14
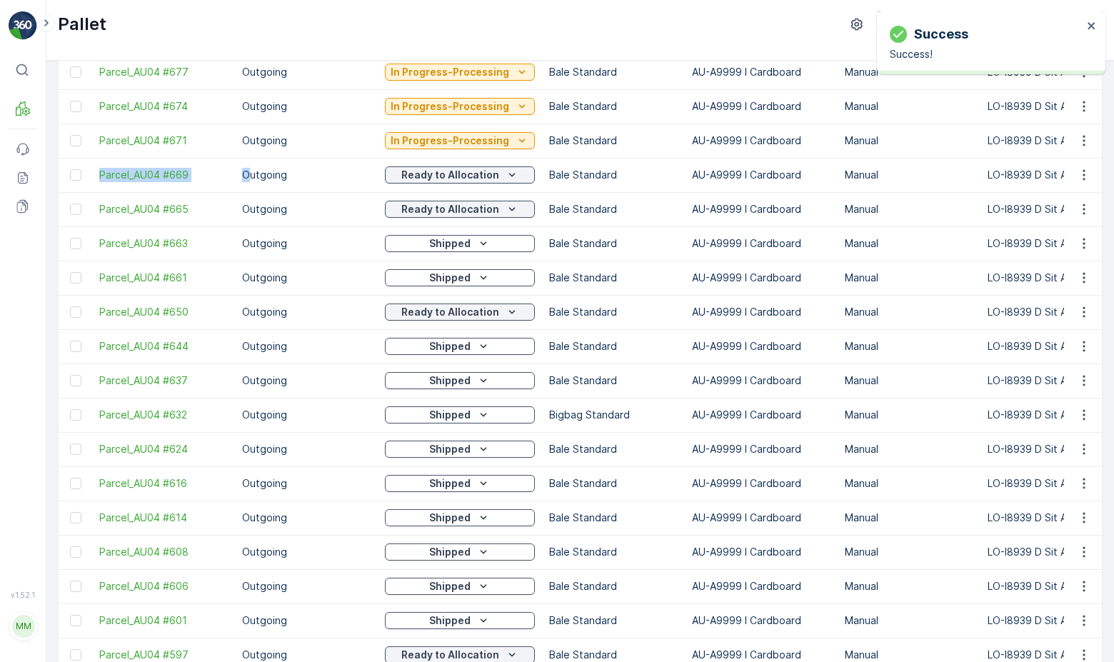
drag, startPoint x: 89, startPoint y: 179, endPoint x: 250, endPoint y: 169, distance: 160.9
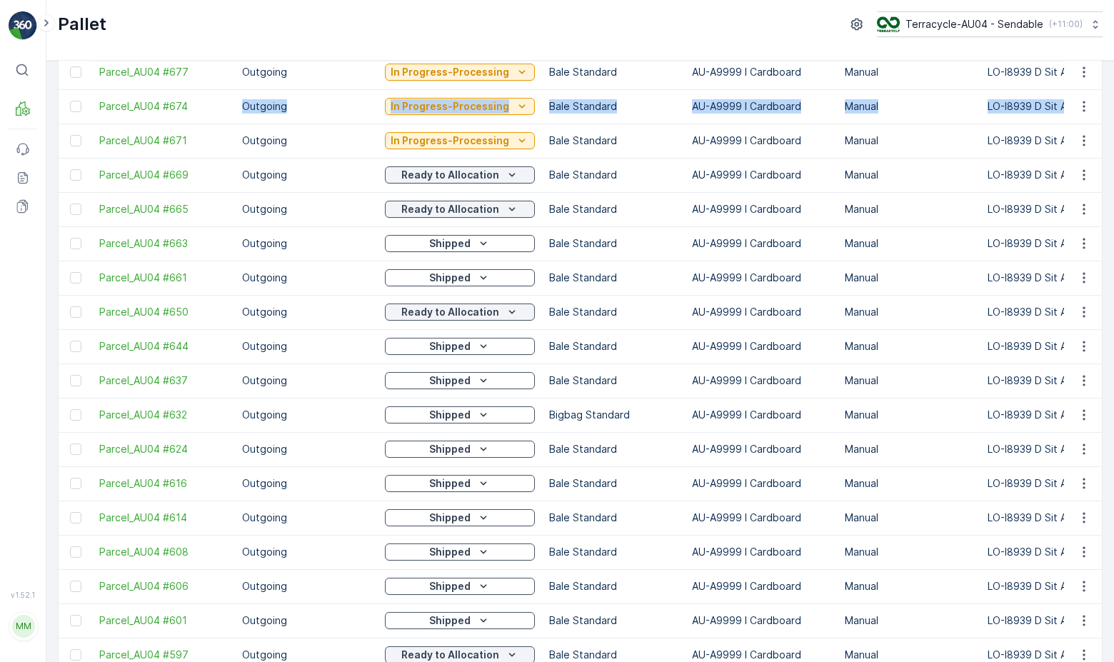
drag, startPoint x: 221, startPoint y: 133, endPoint x: 224, endPoint y: 115, distance: 18.2
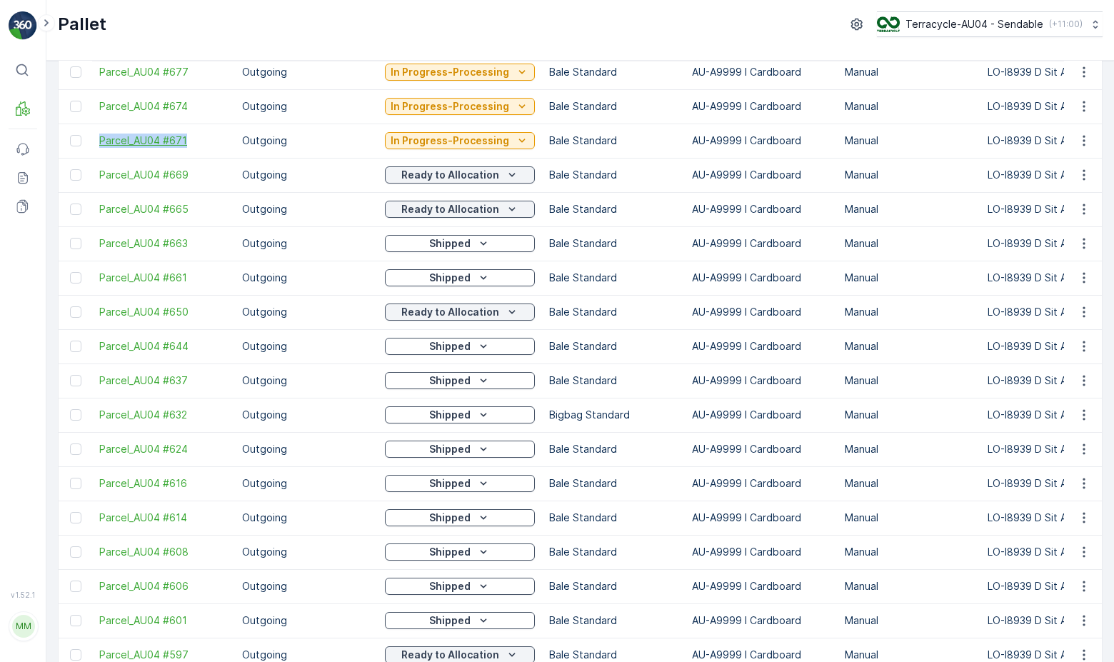
drag, startPoint x: 88, startPoint y: 147, endPoint x: 211, endPoint y: 138, distance: 123.8
copy span "Parcel_AU04 #671"
click at [488, 144] on p "In Progress-Processing" at bounding box center [449, 140] width 119 height 14
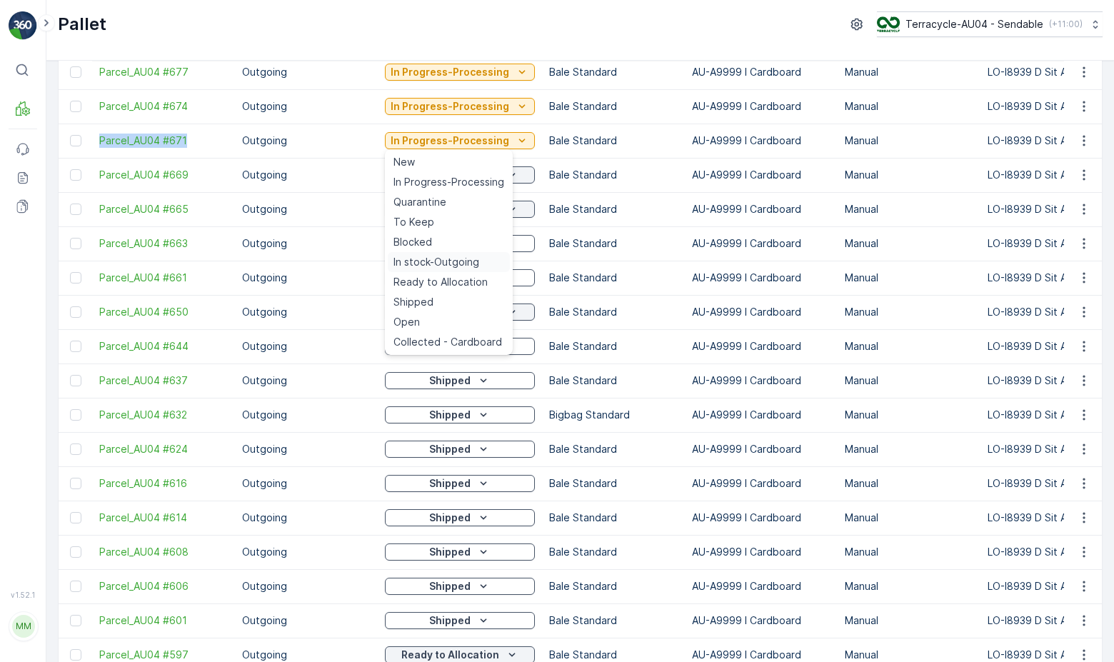
click at [460, 260] on span "In stock-Outgoing" at bounding box center [436, 262] width 86 height 14
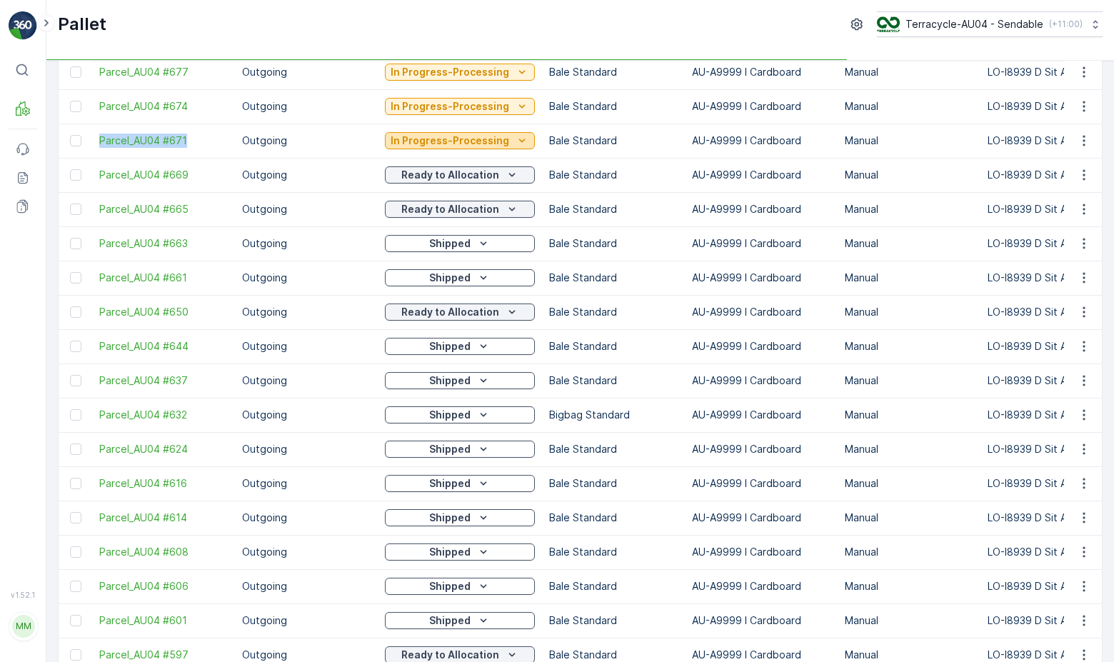
click at [485, 138] on p "In Progress-Processing" at bounding box center [449, 140] width 119 height 14
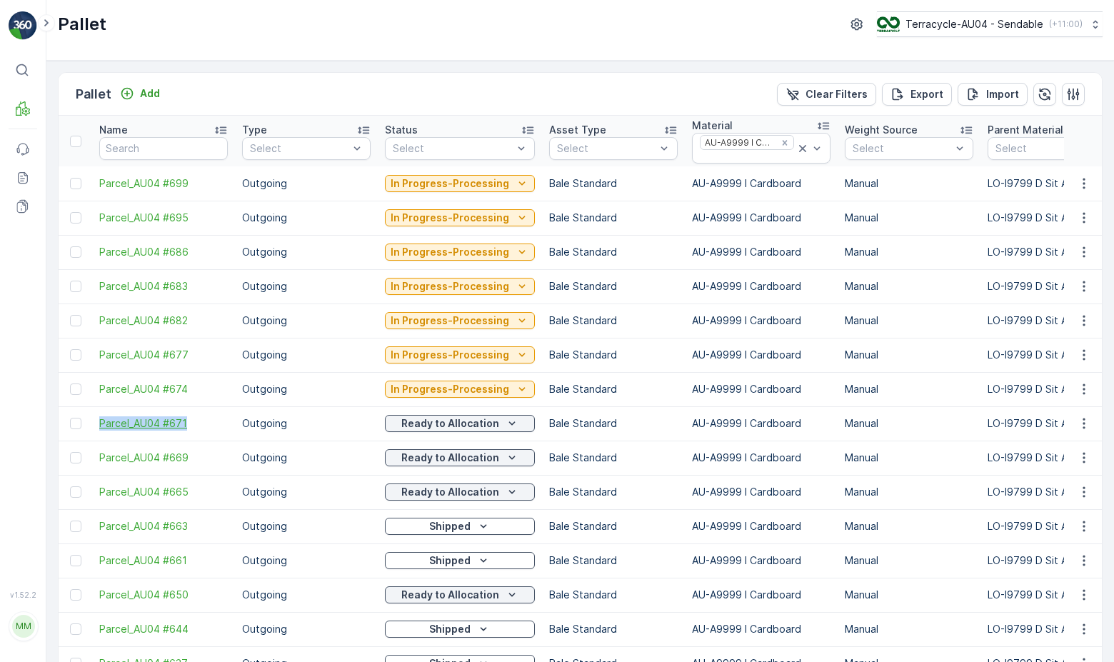
drag, startPoint x: 93, startPoint y: 425, endPoint x: 227, endPoint y: 425, distance: 134.2
click at [227, 425] on td "Parcel_AU04 #671" at bounding box center [163, 423] width 143 height 34
copy span "Parcel_AU04 #671"
drag, startPoint x: 92, startPoint y: 388, endPoint x: 193, endPoint y: 388, distance: 101.4
click at [193, 388] on td "Parcel_AU04 #674" at bounding box center [163, 389] width 143 height 34
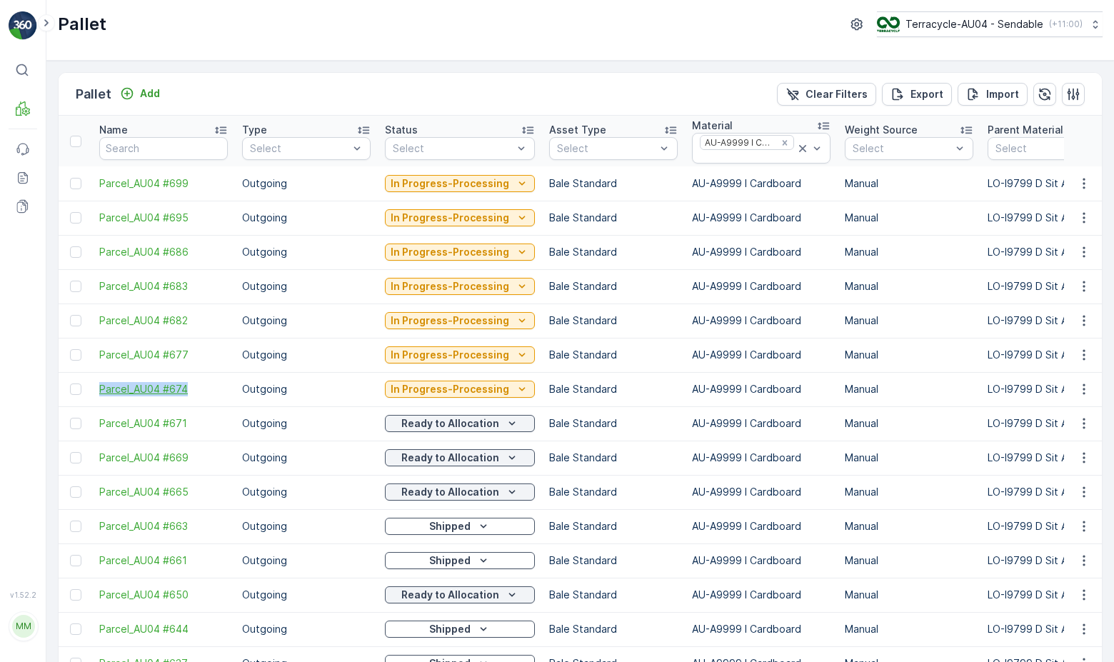
copy span "Parcel_AU04 #674"
click at [405, 393] on p "In Progress-Processing" at bounding box center [449, 389] width 119 height 14
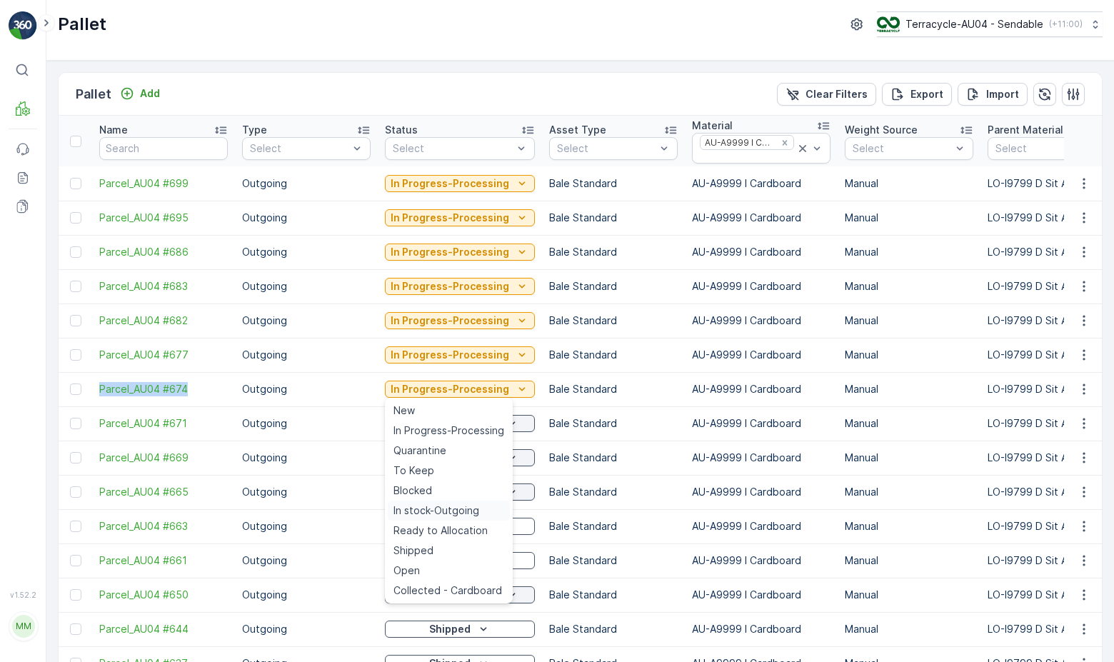
click at [443, 511] on span "In stock-Outgoing" at bounding box center [436, 510] width 86 height 14
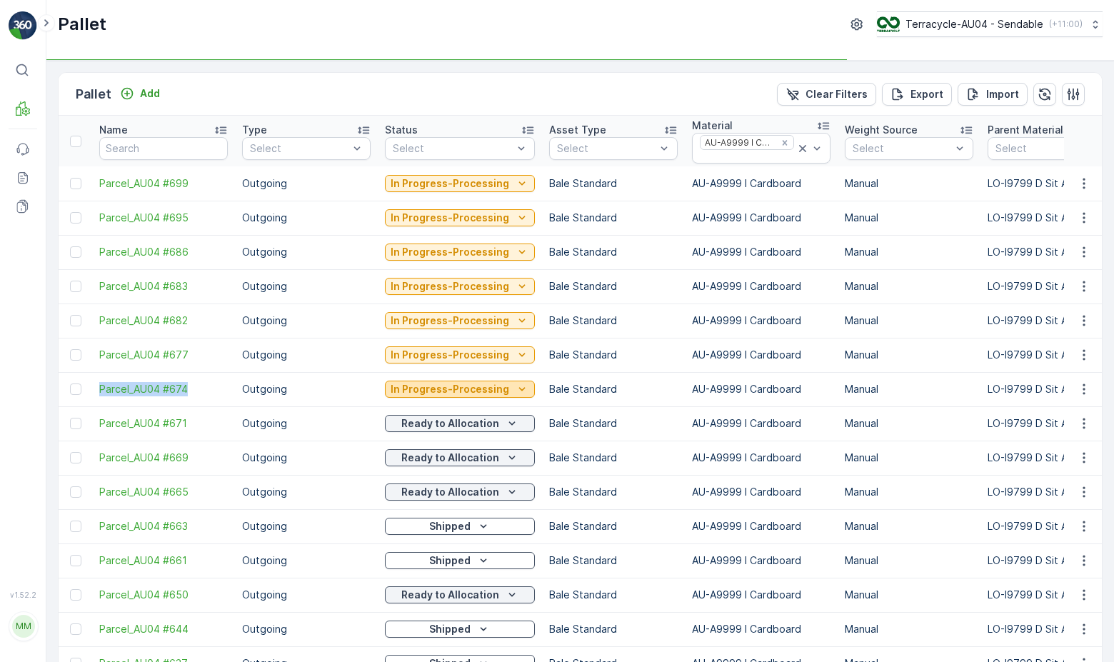
click at [477, 393] on p "In Progress-Processing" at bounding box center [449, 389] width 119 height 14
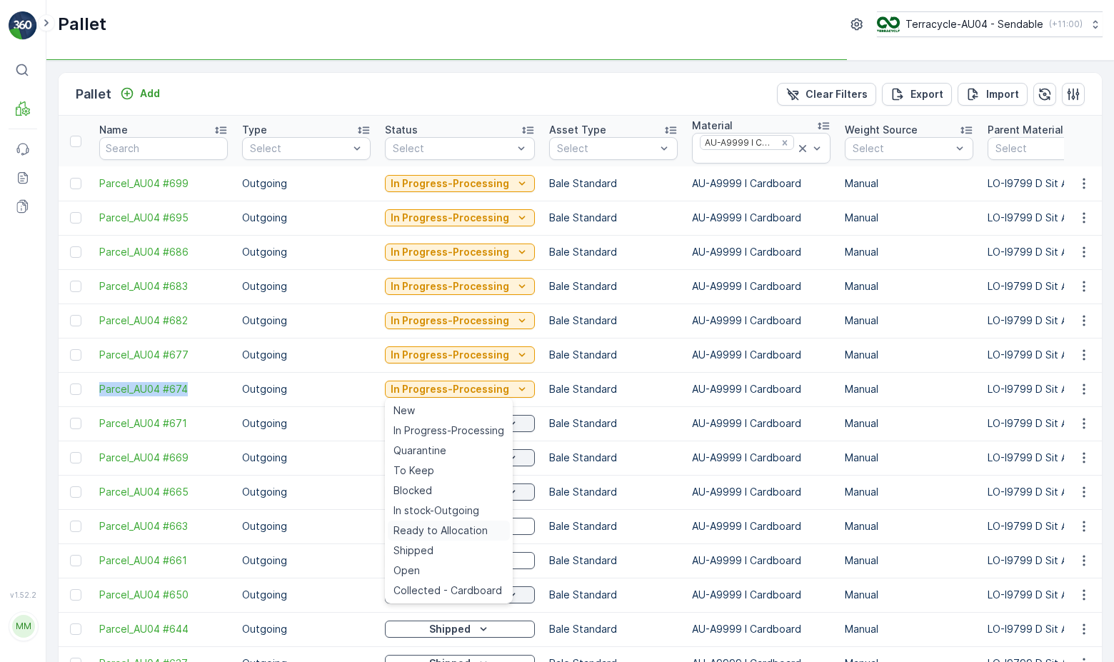
click at [463, 537] on span "Ready to Allocation" at bounding box center [440, 530] width 94 height 14
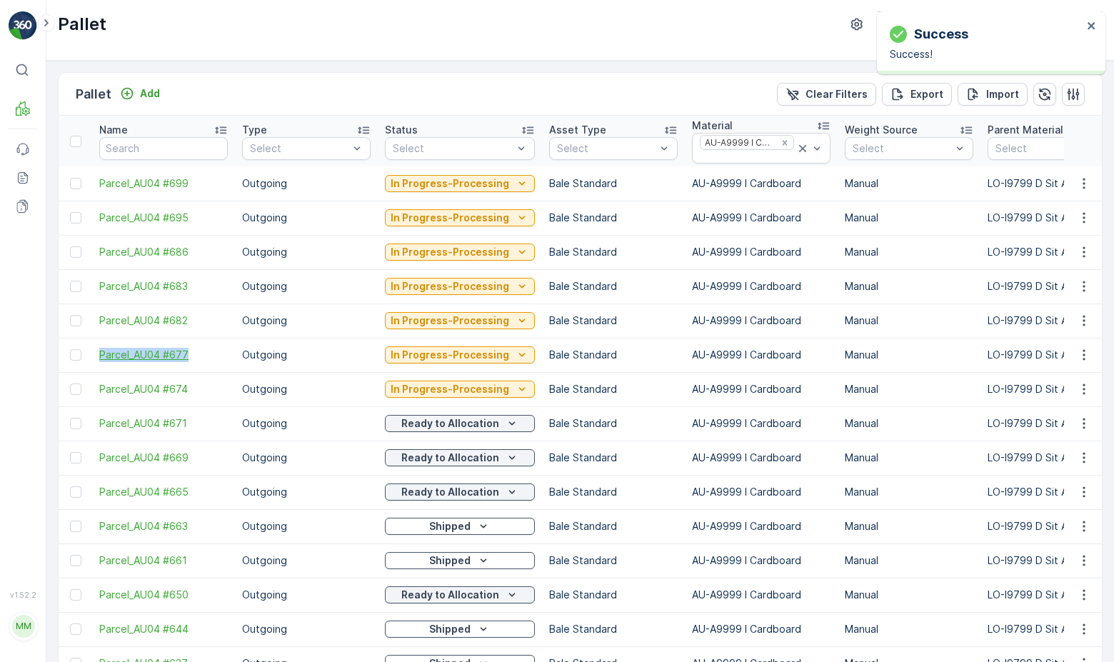
drag, startPoint x: 90, startPoint y: 349, endPoint x: 198, endPoint y: 351, distance: 108.5
copy span "Parcel_AU04 #677"
click at [488, 353] on p "In Progress-Processing" at bounding box center [449, 355] width 119 height 14
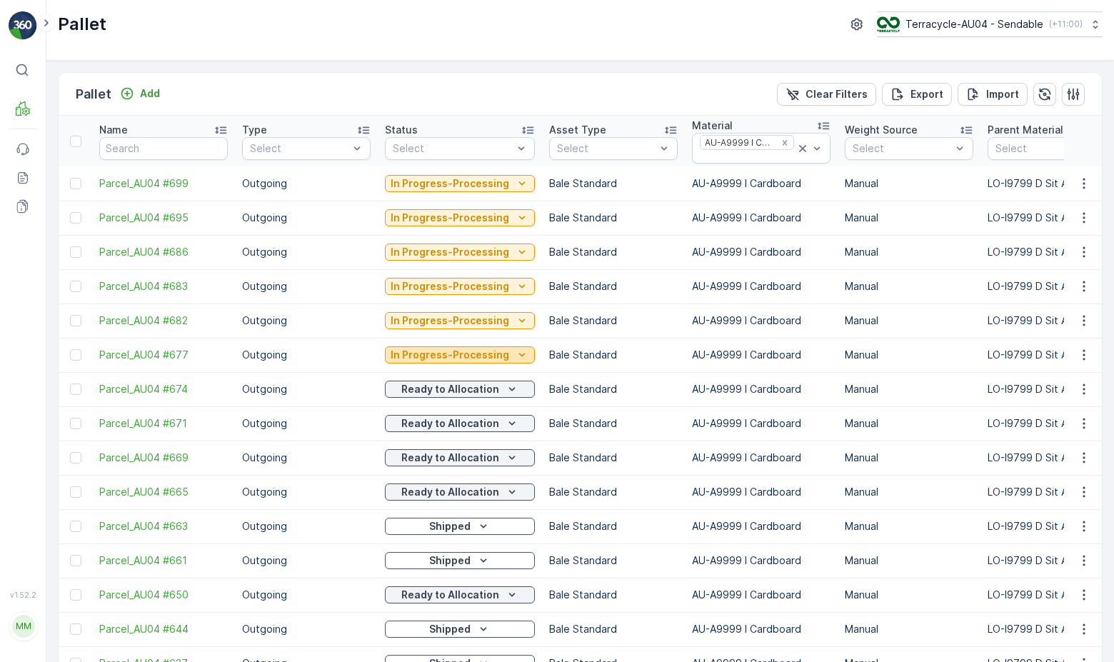
click at [495, 352] on p "In Progress-Processing" at bounding box center [449, 355] width 119 height 14
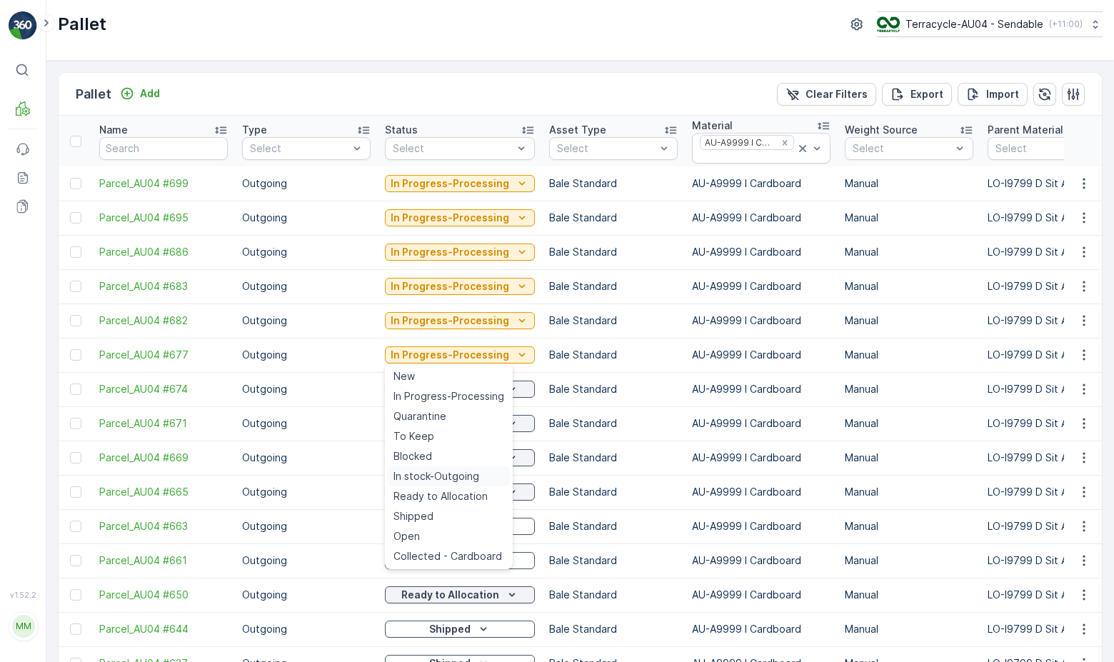
click at [457, 475] on span "In stock-Outgoing" at bounding box center [436, 476] width 86 height 14
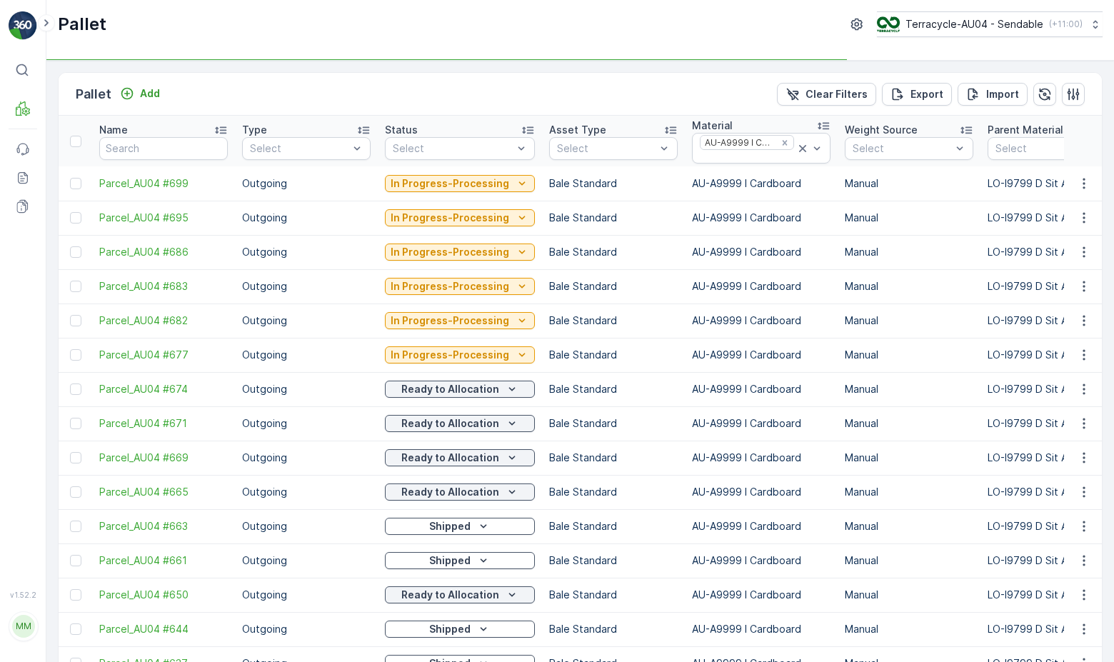
click at [488, 367] on td "In Progress-Processing" at bounding box center [460, 355] width 164 height 34
click at [493, 358] on p "In Progress-Processing" at bounding box center [449, 355] width 119 height 14
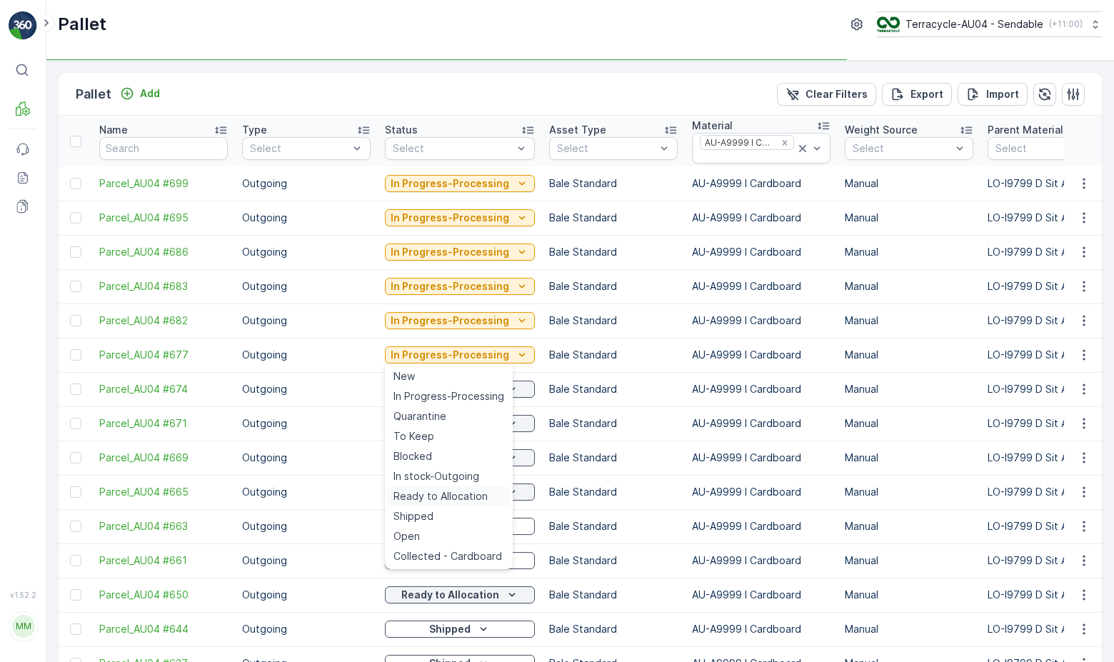
click at [468, 495] on span "Ready to Allocation" at bounding box center [440, 496] width 94 height 14
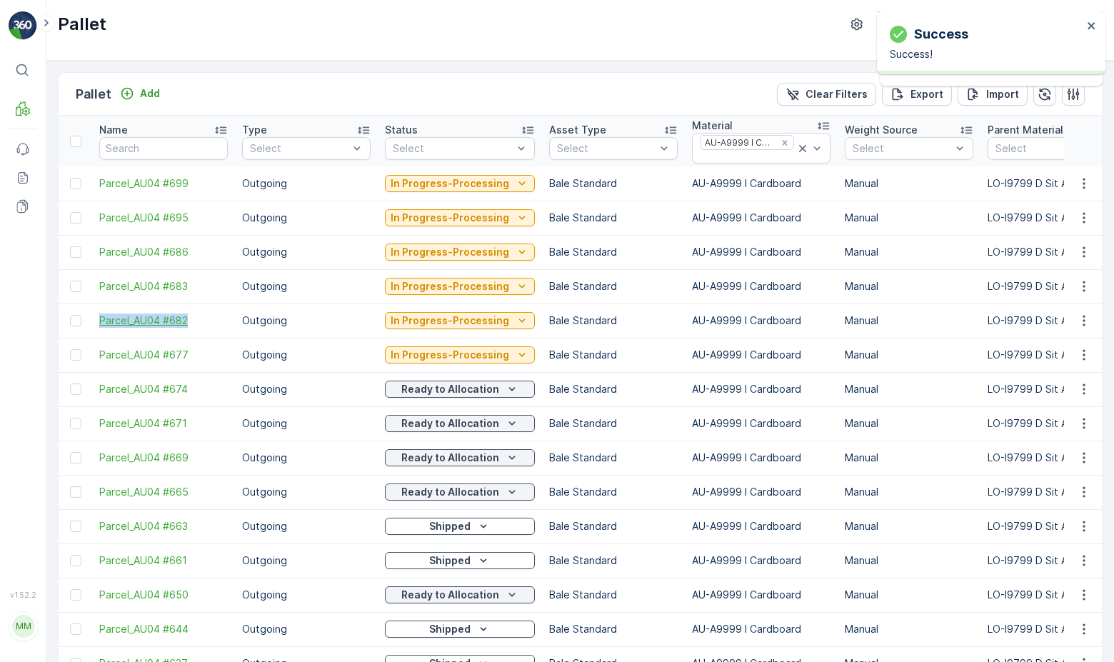
drag, startPoint x: 100, startPoint y: 321, endPoint x: 200, endPoint y: 326, distance: 100.1
click at [200, 326] on td "Parcel_AU04 #682" at bounding box center [163, 320] width 143 height 34
copy span "Parcel_AU04 #682"
click at [432, 320] on p "In Progress-Processing" at bounding box center [449, 320] width 119 height 14
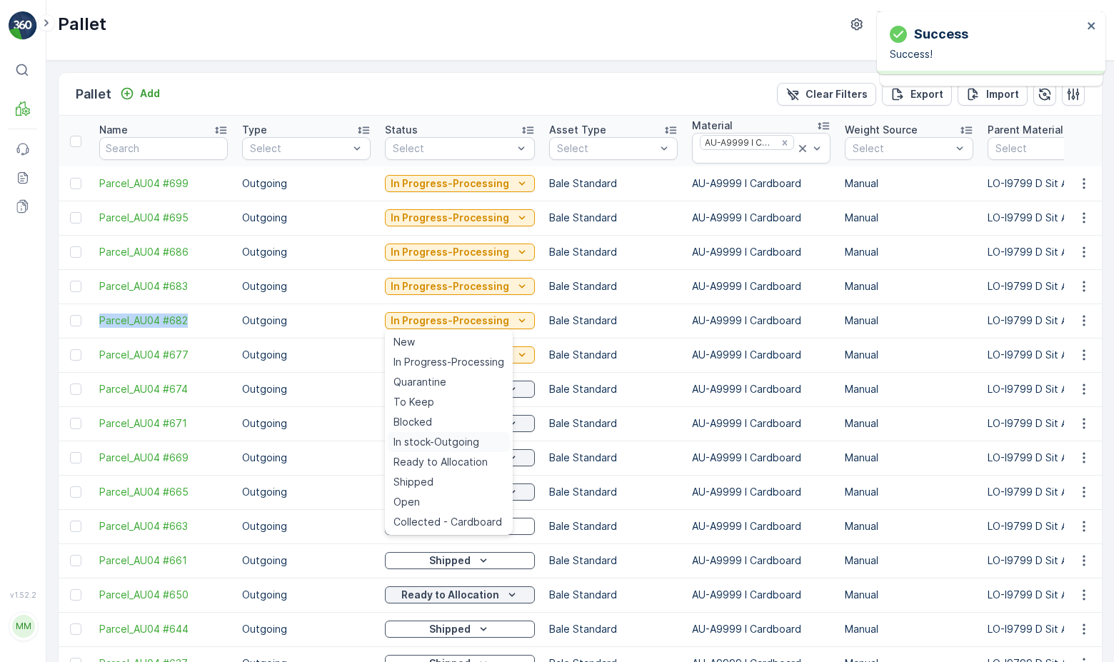
click at [456, 447] on span "In stock-Outgoing" at bounding box center [436, 442] width 86 height 14
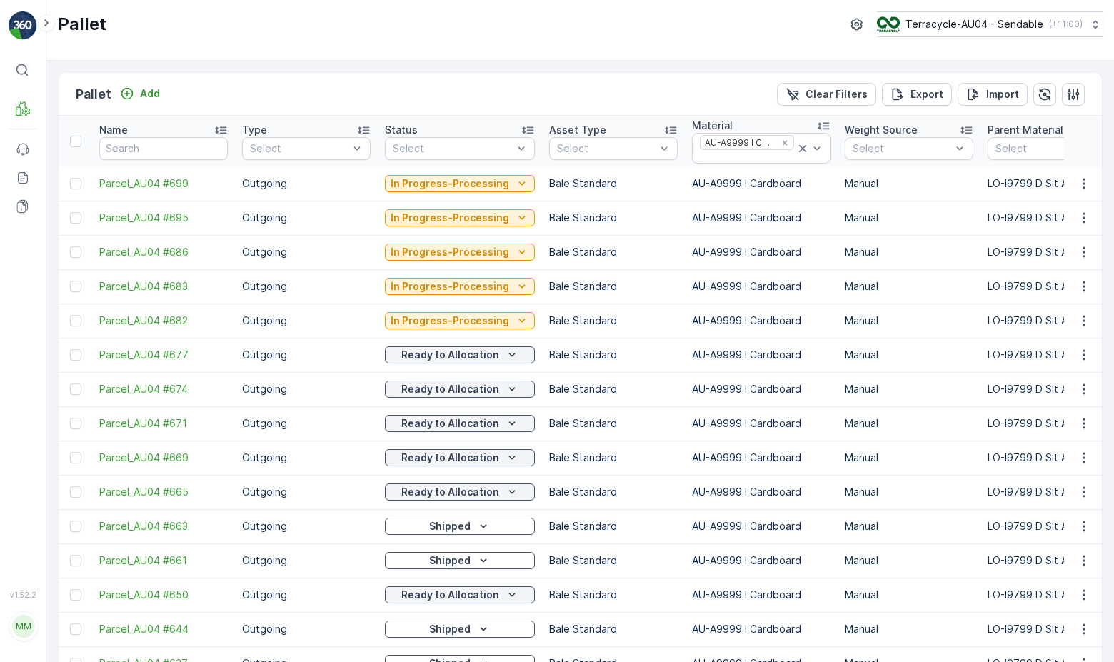
click at [485, 322] on p "In Progress-Processing" at bounding box center [449, 320] width 119 height 14
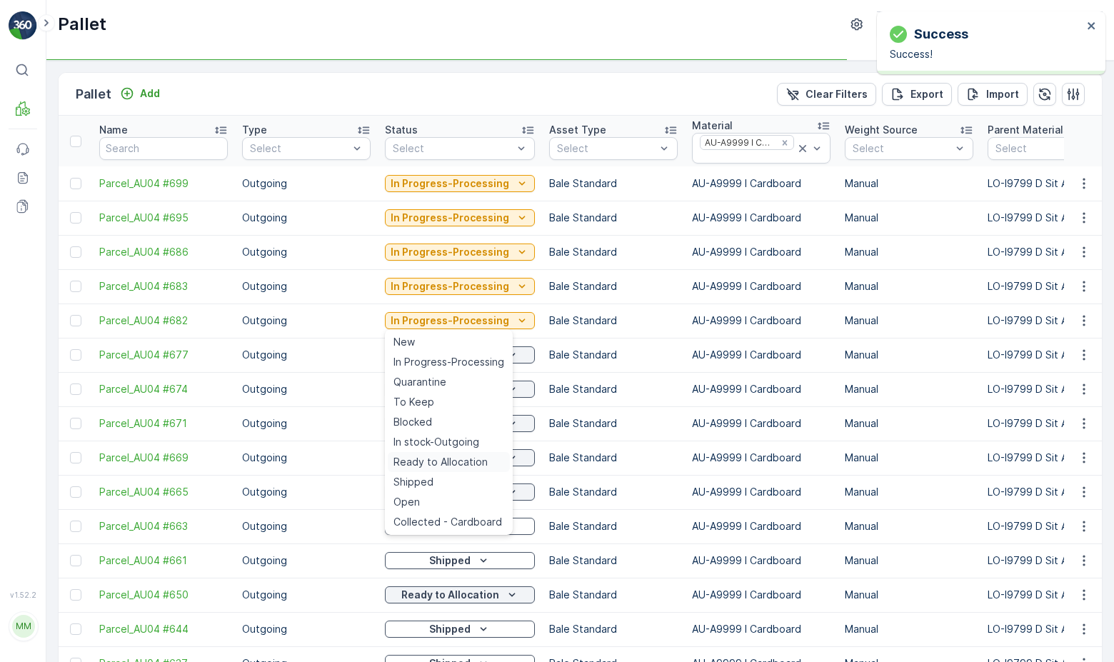
click at [460, 465] on span "Ready to Allocation" at bounding box center [440, 462] width 94 height 14
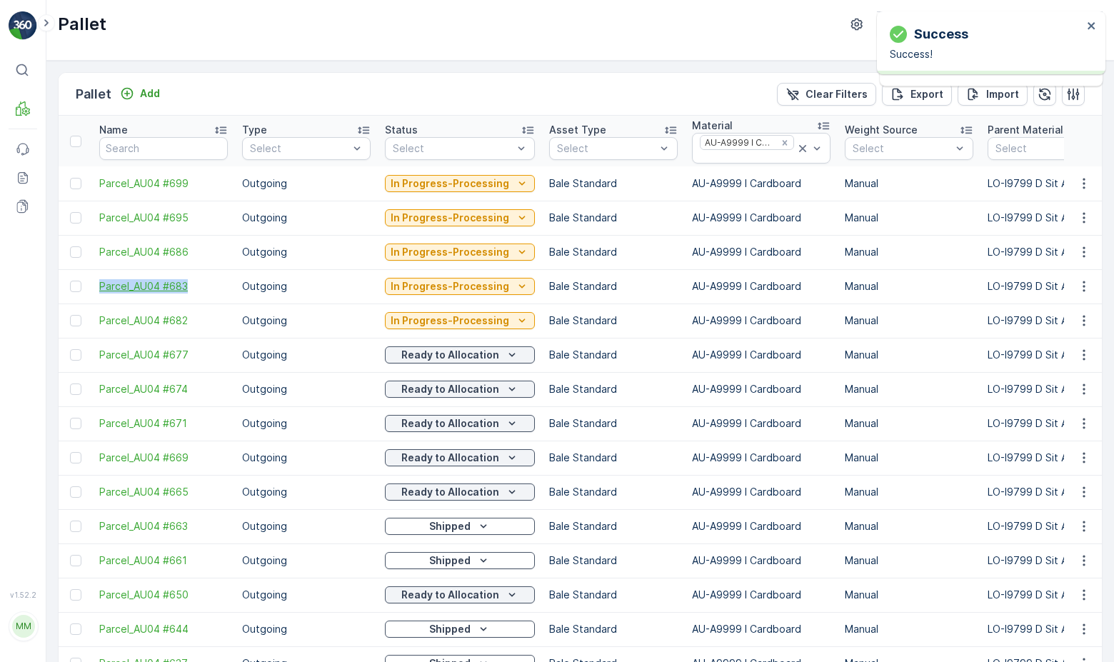
drag, startPoint x: 89, startPoint y: 287, endPoint x: 211, endPoint y: 290, distance: 122.1
copy span "Parcel_AU04 #683"
click at [442, 291] on p "In Progress-Processing" at bounding box center [449, 286] width 119 height 14
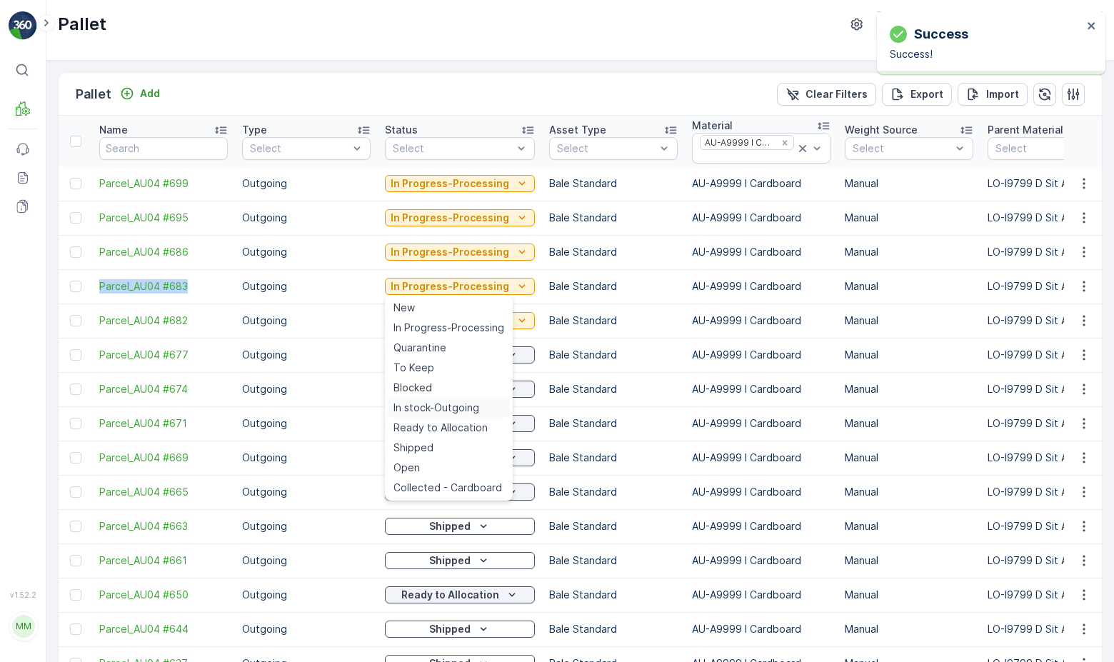
click at [451, 405] on span "In stock-Outgoing" at bounding box center [436, 407] width 86 height 14
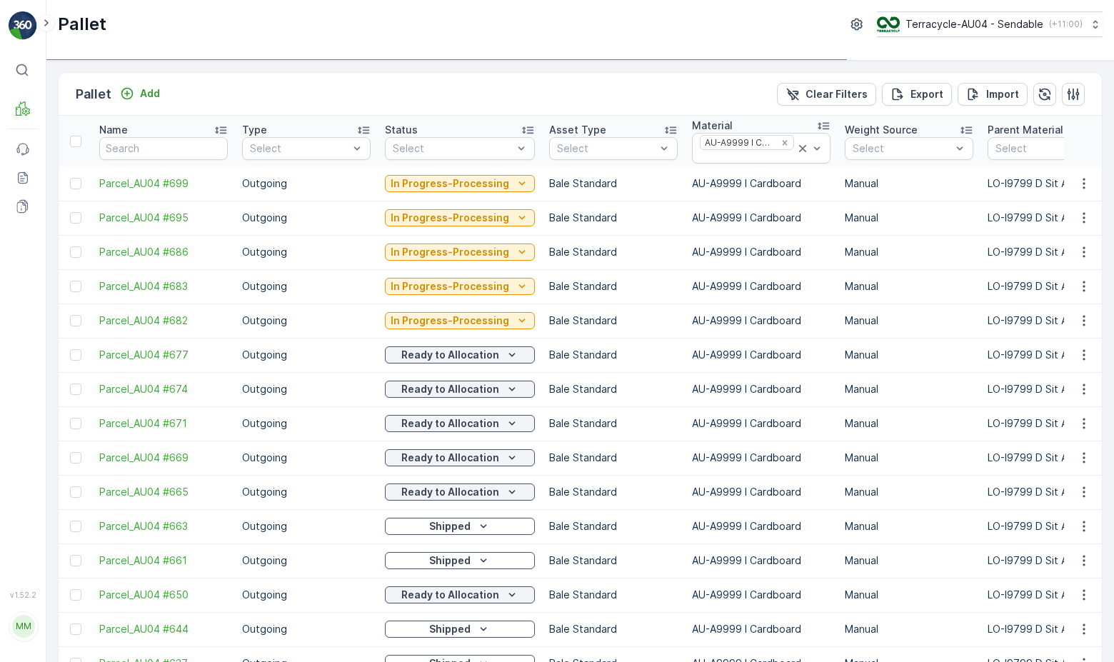
click at [489, 295] on div "In Progress-Processing" at bounding box center [460, 286] width 150 height 20
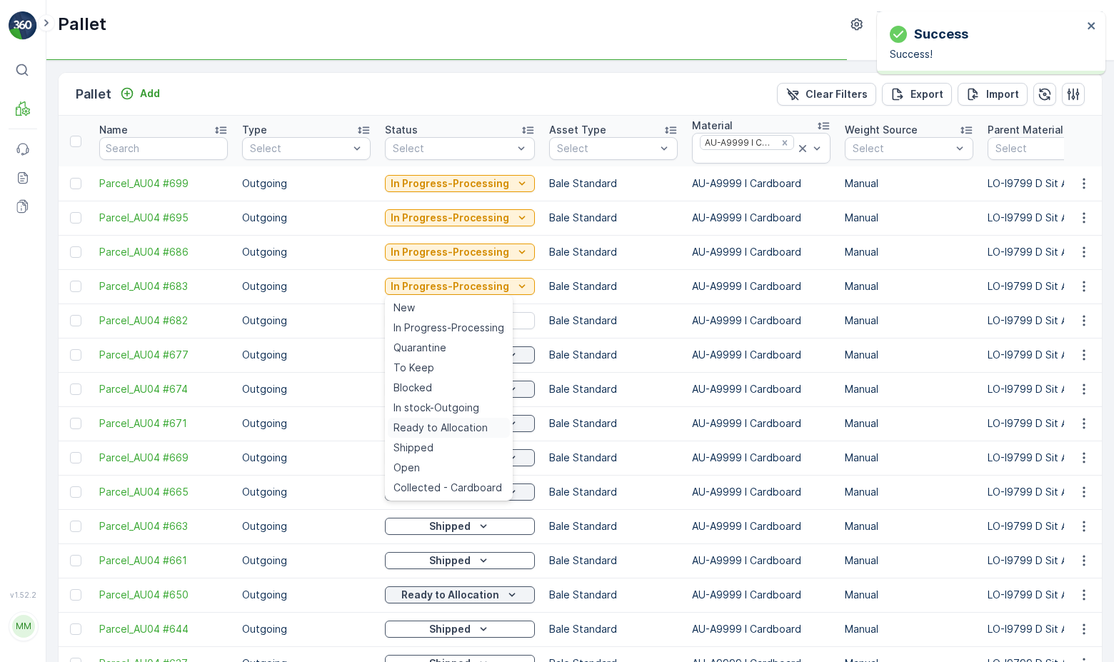
click at [461, 429] on span "Ready to Allocation" at bounding box center [440, 427] width 94 height 14
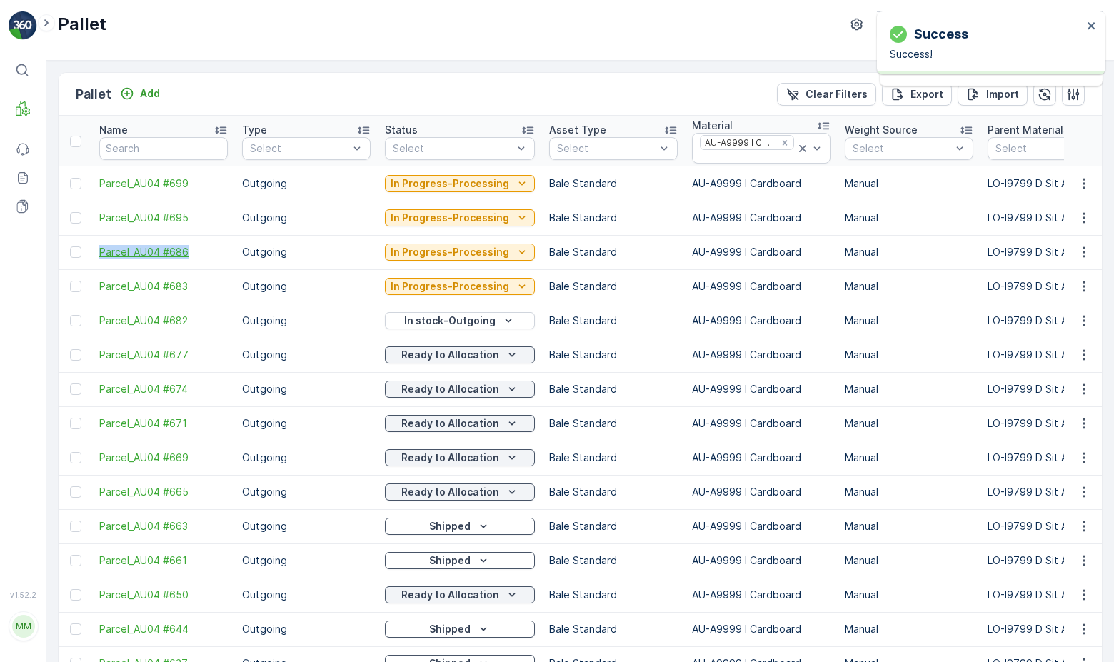
click at [199, 256] on td "Parcel_AU04 #686" at bounding box center [163, 252] width 143 height 34
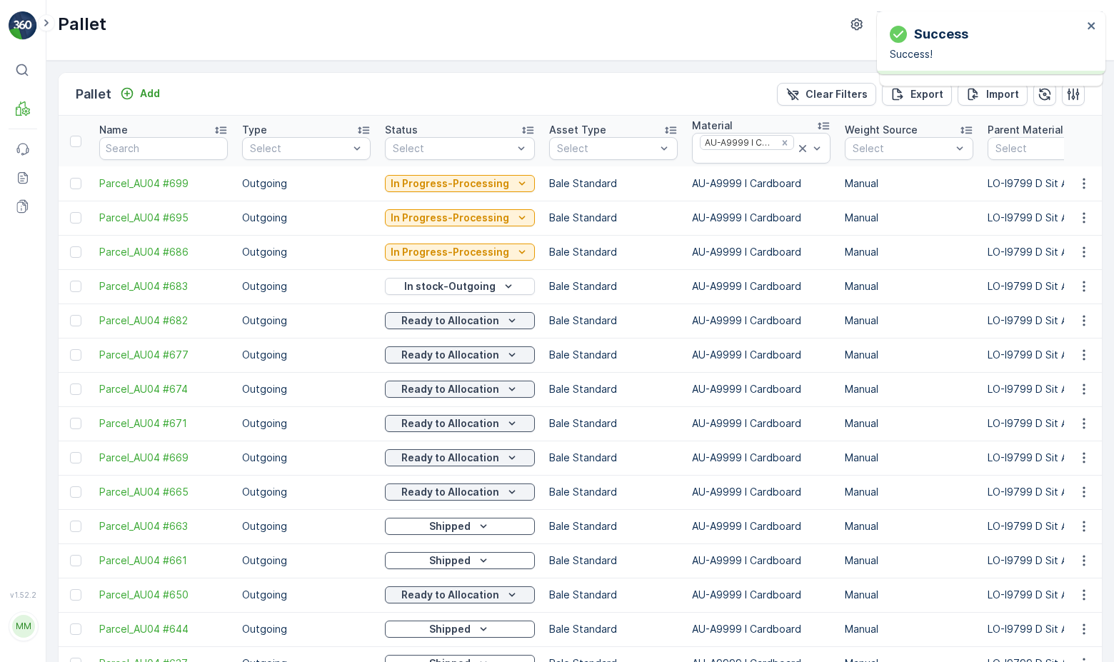
copy span "Parcel_AU04 #686"
drag, startPoint x: 92, startPoint y: 251, endPoint x: 211, endPoint y: 253, distance: 119.2
click at [211, 253] on td "Parcel_AU04 #686" at bounding box center [163, 252] width 143 height 34
copy span "Parcel_AU04 #686"
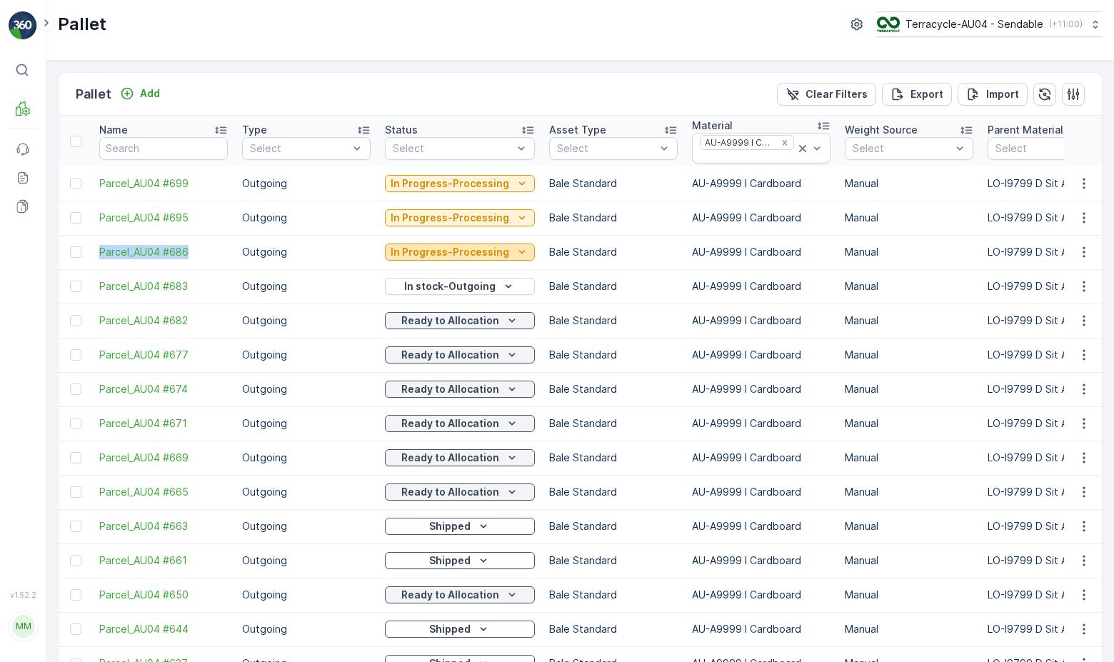
click at [458, 253] on p "In Progress-Processing" at bounding box center [449, 252] width 119 height 14
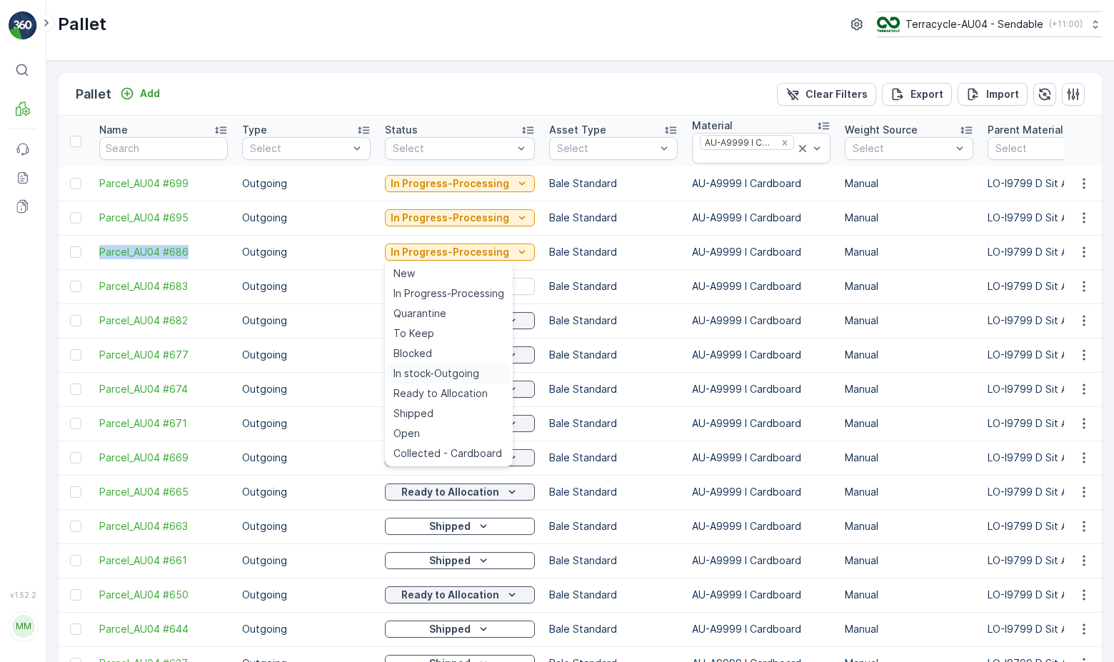
click at [450, 375] on span "In stock-Outgoing" at bounding box center [436, 373] width 86 height 14
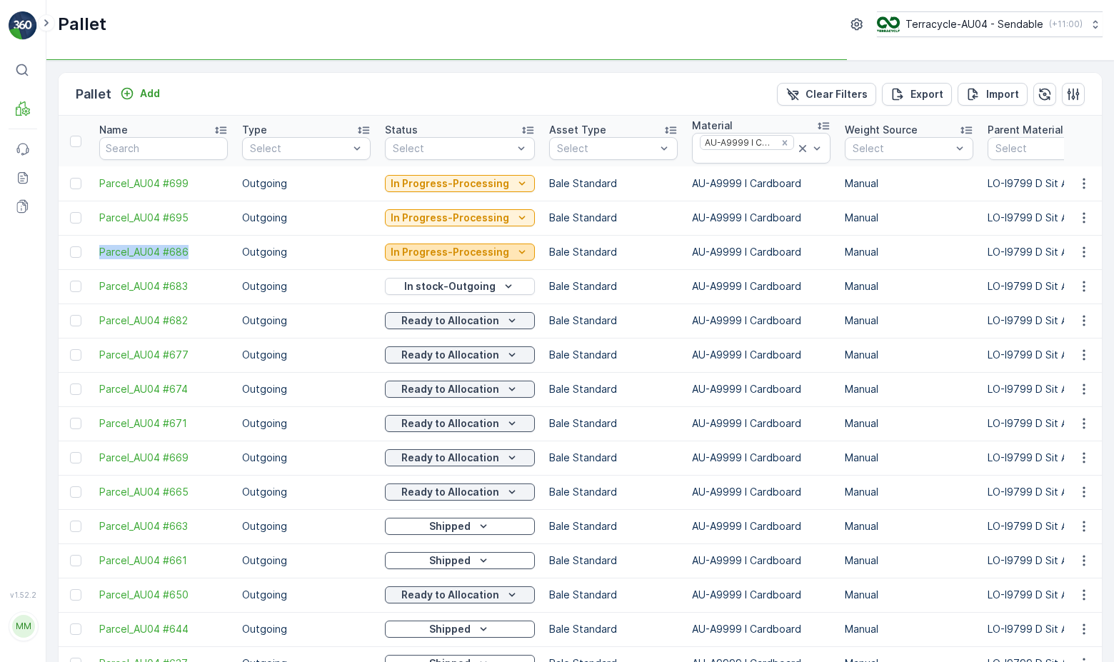
click at [495, 252] on p "In Progress-Processing" at bounding box center [449, 252] width 119 height 14
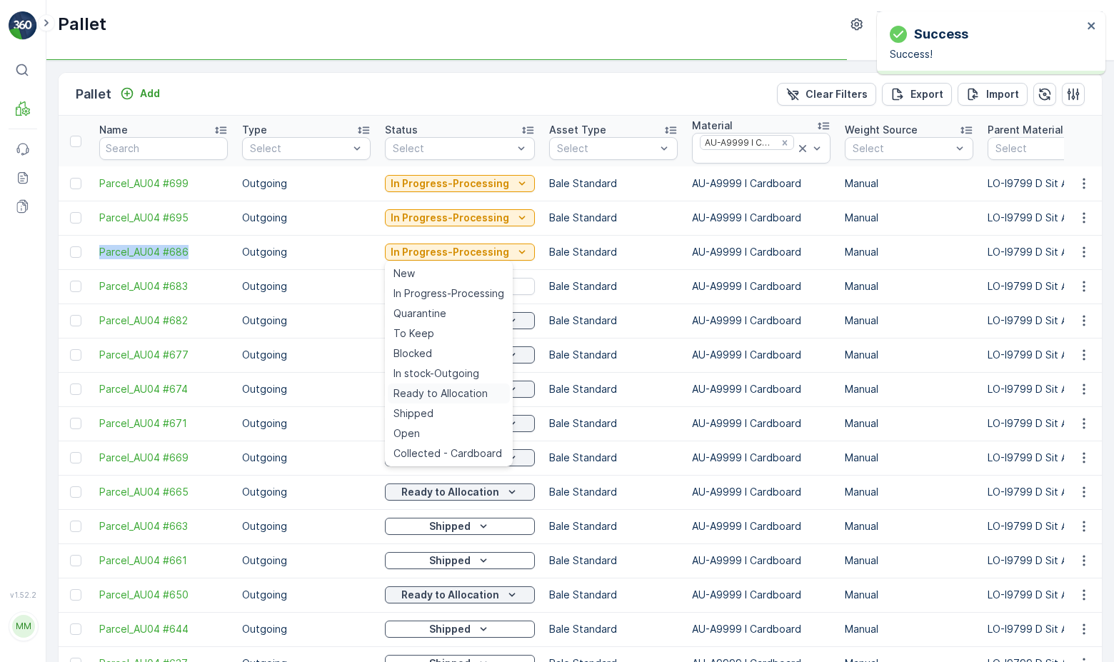
click at [464, 392] on span "Ready to Allocation" at bounding box center [440, 393] width 94 height 14
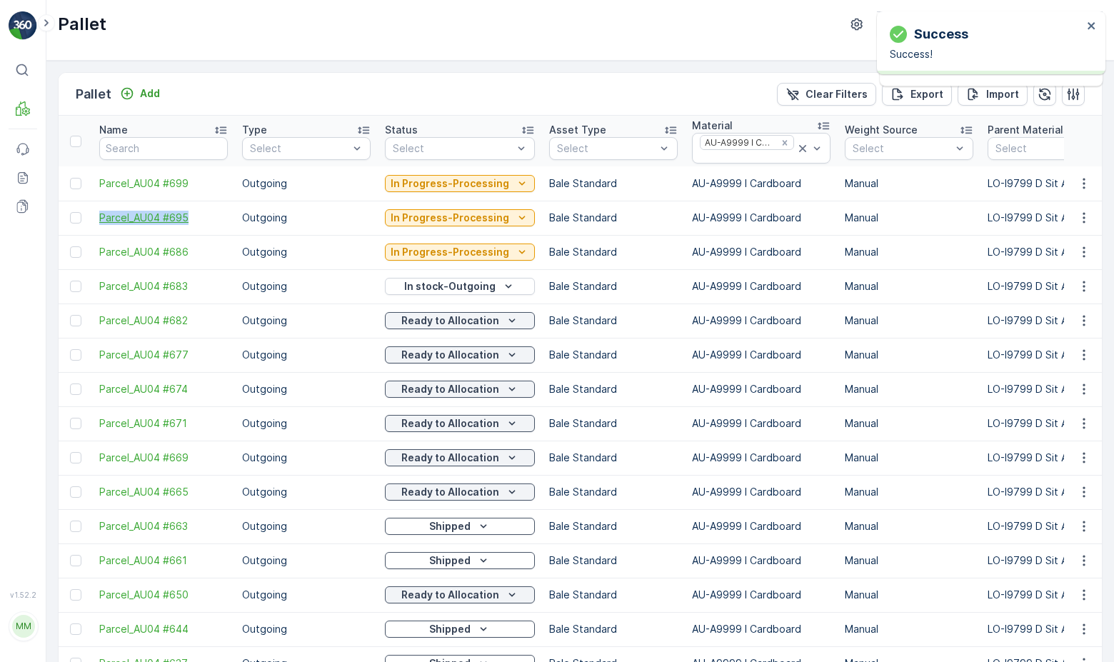
drag, startPoint x: 97, startPoint y: 218, endPoint x: 206, endPoint y: 218, distance: 109.2
click at [206, 218] on td "Parcel_AU04 #695" at bounding box center [163, 218] width 143 height 34
copy span "Parcel_AU04 #695"
click at [455, 218] on p "In Progress-Processing" at bounding box center [449, 218] width 119 height 14
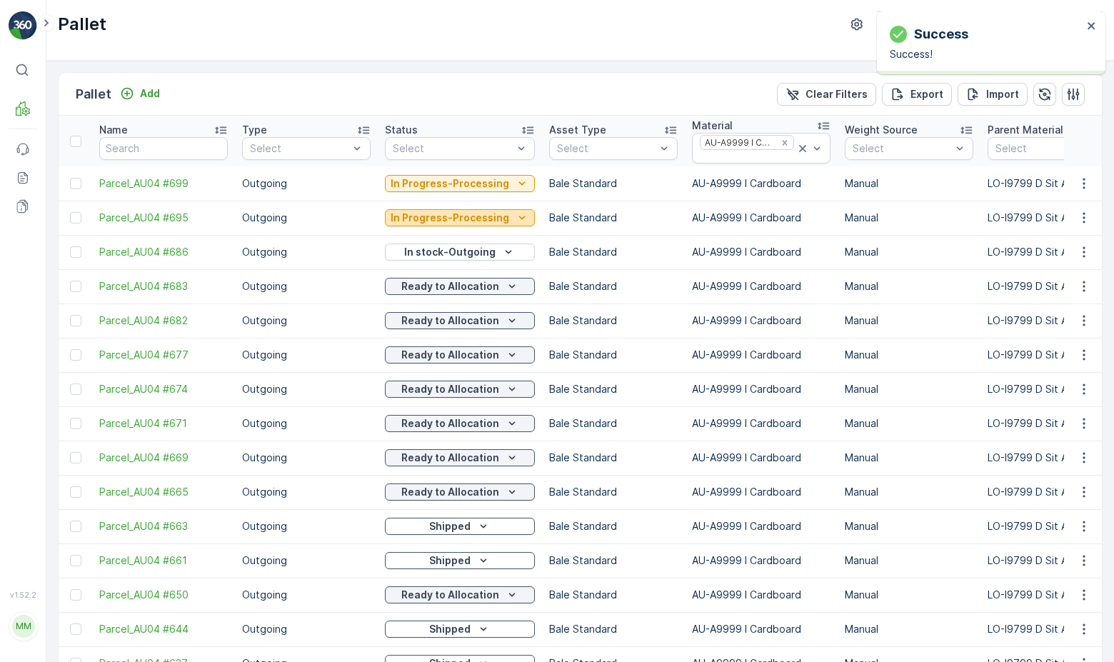
click at [466, 215] on p "In Progress-Processing" at bounding box center [449, 218] width 119 height 14
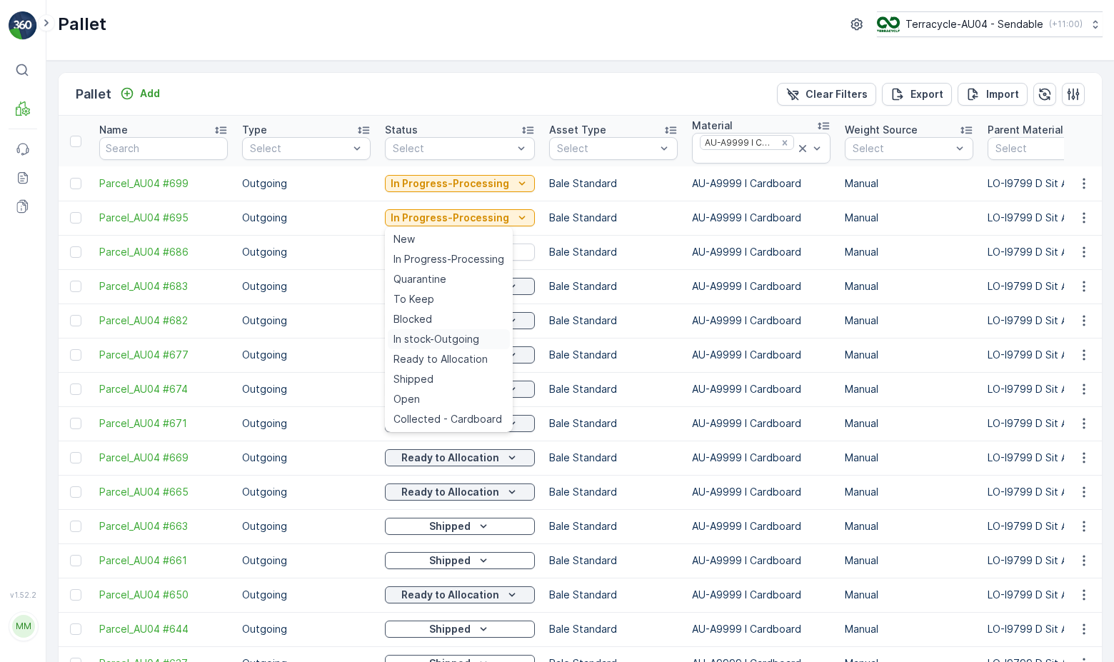
click at [447, 334] on span "In stock-Outgoing" at bounding box center [436, 339] width 86 height 14
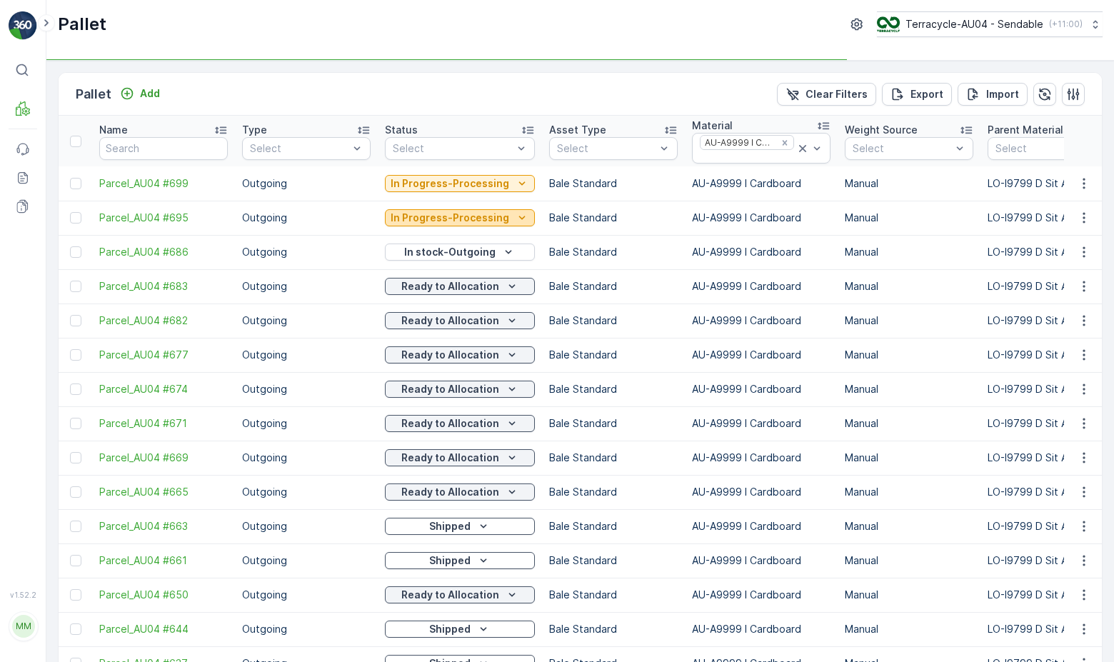
click at [480, 211] on p "In Progress-Processing" at bounding box center [449, 218] width 119 height 14
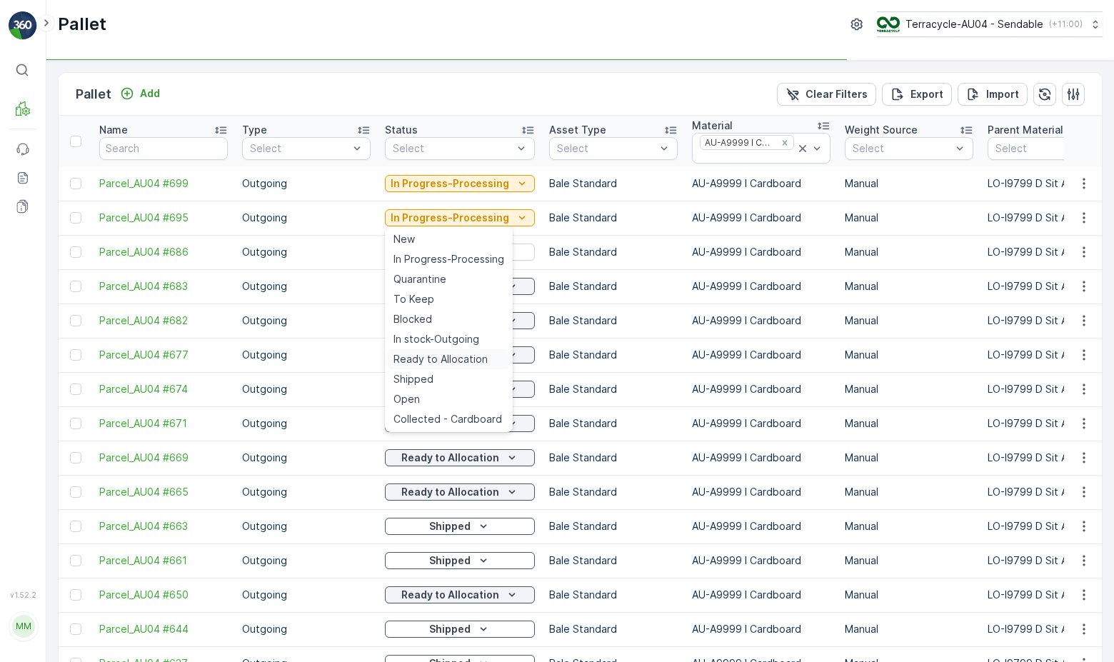
click at [442, 358] on span "Ready to Allocation" at bounding box center [440, 359] width 94 height 14
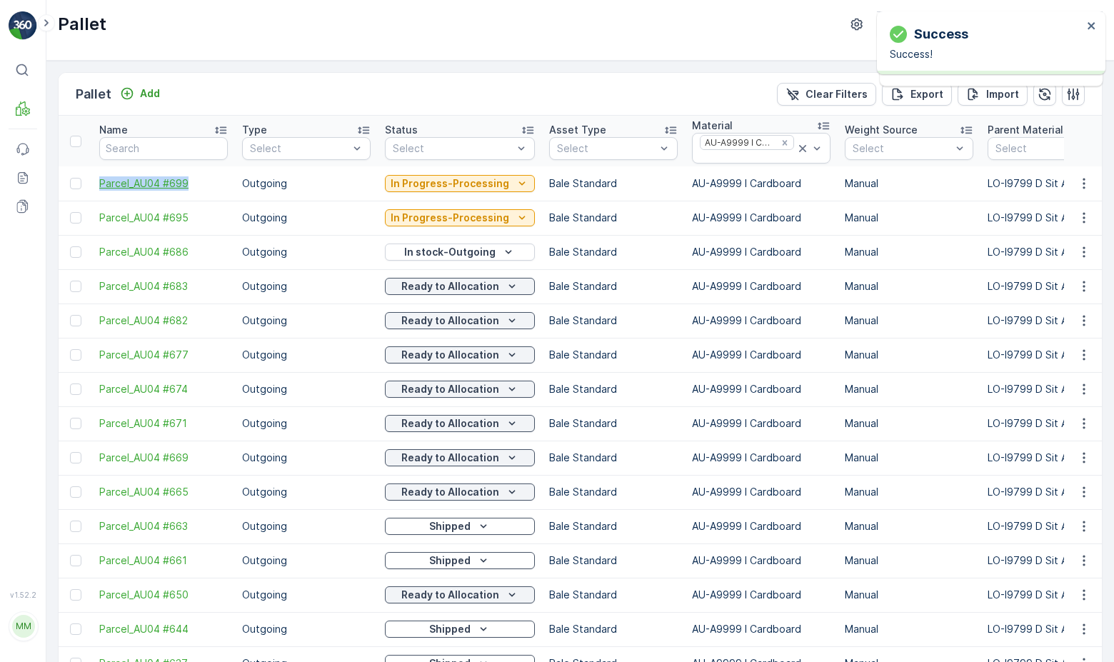
drag, startPoint x: 89, startPoint y: 181, endPoint x: 203, endPoint y: 188, distance: 113.7
copy span "Parcel_AU04 #699"
click at [413, 182] on p "In Progress-Processing" at bounding box center [449, 183] width 119 height 14
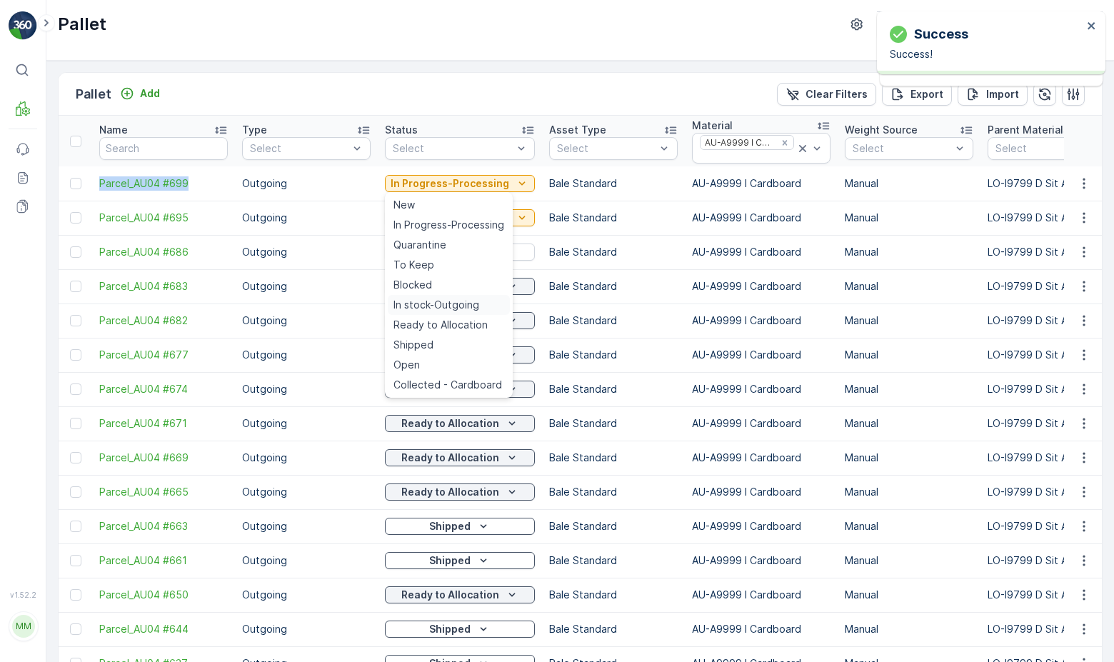
click at [440, 300] on span "In stock-Outgoing" at bounding box center [436, 305] width 86 height 14
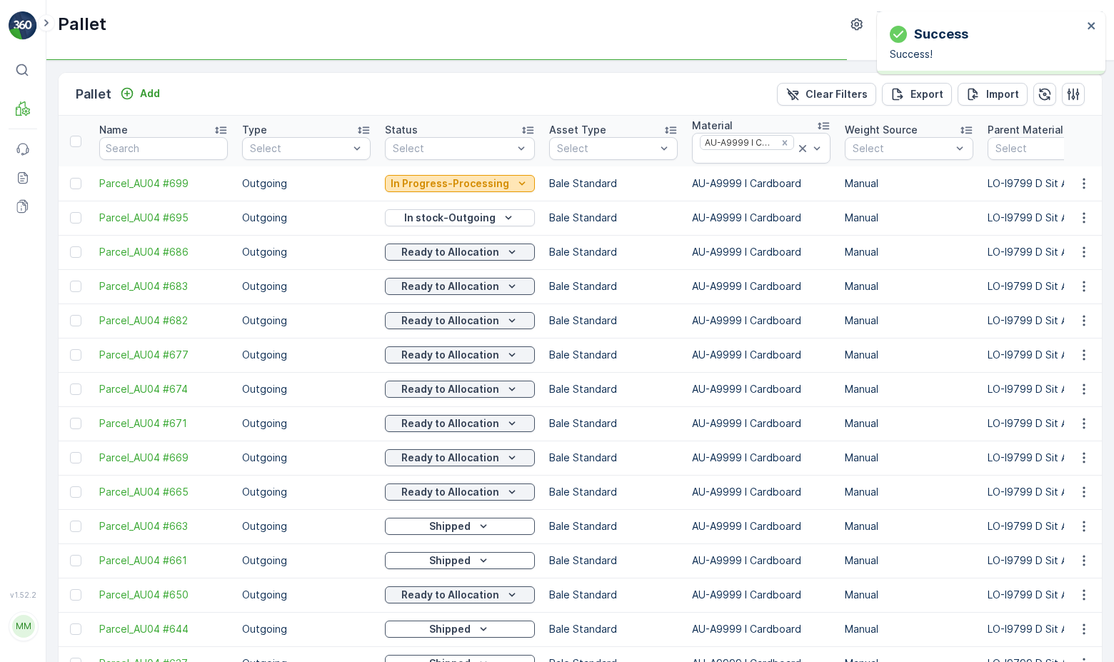
click at [476, 187] on p "In Progress-Processing" at bounding box center [449, 183] width 119 height 14
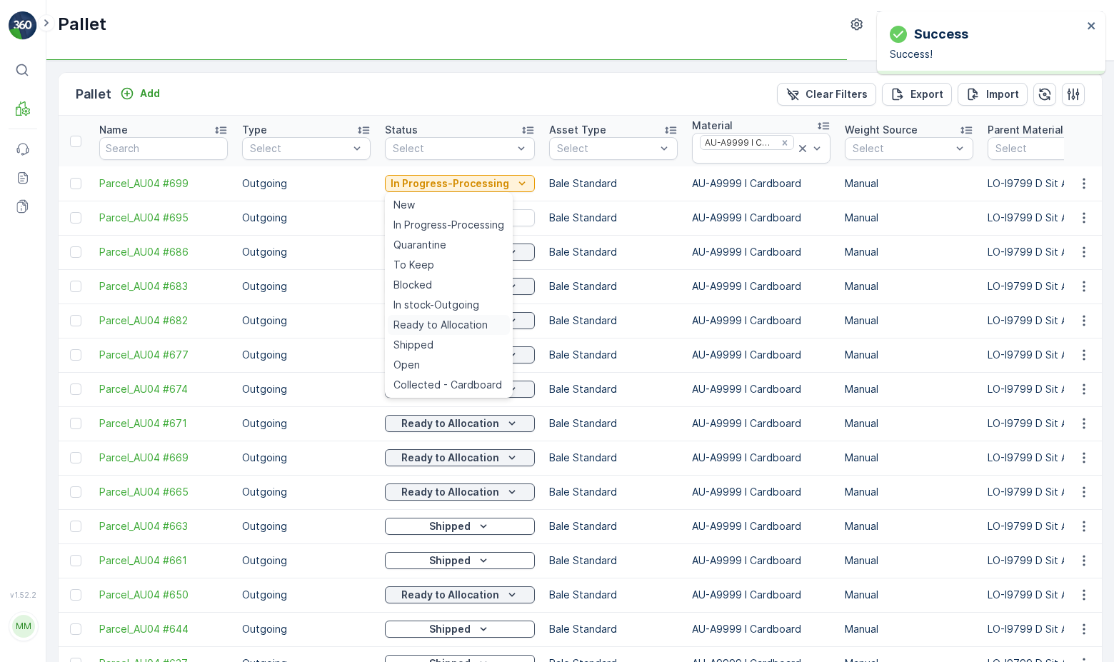
click at [449, 324] on span "Ready to Allocation" at bounding box center [440, 325] width 94 height 14
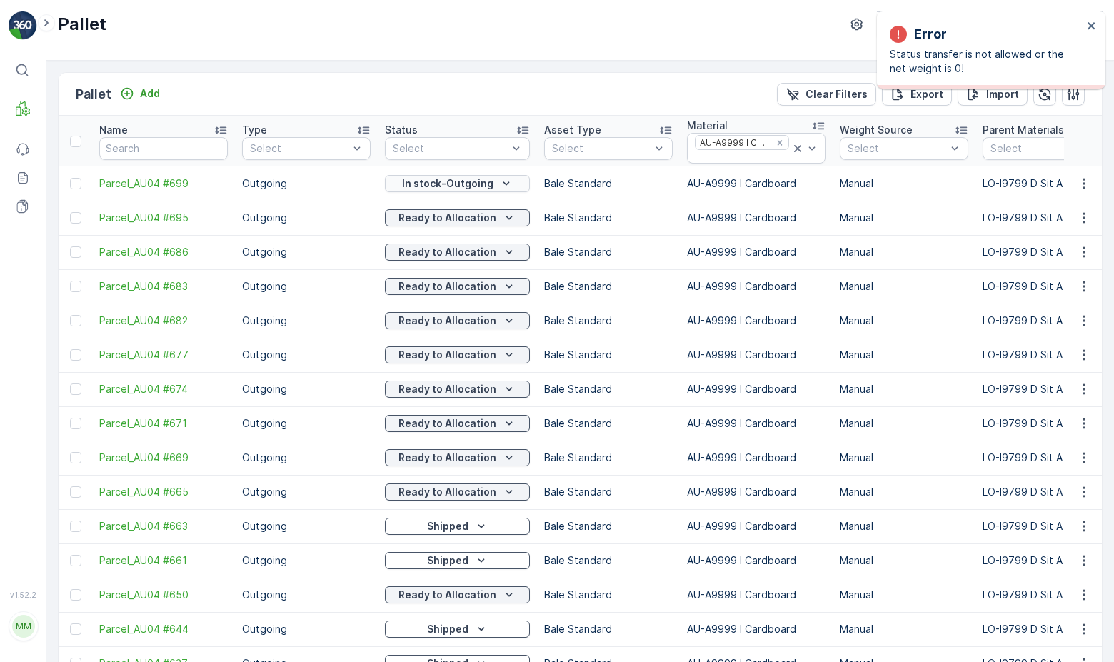
click at [488, 186] on p "In stock-Outgoing" at bounding box center [447, 183] width 91 height 14
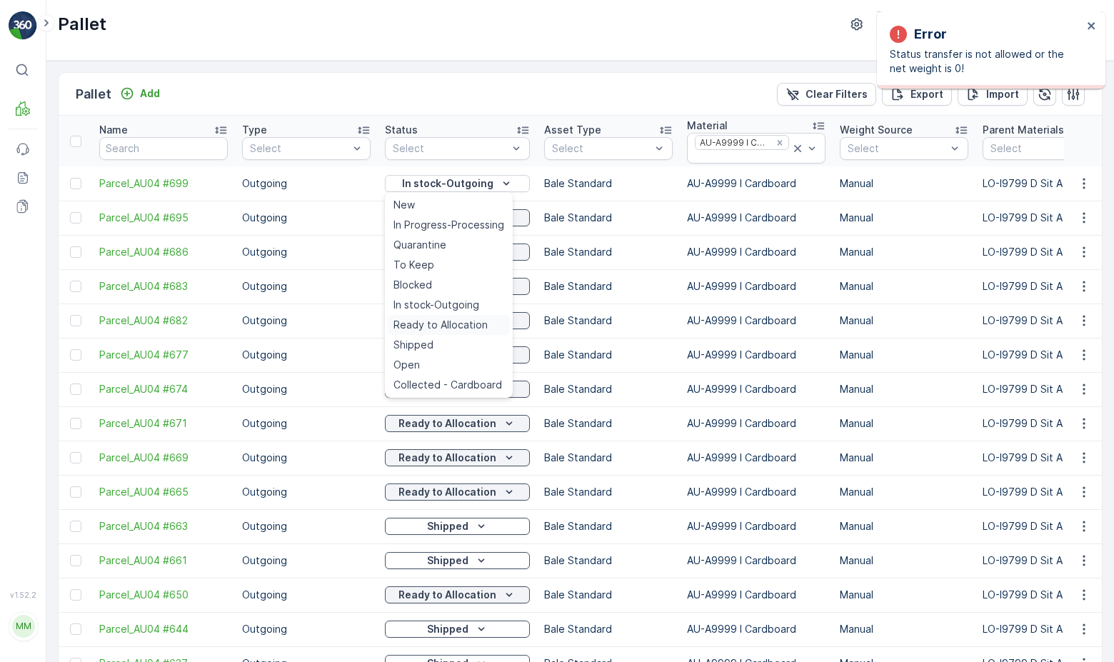
click at [483, 321] on span "Ready to Allocation" at bounding box center [440, 325] width 94 height 14
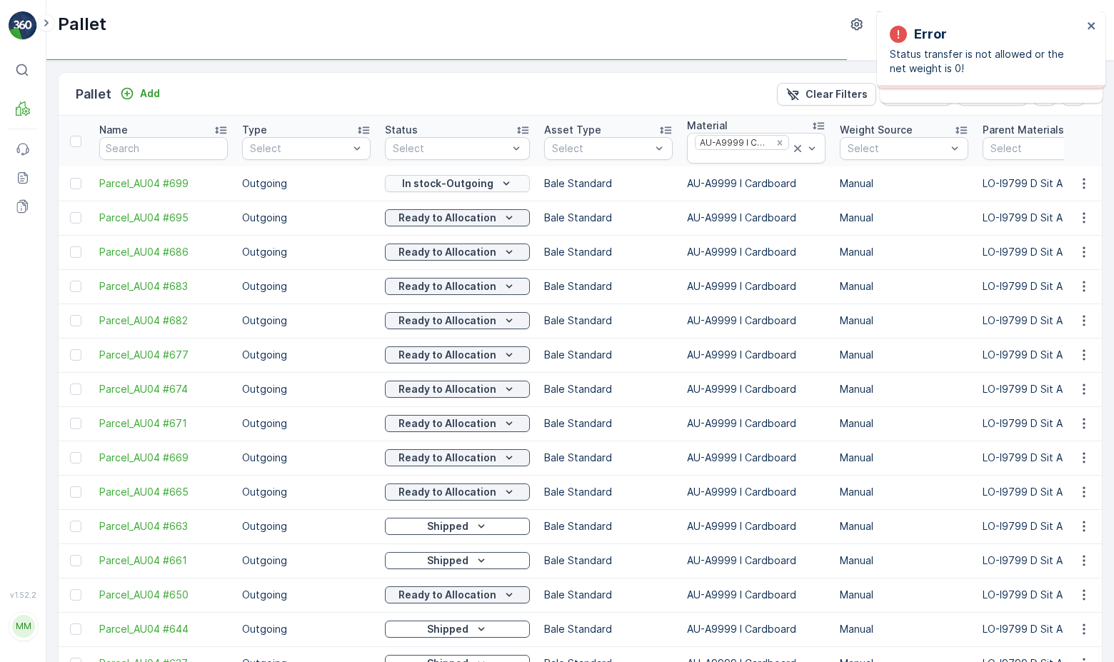
click at [478, 179] on p "In stock-Outgoing" at bounding box center [447, 183] width 91 height 14
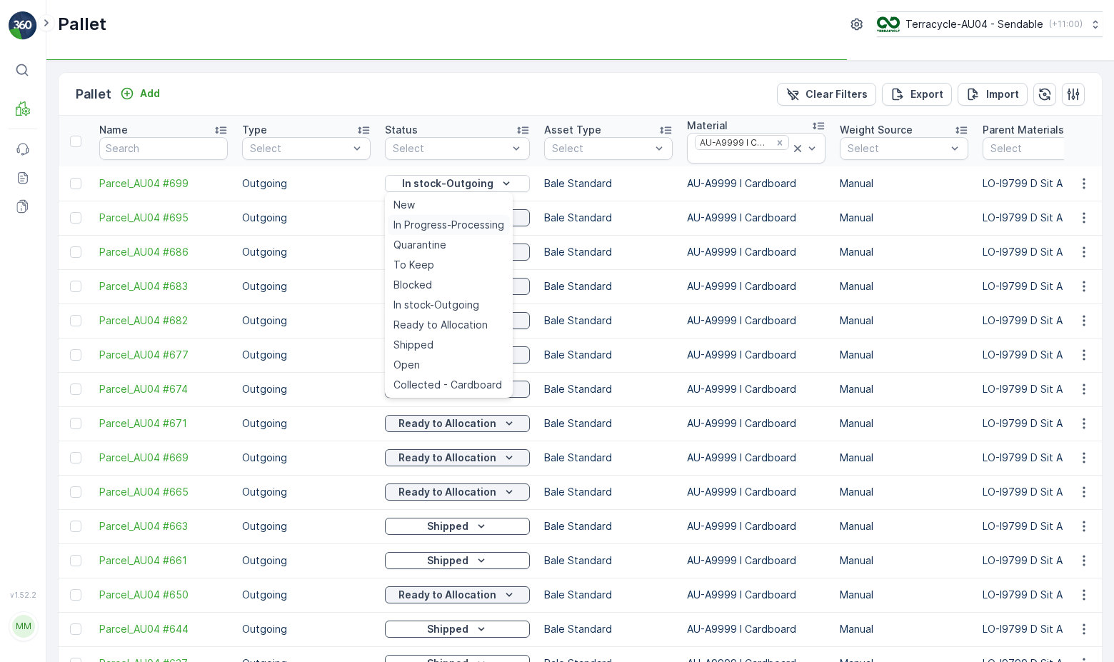
click at [446, 223] on span "In Progress-Processing" at bounding box center [448, 225] width 111 height 14
